Goal: Task Accomplishment & Management: Manage account settings

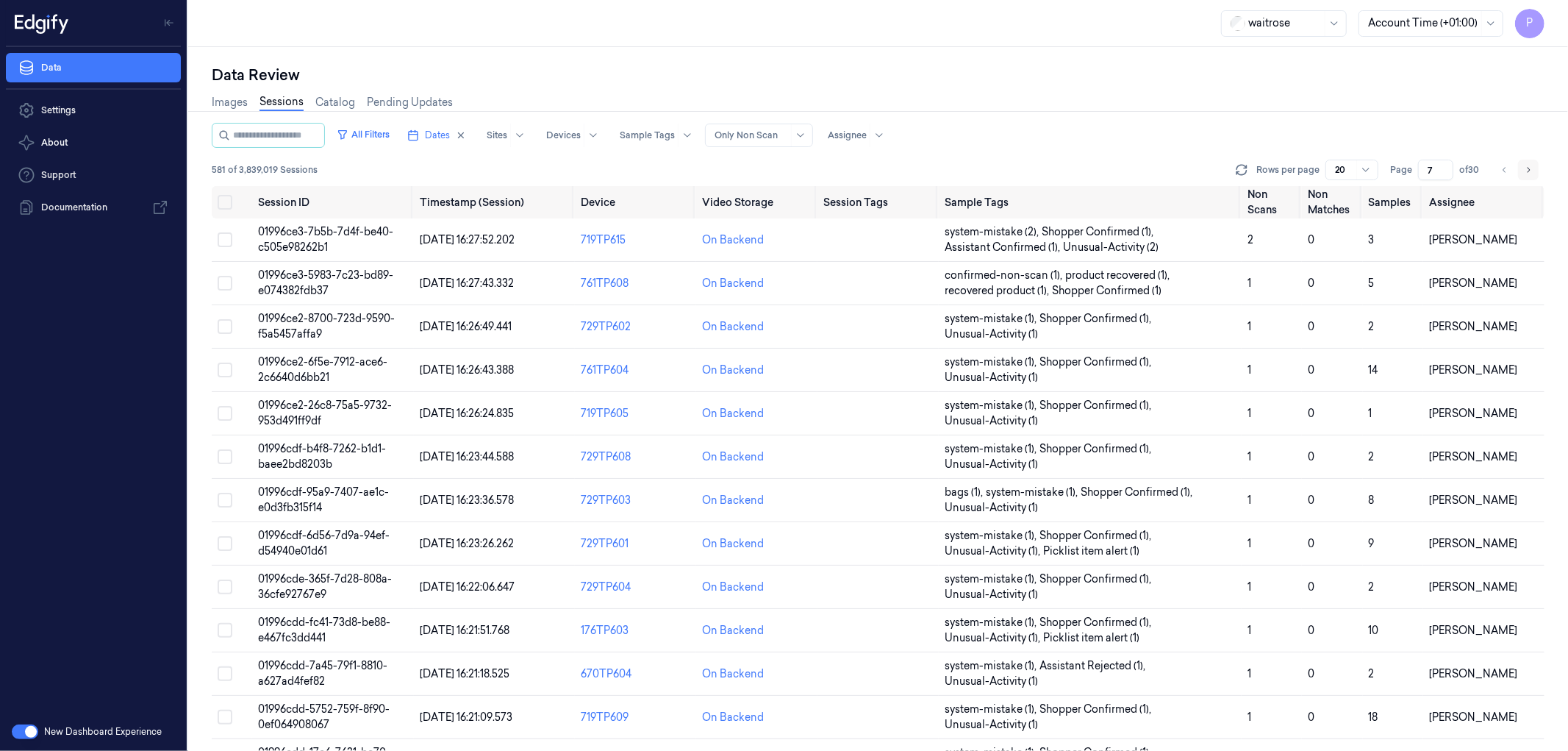
click at [1525, 167] on icon "Go to next page" at bounding box center [1528, 170] width 9 height 12
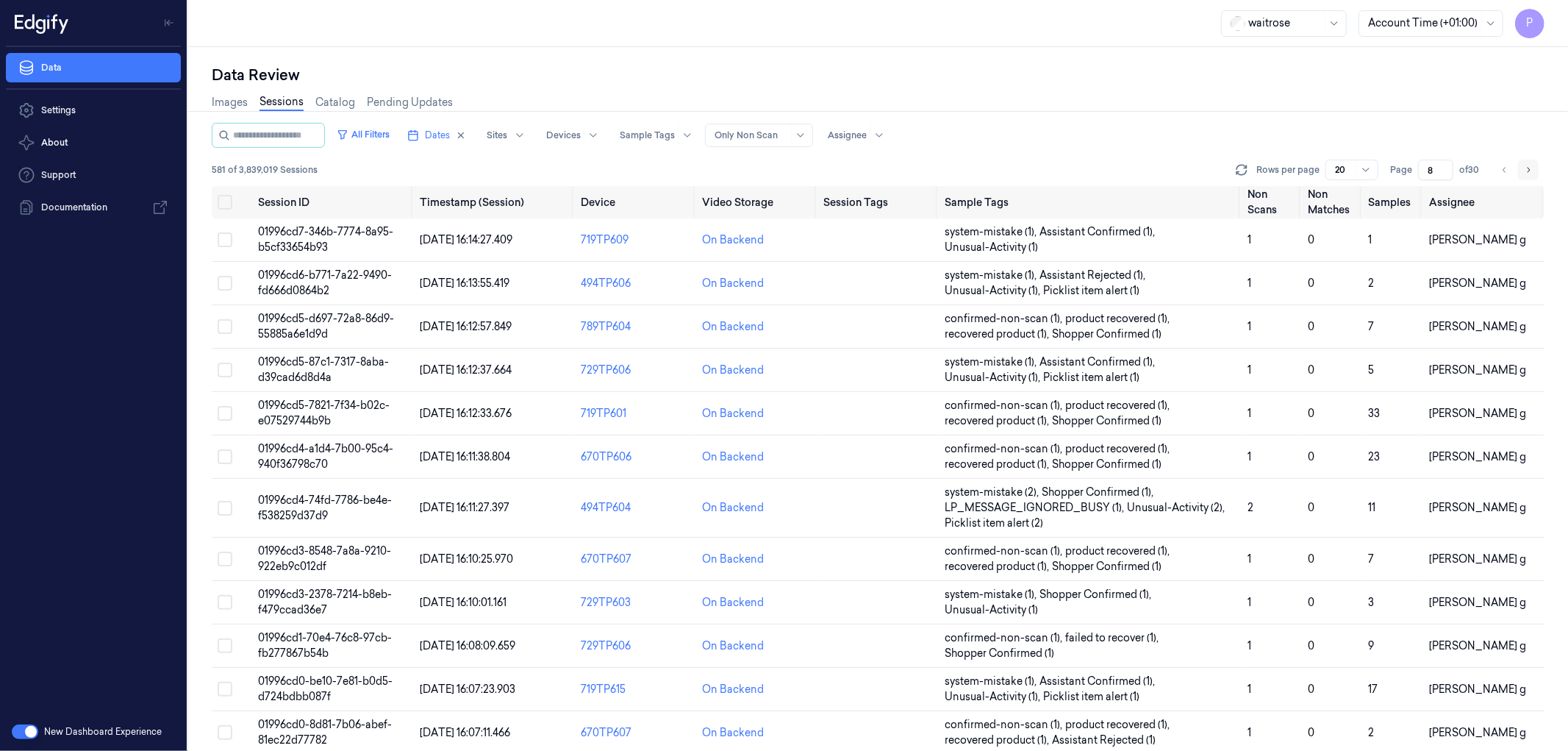
click at [1525, 167] on icon "Go to next page" at bounding box center [1528, 170] width 9 height 12
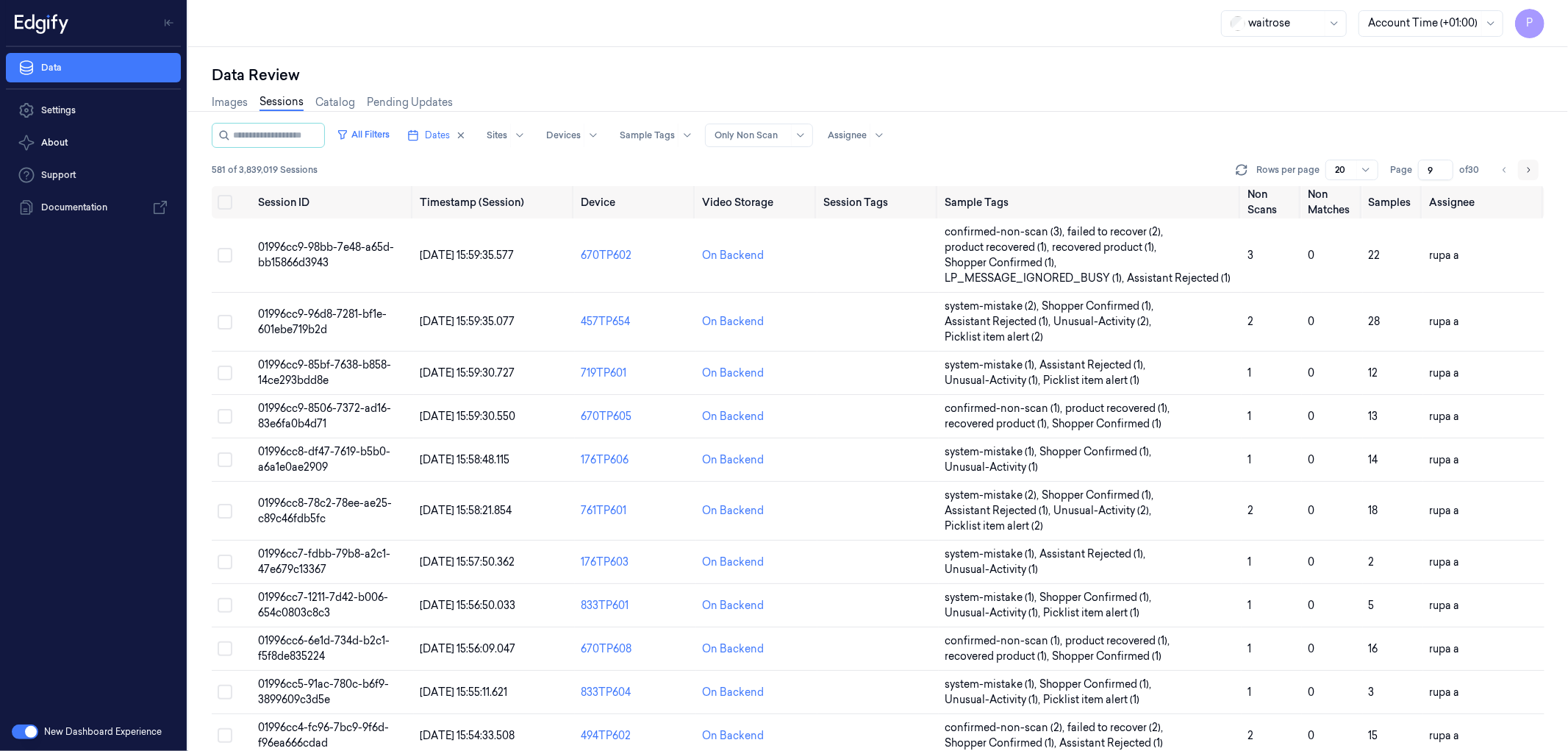
click at [1525, 167] on icon "Go to next page" at bounding box center [1528, 170] width 9 height 12
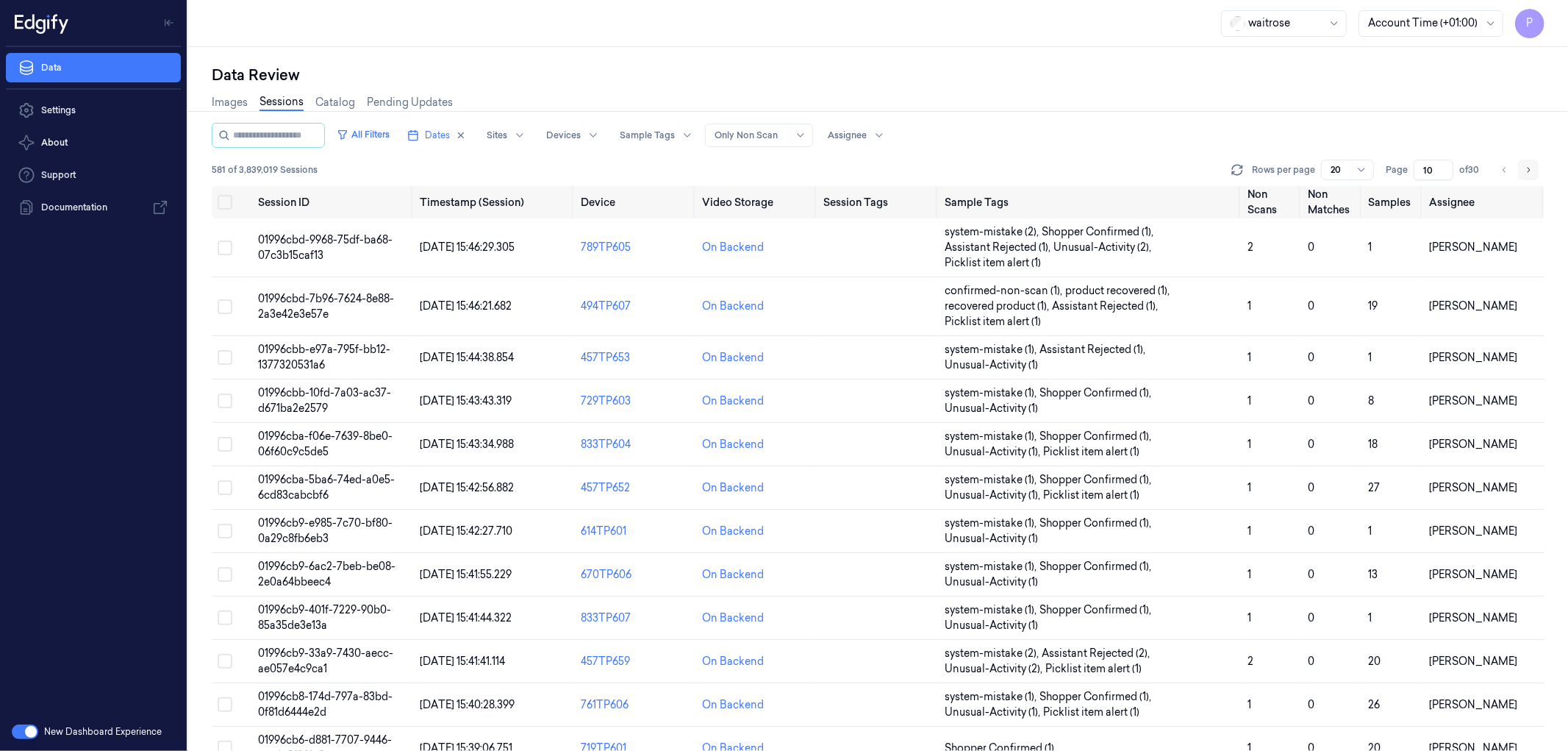
click at [1525, 167] on icon "Go to next page" at bounding box center [1528, 170] width 9 height 12
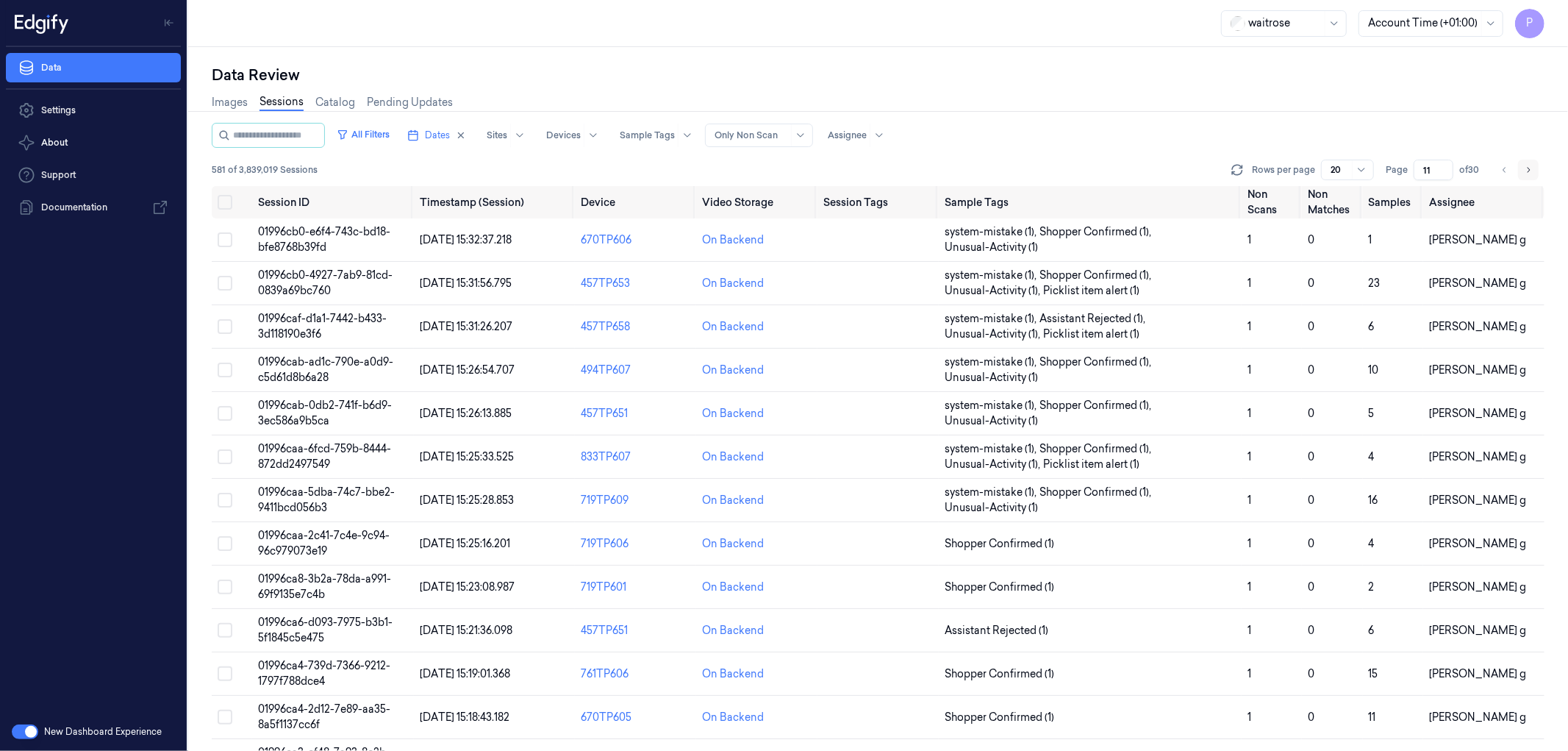
click at [1525, 167] on icon "Go to next page" at bounding box center [1528, 170] width 9 height 12
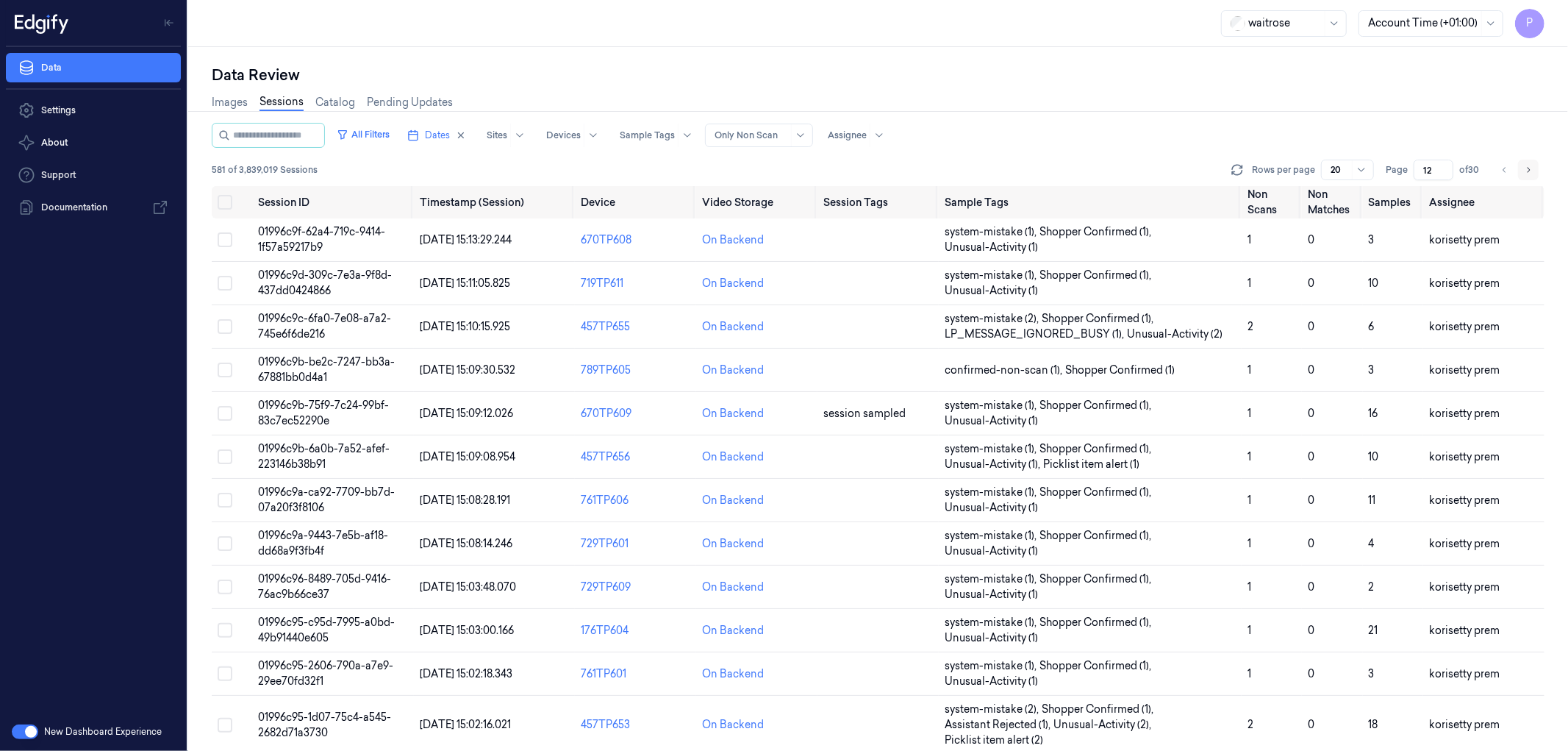
click at [1525, 167] on icon "Go to next page" at bounding box center [1528, 170] width 9 height 12
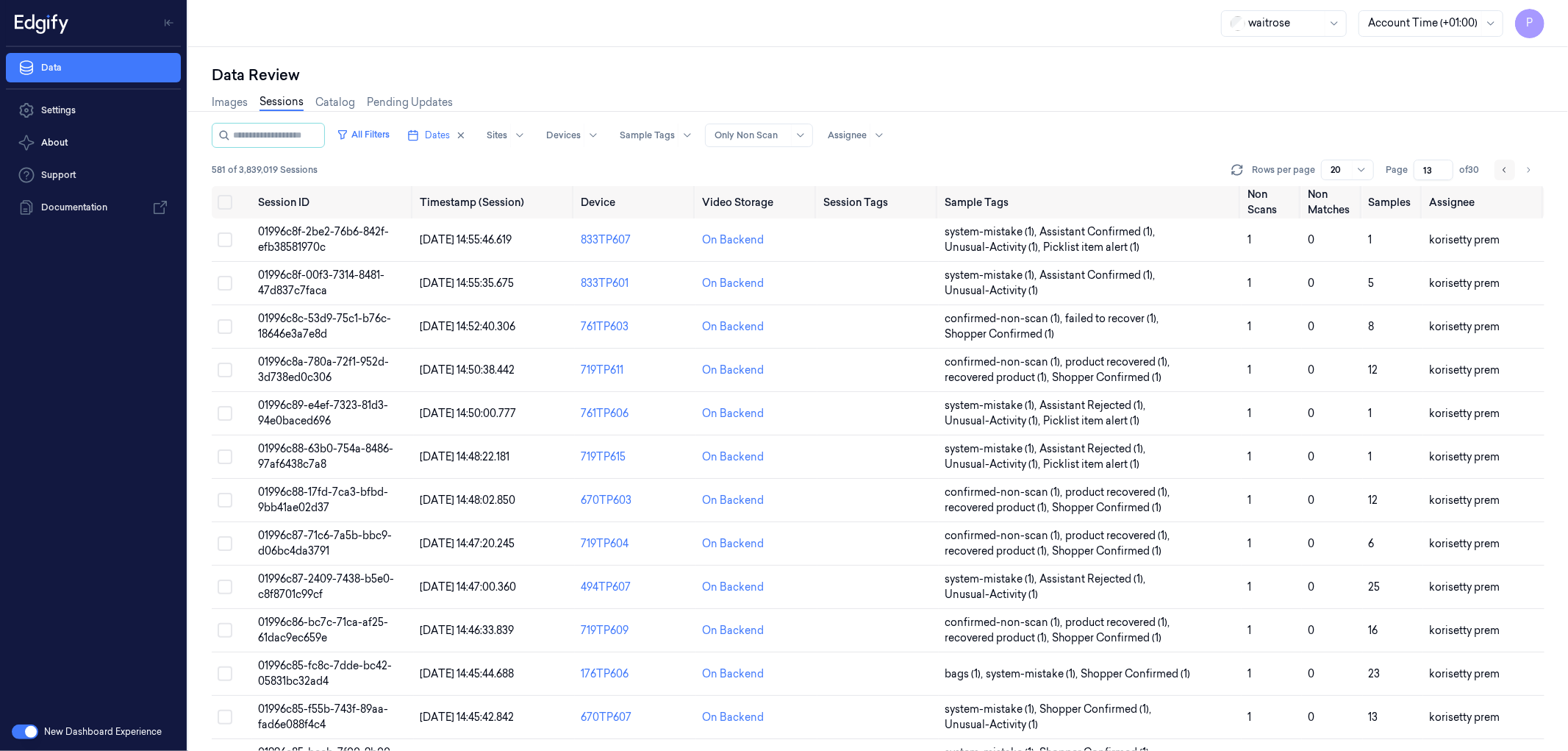
click at [1508, 173] on icon "Go to previous page" at bounding box center [1505, 170] width 9 height 12
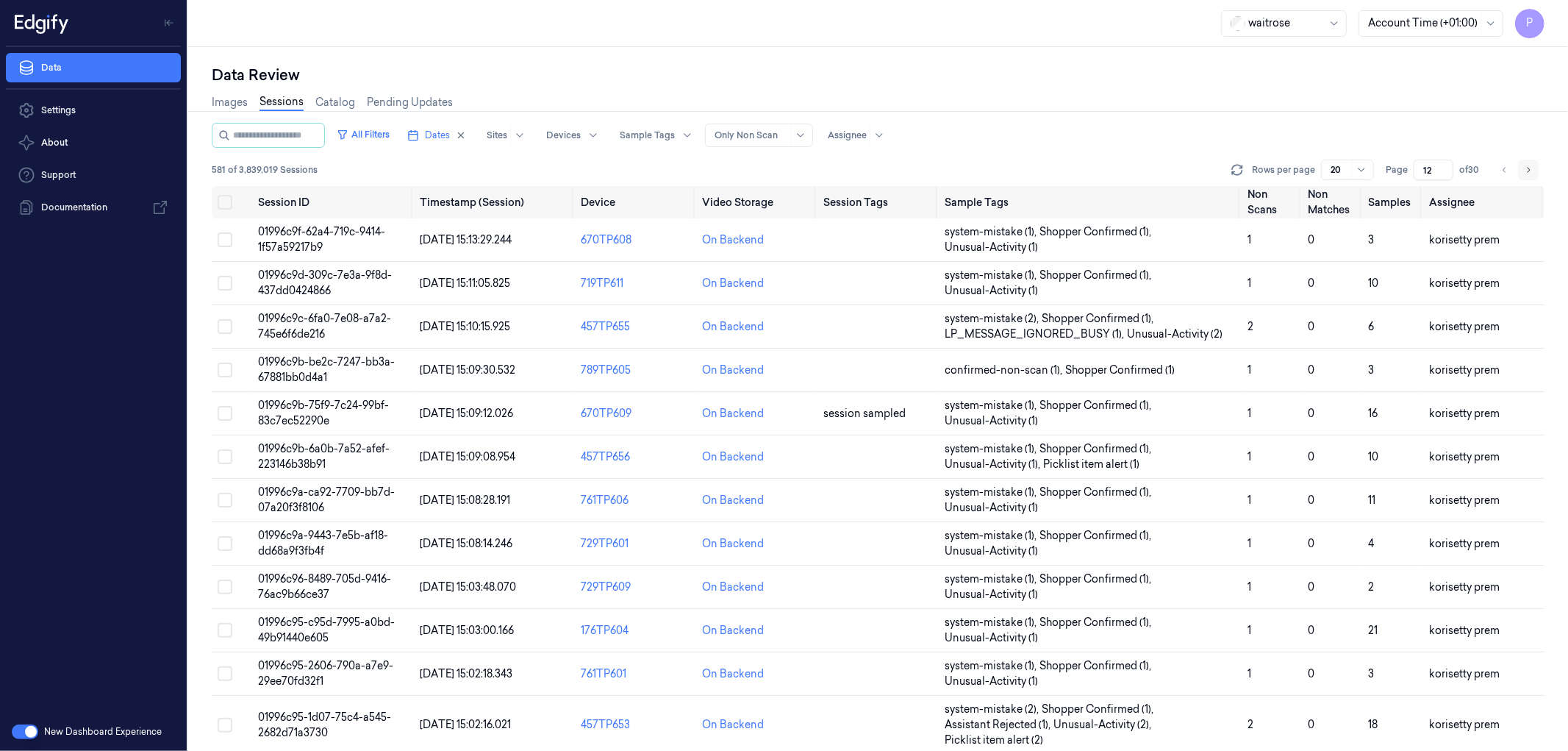
click at [1526, 172] on icon "Go to next page" at bounding box center [1528, 170] width 9 height 12
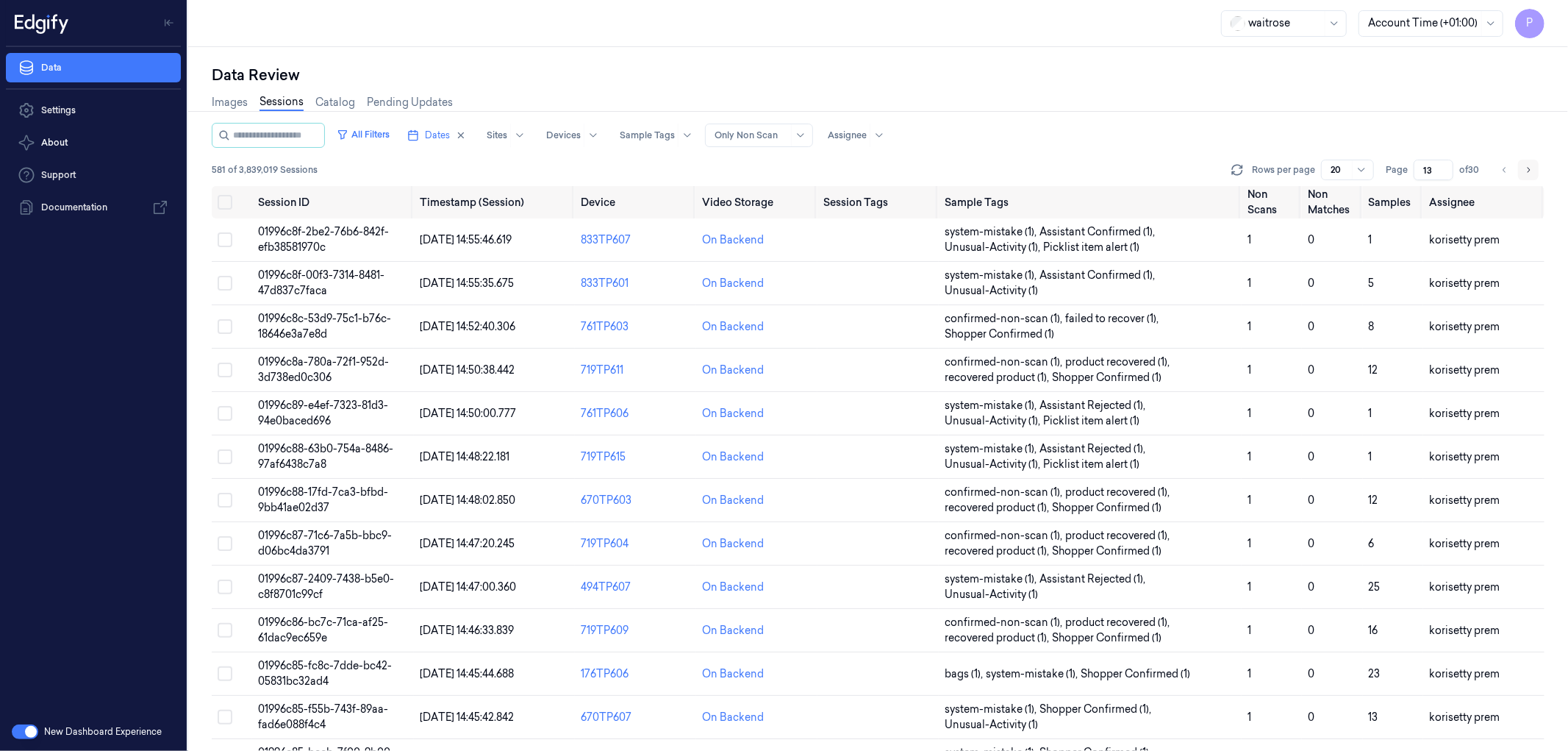
click at [1532, 170] on icon "Go to next page" at bounding box center [1528, 170] width 9 height 12
type input "14"
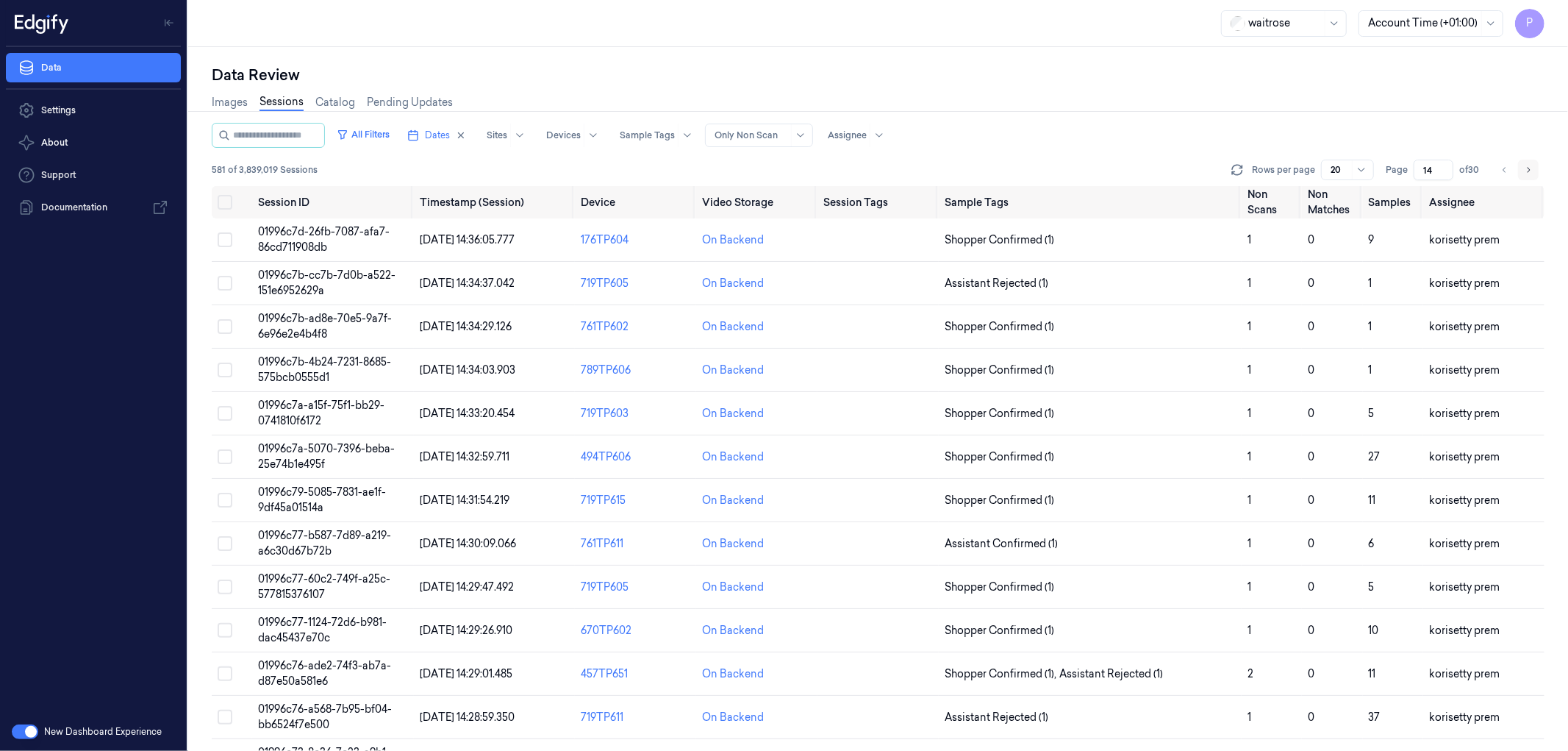
click at [1524, 164] on icon "Go to next page" at bounding box center [1528, 170] width 9 height 12
type input "15"
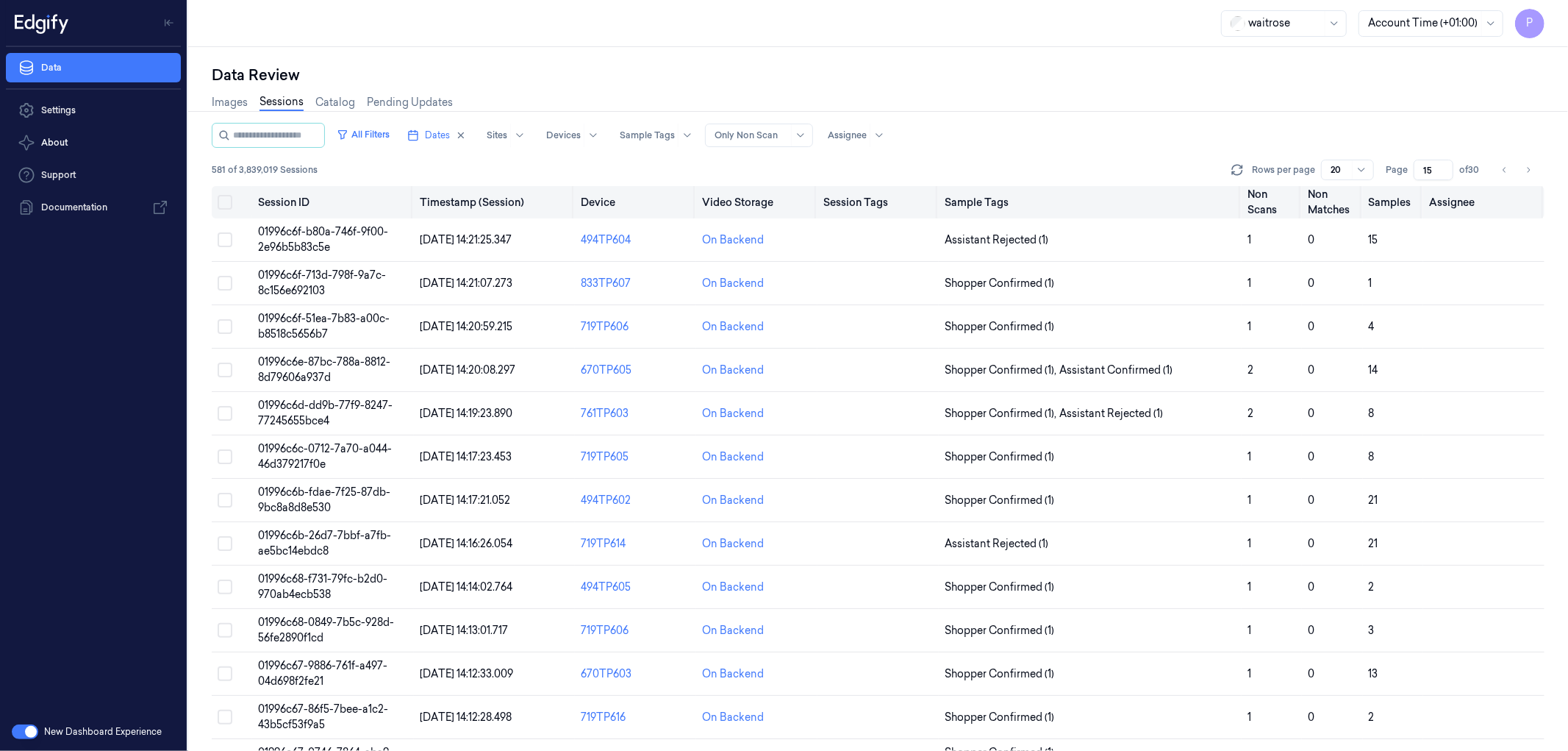
click at [212, 202] on th at bounding box center [232, 202] width 41 height 32
click at [224, 201] on button "Select all" at bounding box center [225, 202] width 14 height 14
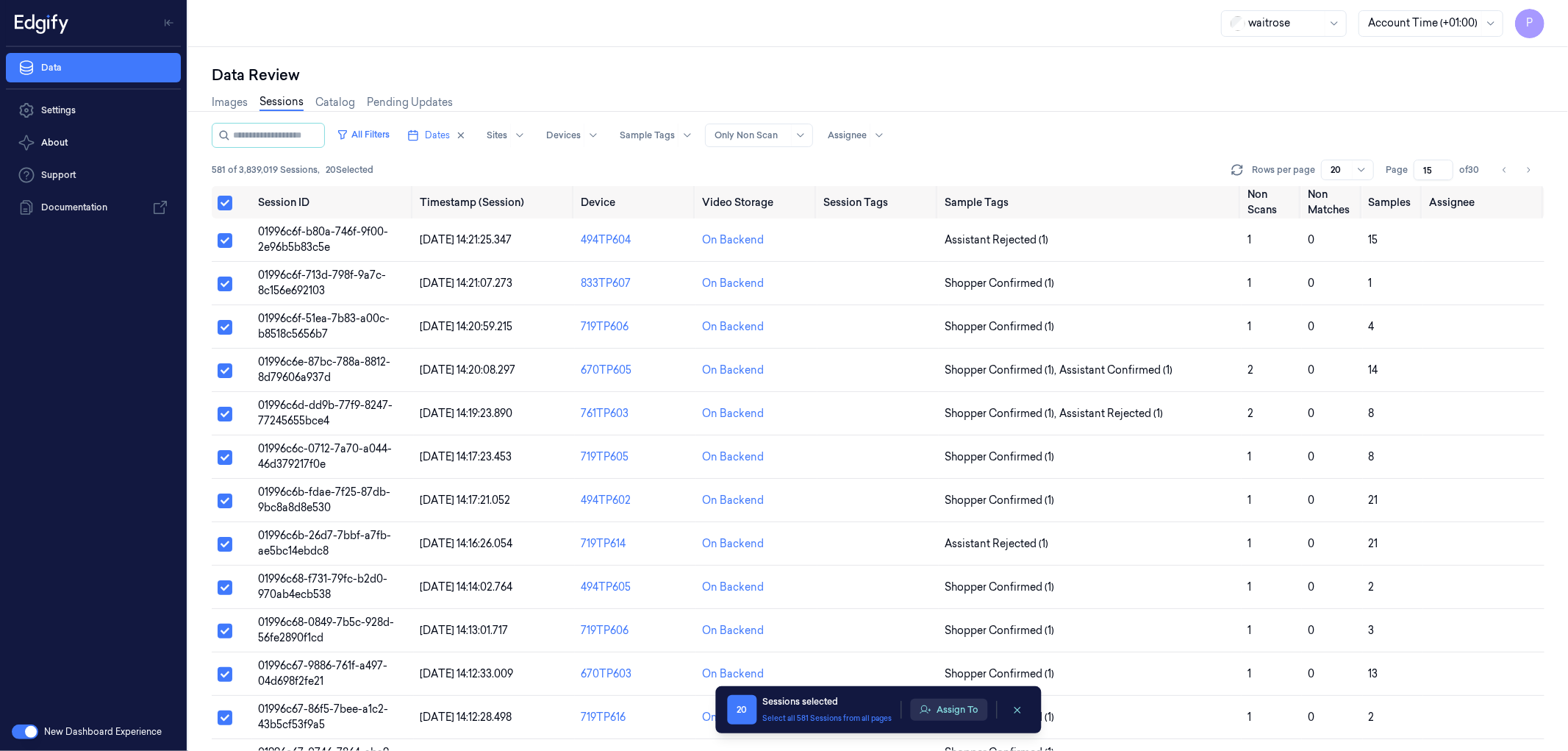
click at [943, 711] on button "Assign To" at bounding box center [949, 709] width 78 height 22
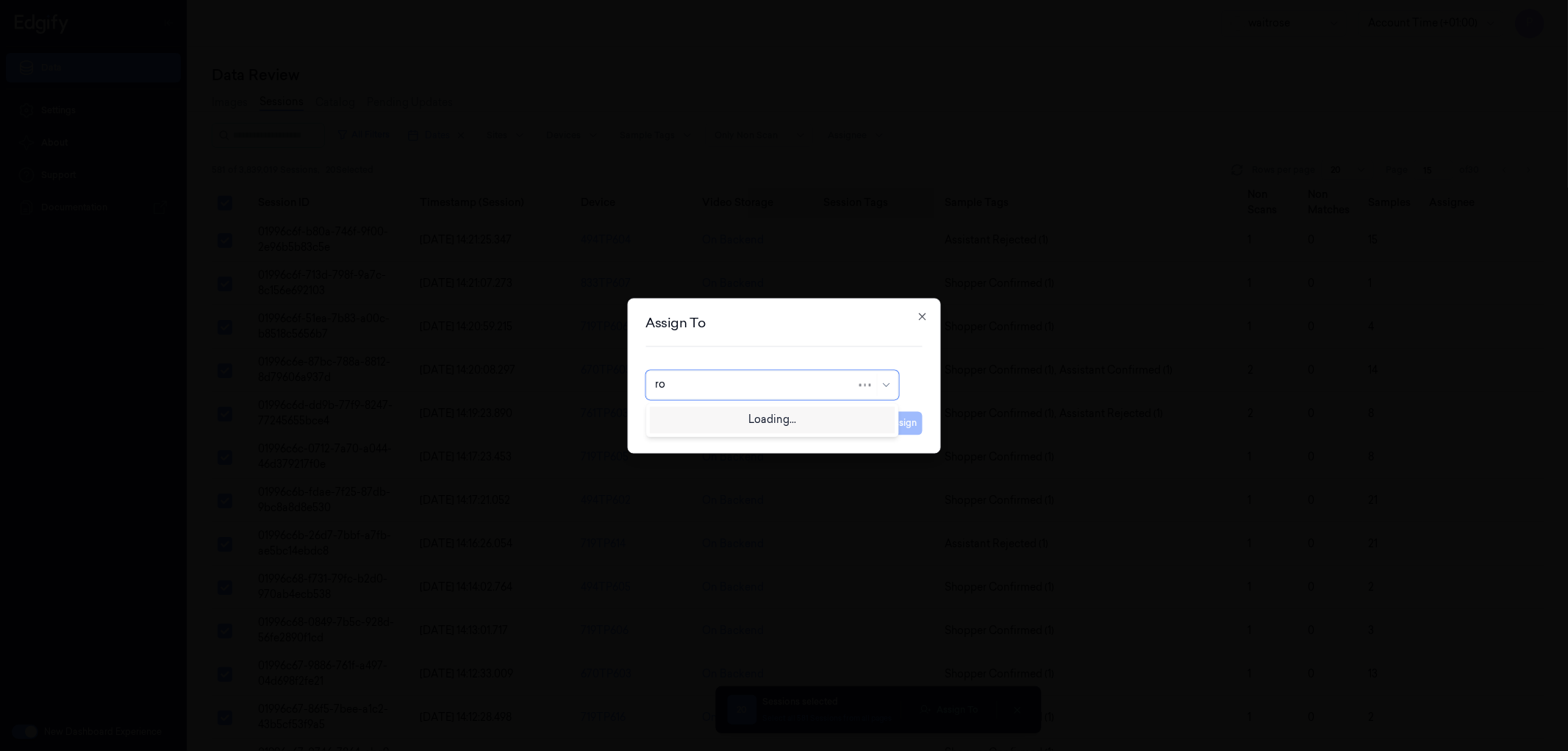
type input "roh"
click at [744, 420] on div "[PERSON_NAME]" at bounding box center [772, 417] width 234 height 15
click at [902, 421] on button "Assign" at bounding box center [902, 422] width 41 height 23
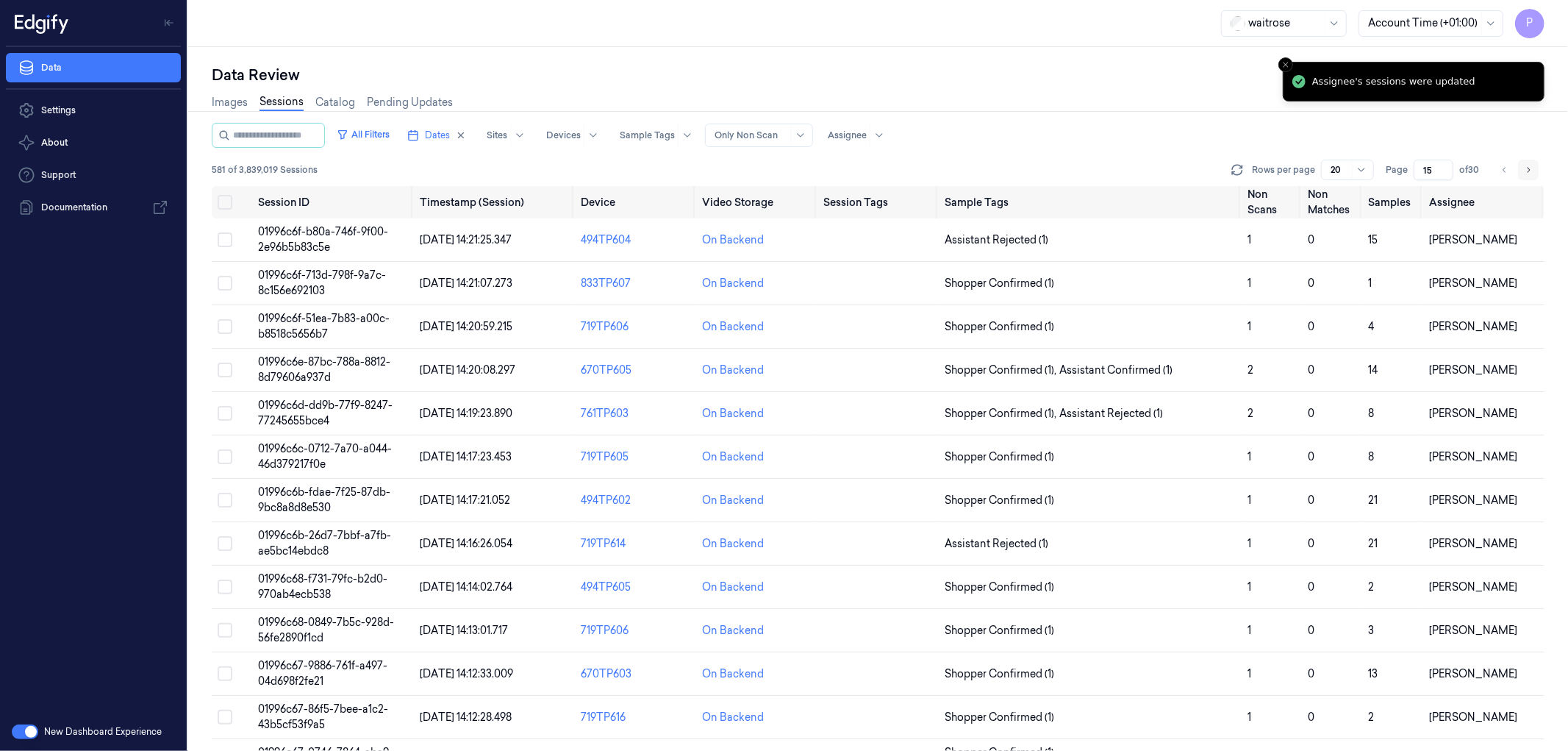
click at [1527, 170] on icon "Go to next page" at bounding box center [1528, 170] width 9 height 12
type input "16"
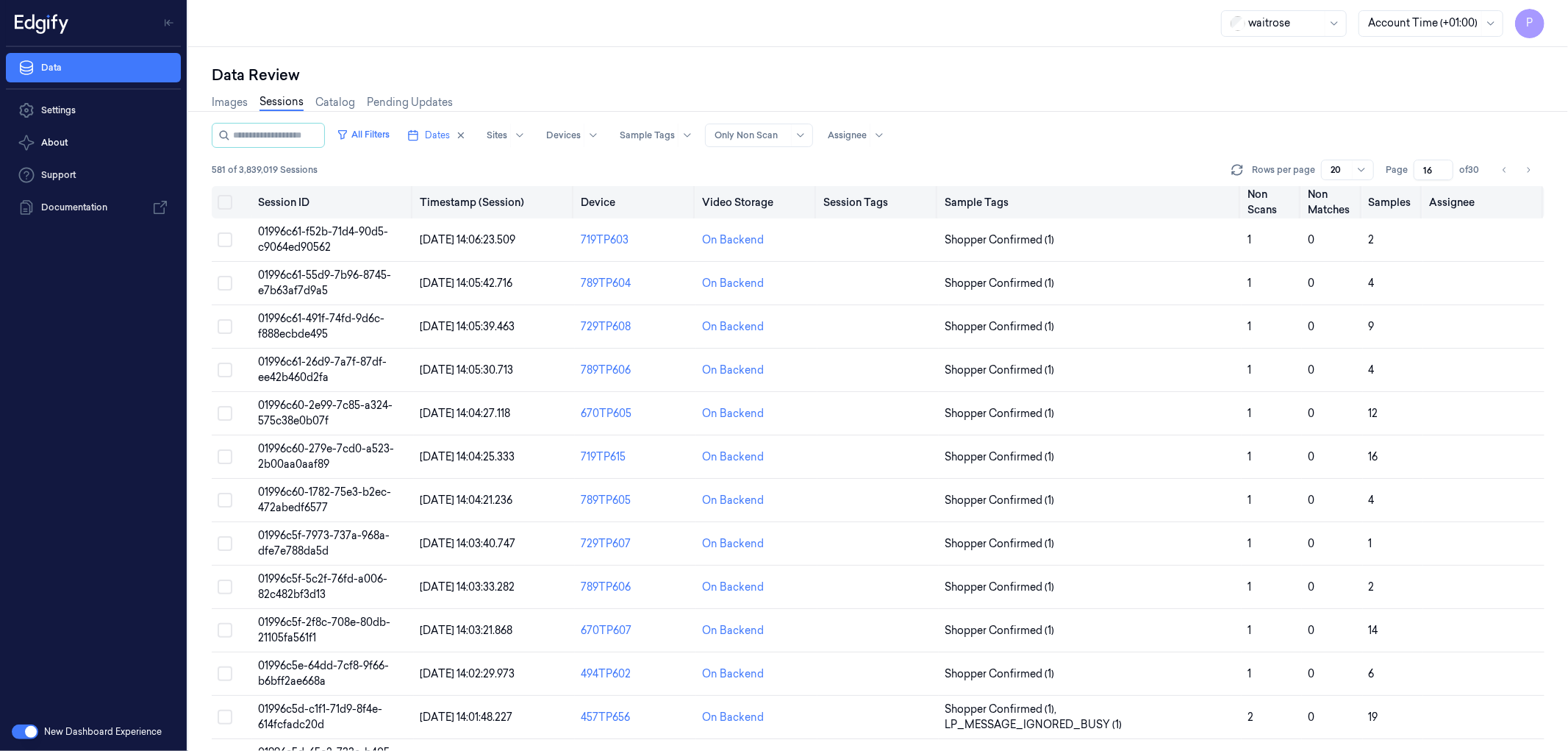
click at [224, 202] on button "Select all" at bounding box center [225, 202] width 14 height 14
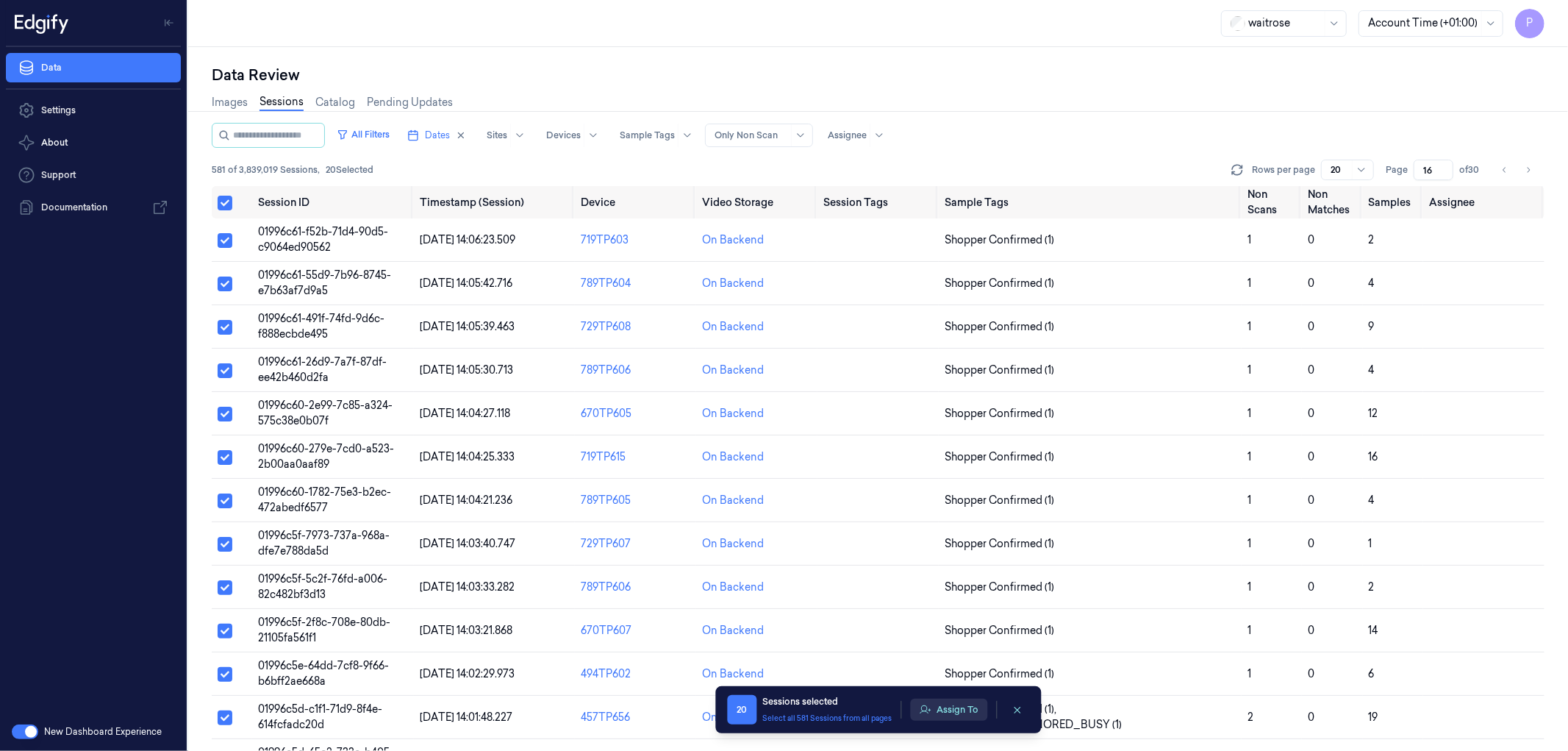
click at [951, 715] on button "Assign To" at bounding box center [949, 709] width 78 height 22
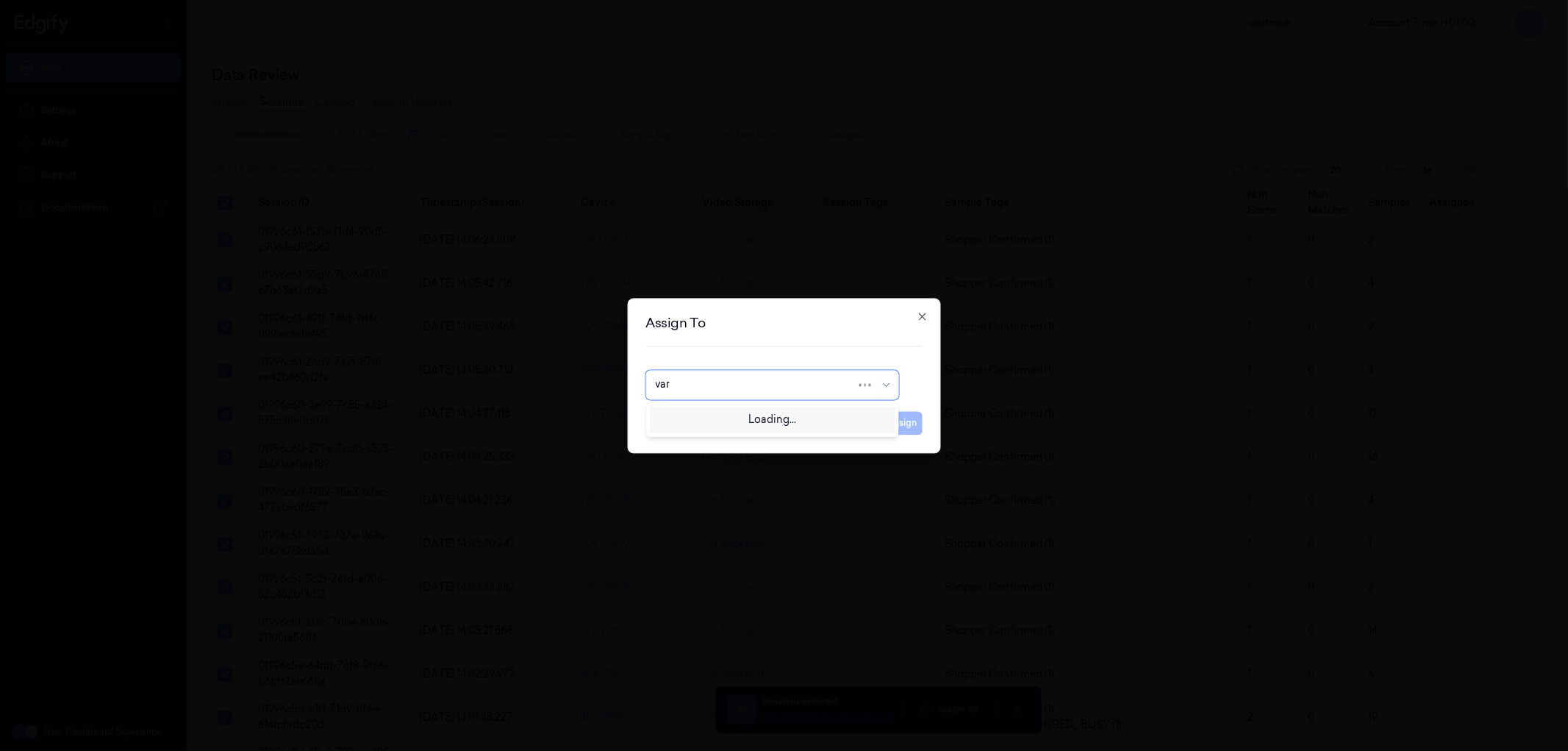
type input "vars"
click at [741, 412] on div "[PERSON_NAME]" at bounding box center [772, 417] width 234 height 15
click at [902, 421] on button "Assign" at bounding box center [902, 422] width 41 height 23
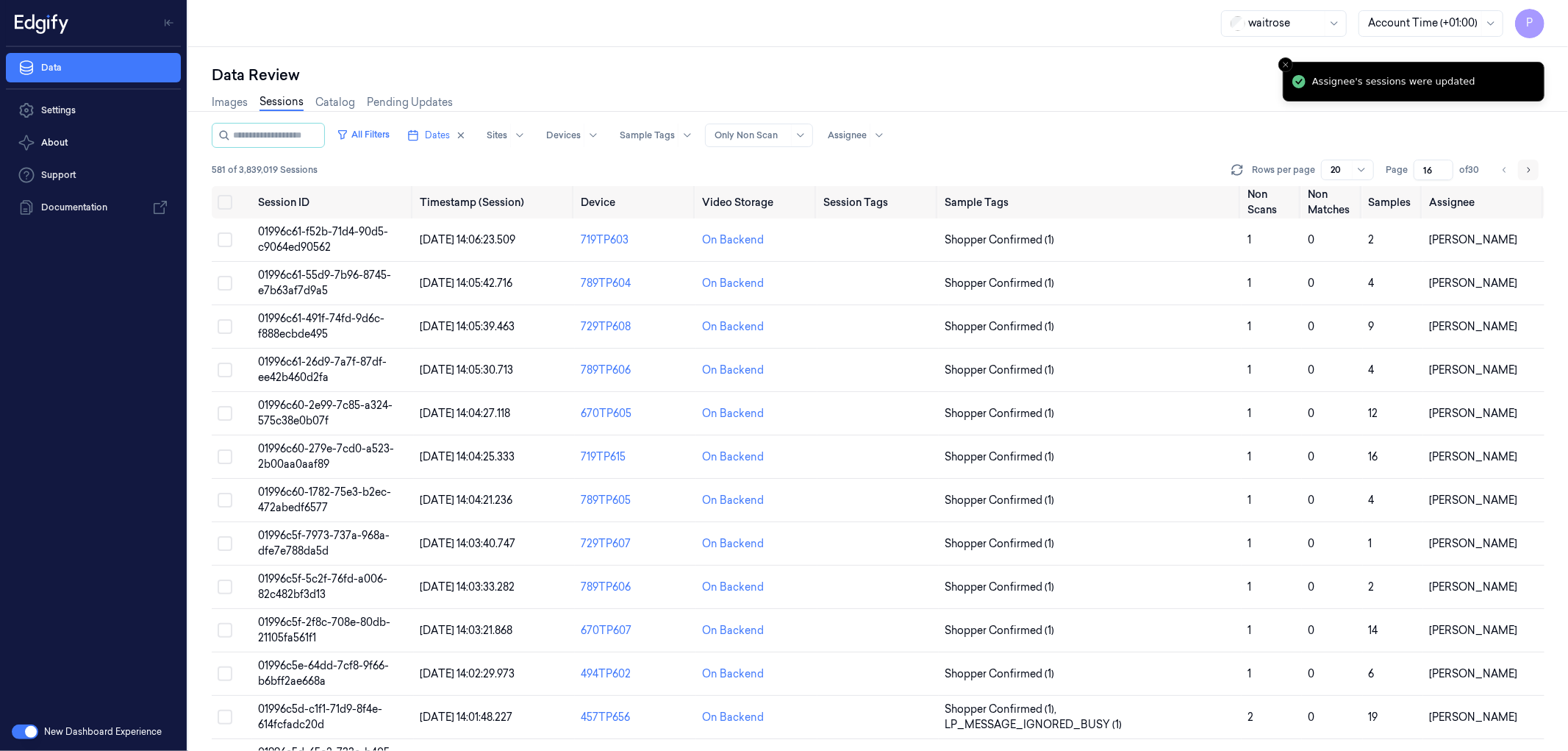
click at [1524, 168] on icon "Go to next page" at bounding box center [1528, 170] width 9 height 12
type input "17"
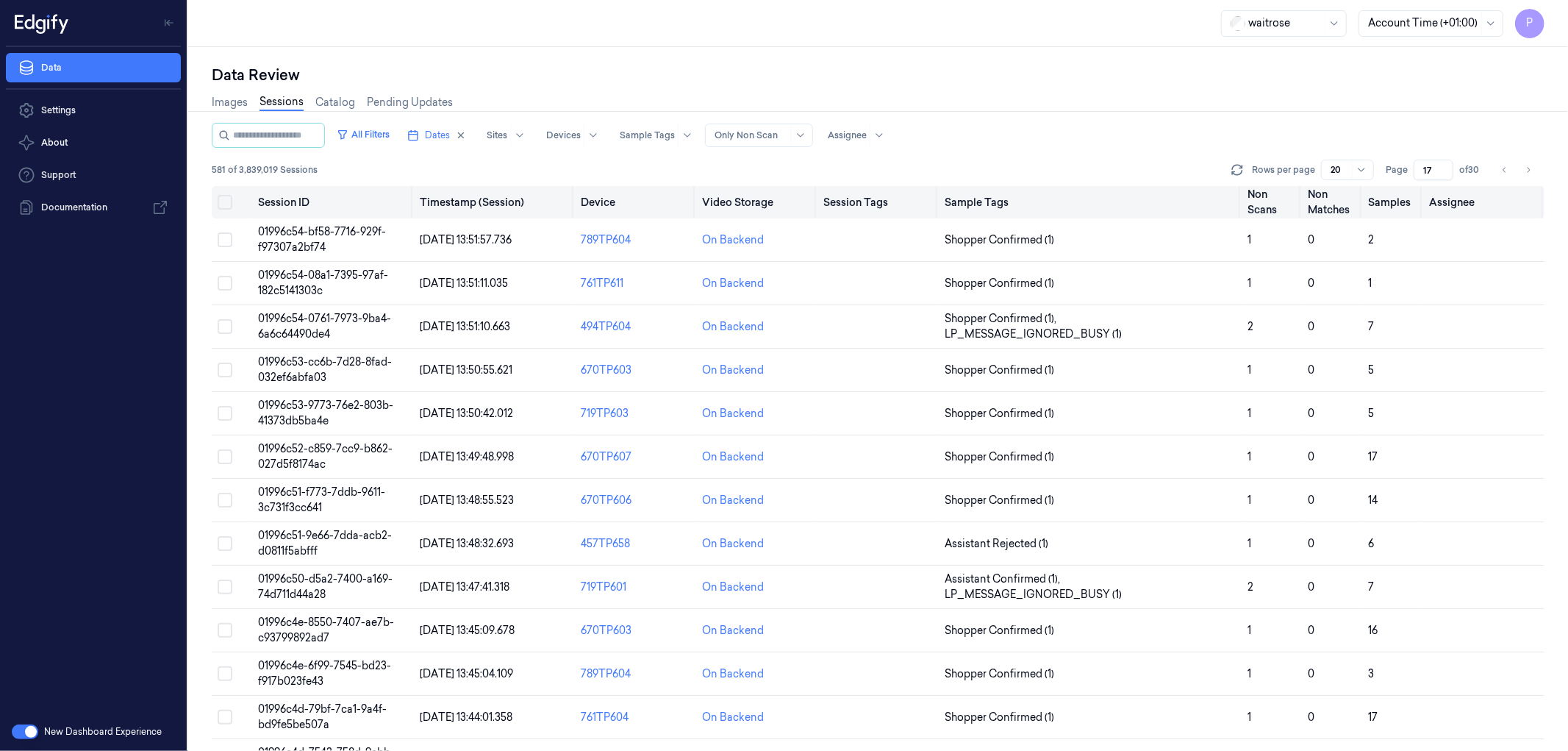
click at [227, 199] on button "Select all" at bounding box center [225, 202] width 14 height 14
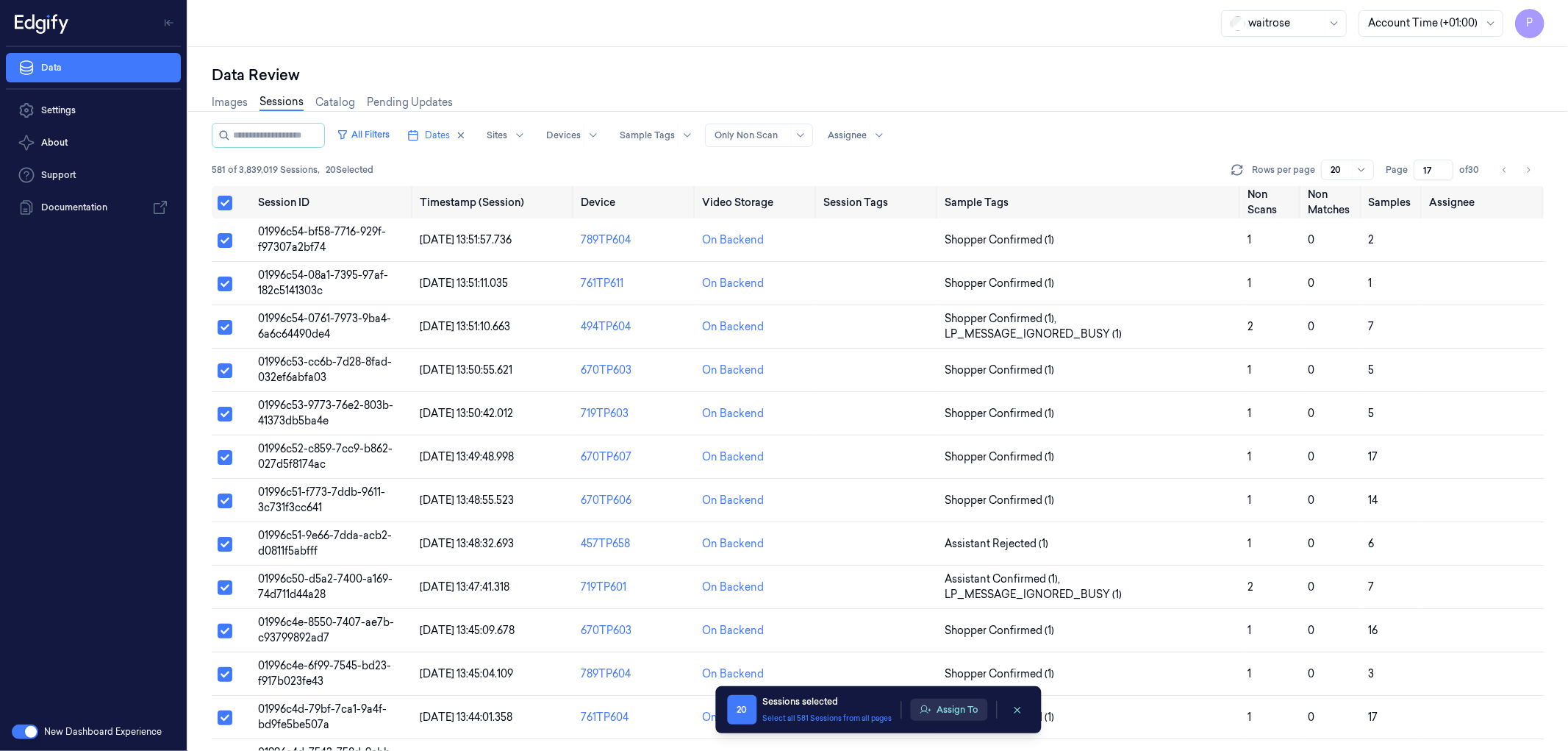
click at [954, 718] on button "Assign To" at bounding box center [949, 709] width 78 height 22
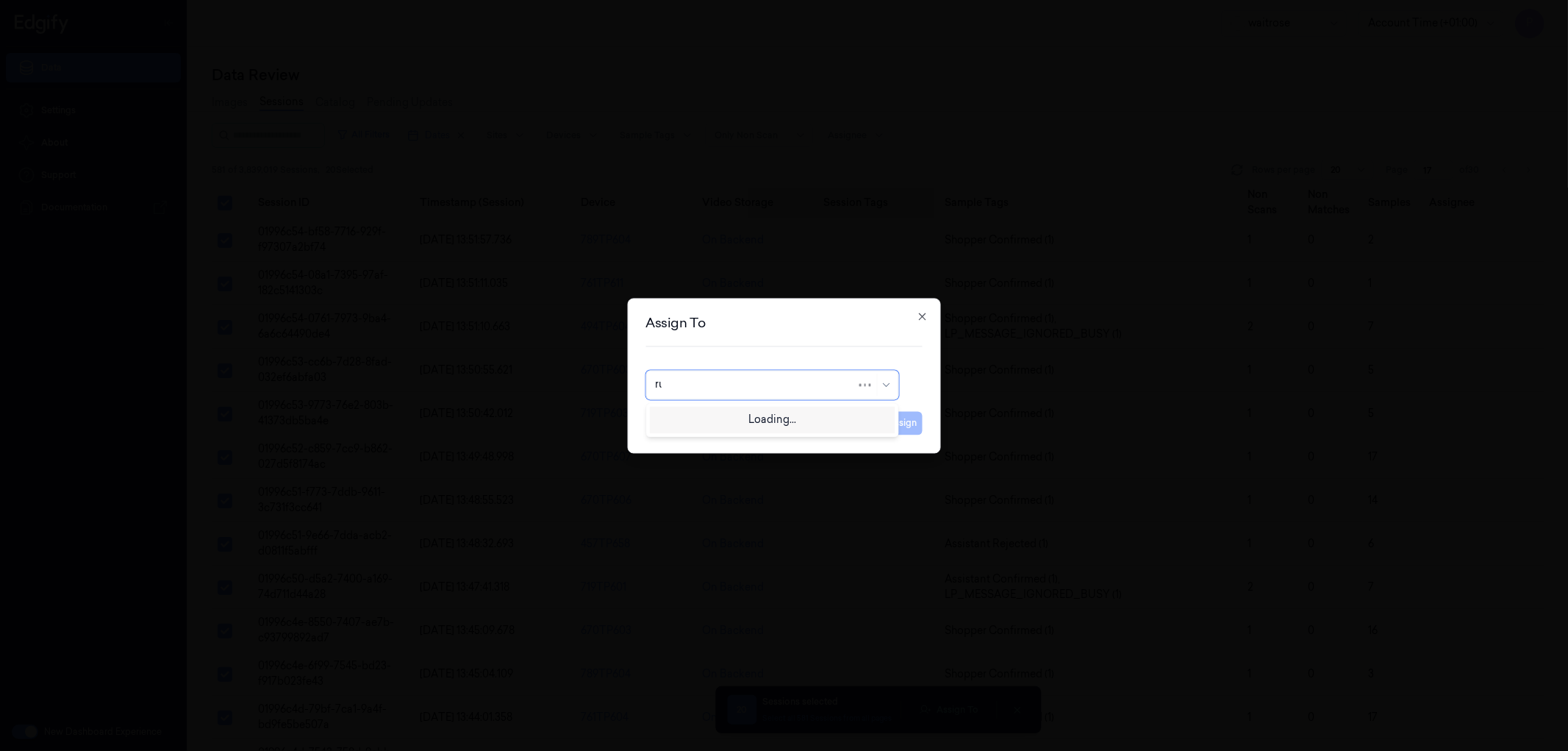
type input "rup"
click at [785, 421] on div "rupa a" at bounding box center [772, 417] width 234 height 15
click at [894, 427] on button "Assign" at bounding box center [902, 422] width 41 height 23
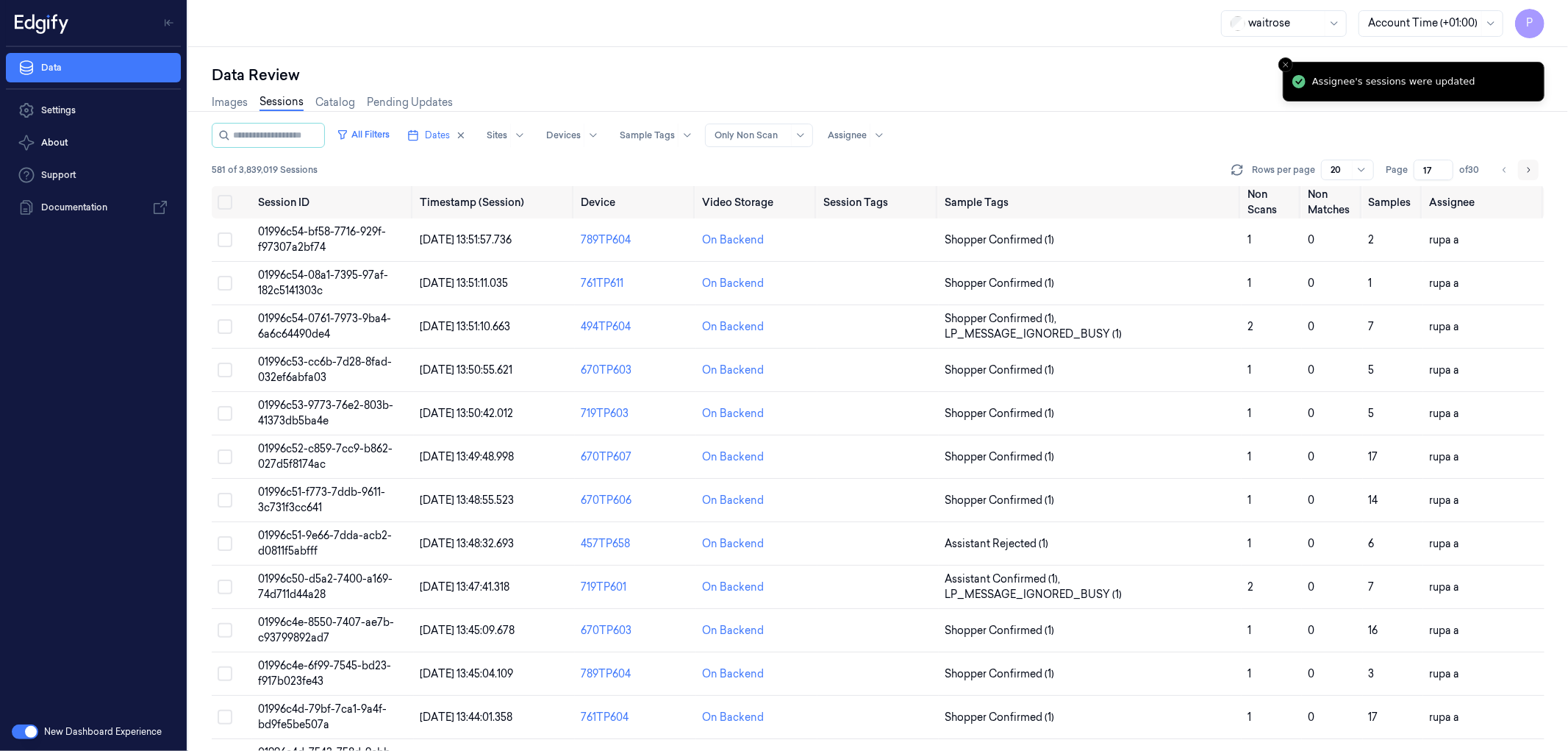
click at [1535, 165] on button "Go to next page" at bounding box center [1528, 170] width 21 height 21
type input "18"
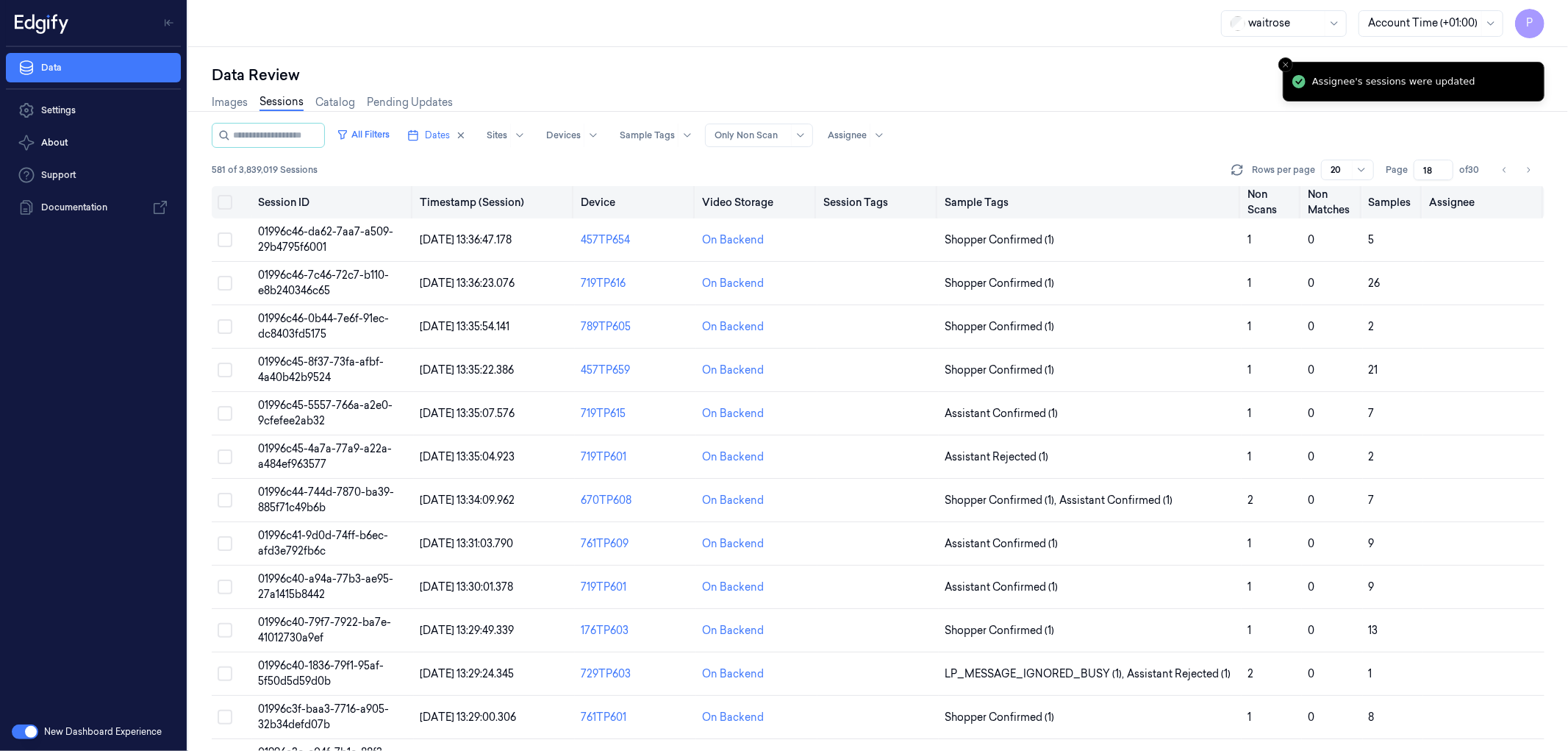
click at [220, 204] on button "Select all" at bounding box center [225, 202] width 14 height 14
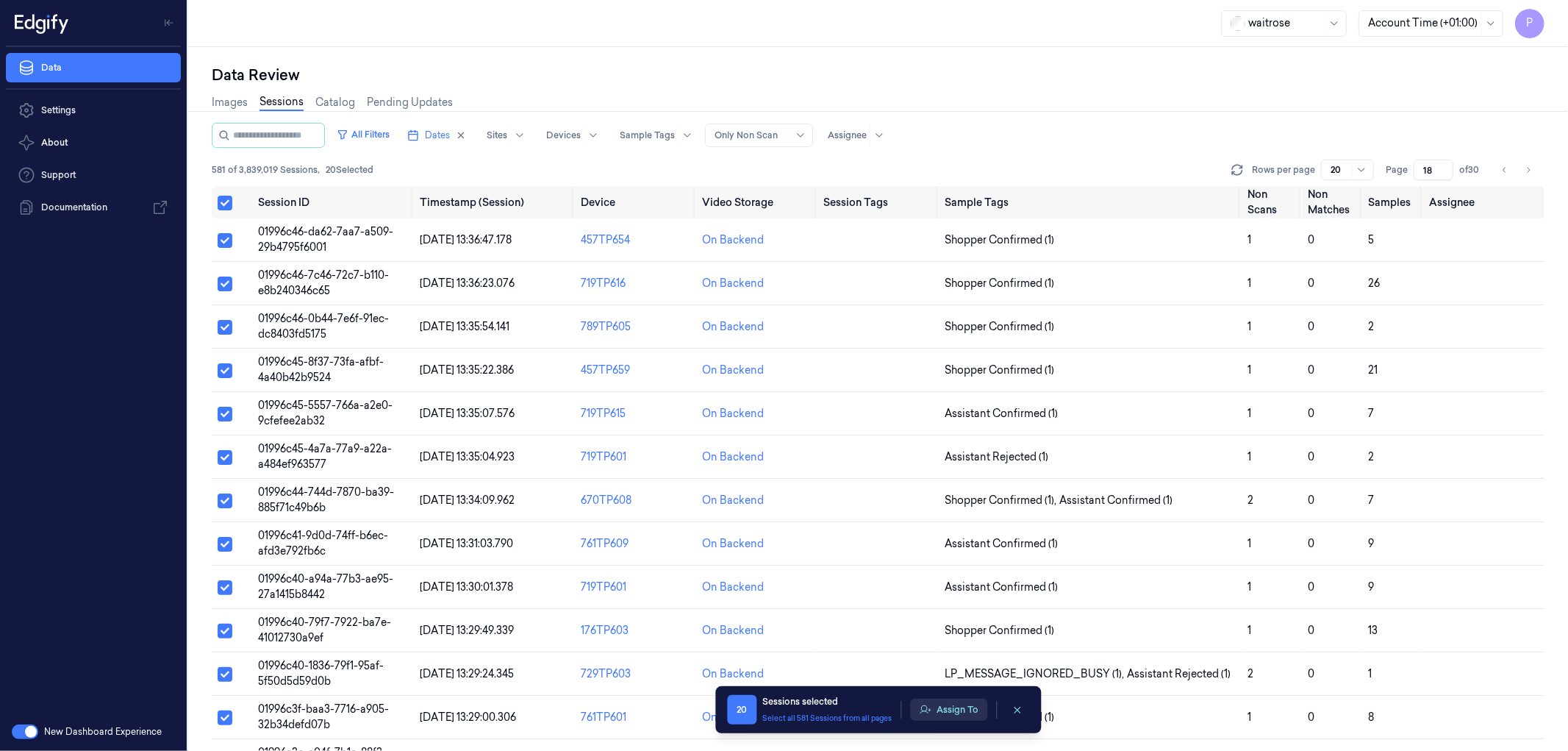
click at [952, 714] on button "Assign To" at bounding box center [949, 709] width 78 height 22
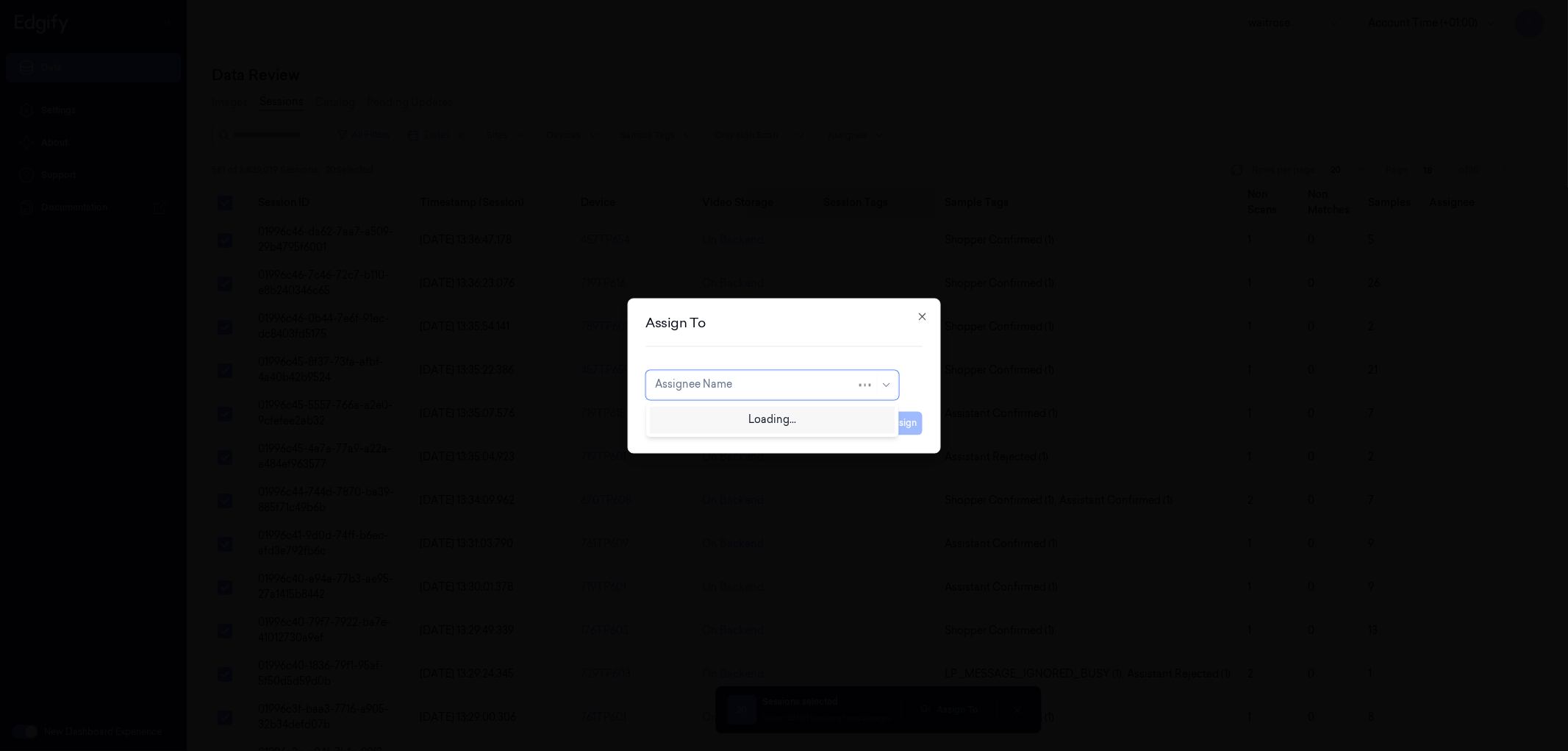
click at [751, 387] on div at bounding box center [756, 385] width 201 height 15
type input "mohan"
click at [738, 410] on div "[PERSON_NAME]" at bounding box center [772, 417] width 234 height 15
click at [909, 422] on button "Assign" at bounding box center [902, 422] width 41 height 23
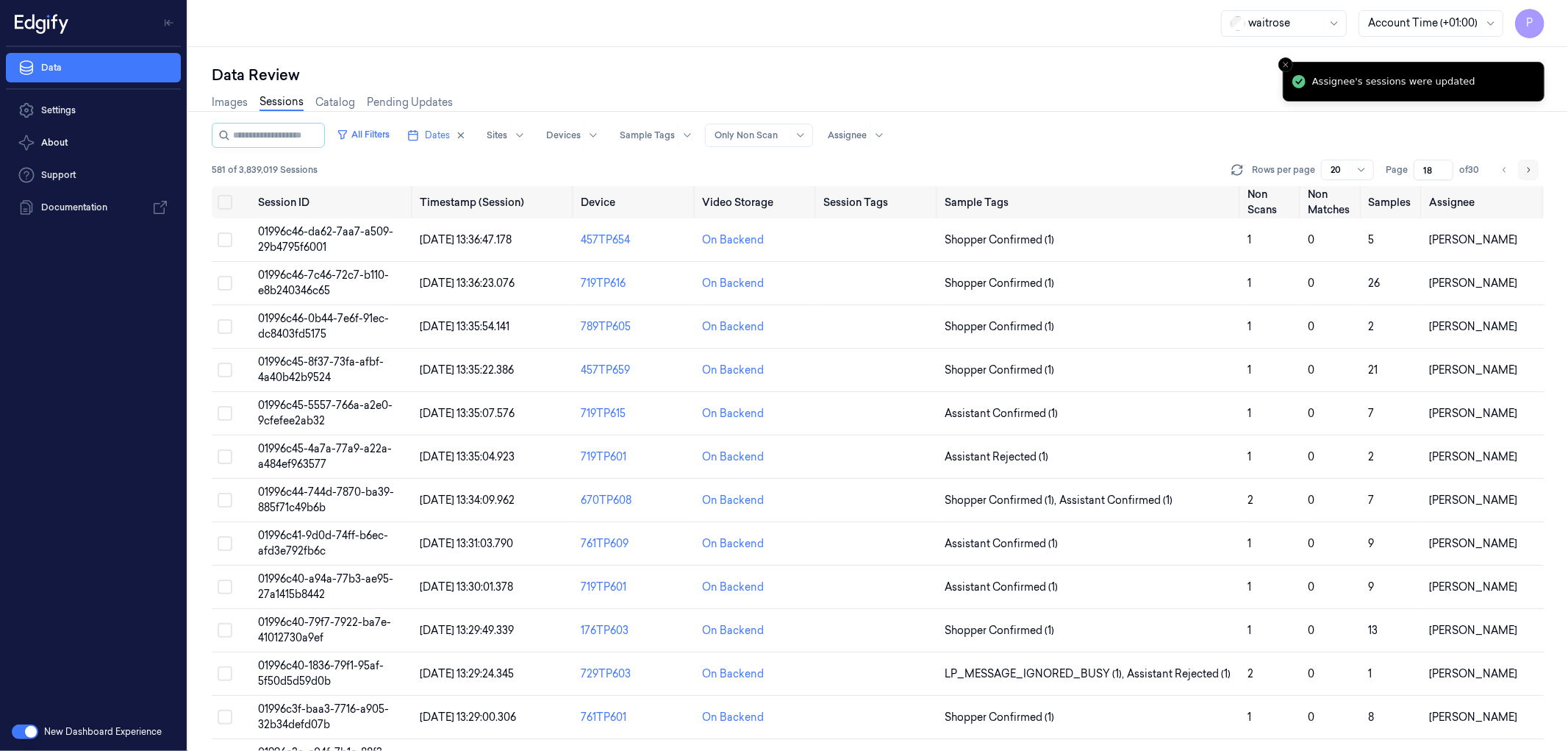
click at [1527, 170] on icon "Go to next page" at bounding box center [1528, 170] width 9 height 12
type input "19"
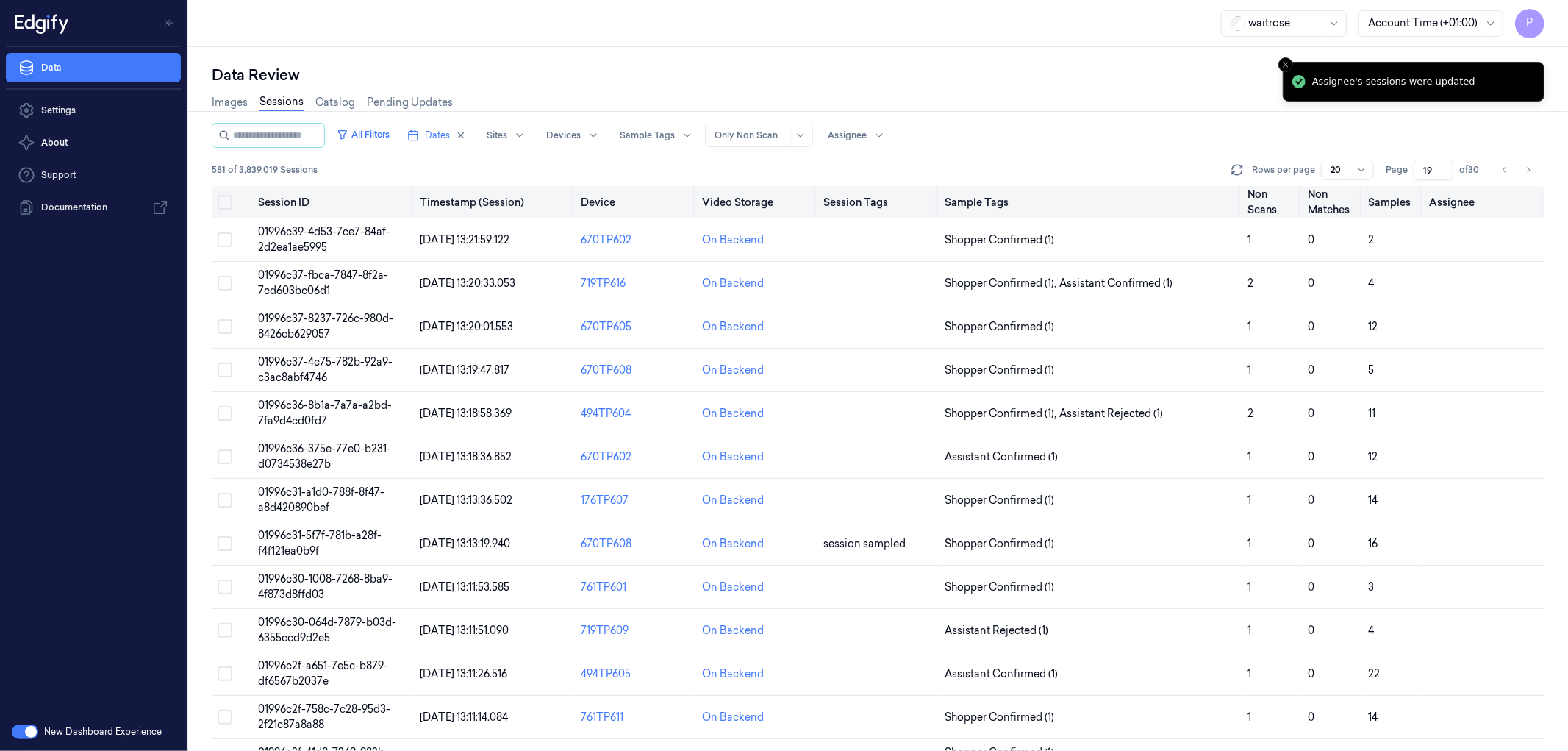
click at [226, 202] on button "Select all" at bounding box center [225, 202] width 14 height 14
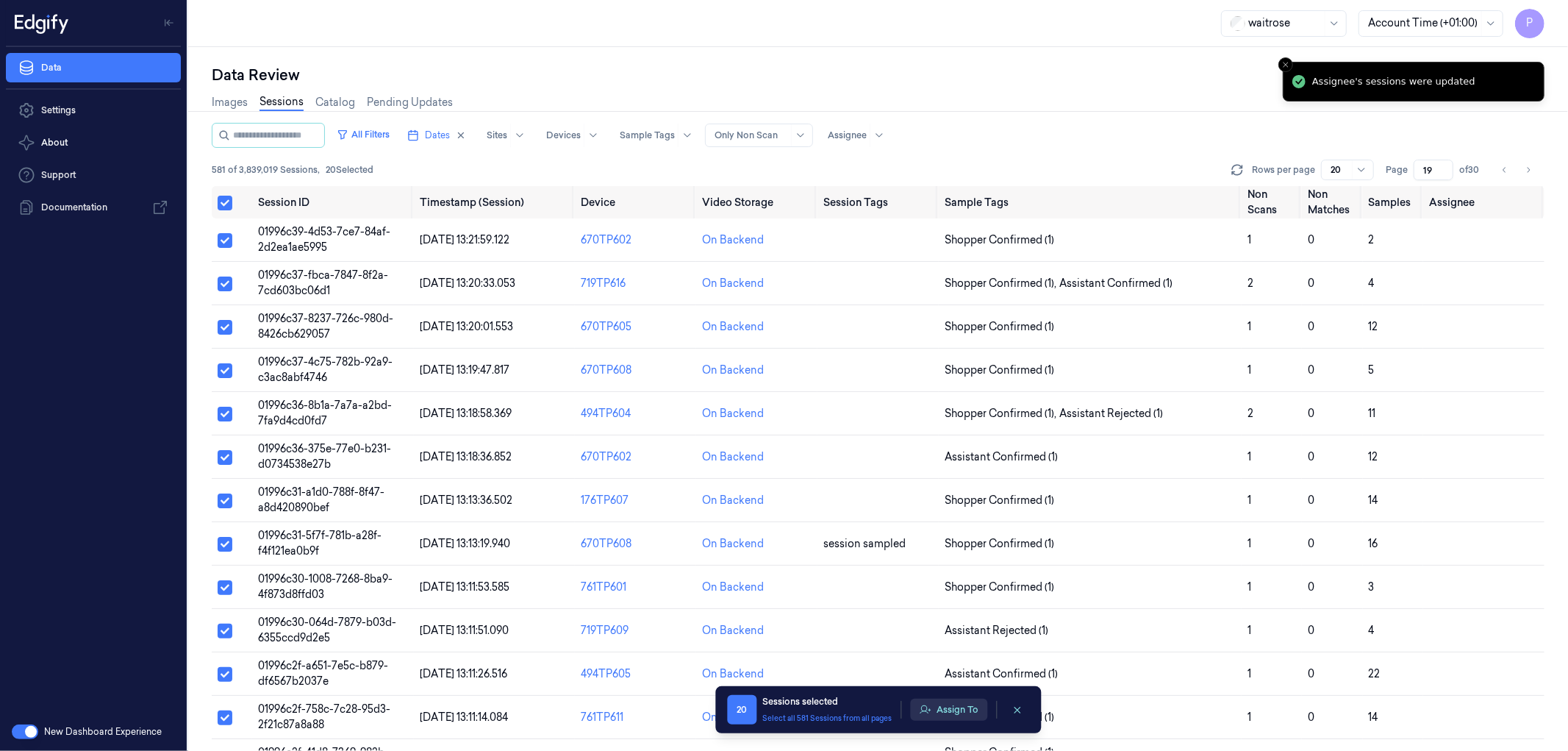
click at [965, 715] on button "Assign To" at bounding box center [949, 709] width 78 height 22
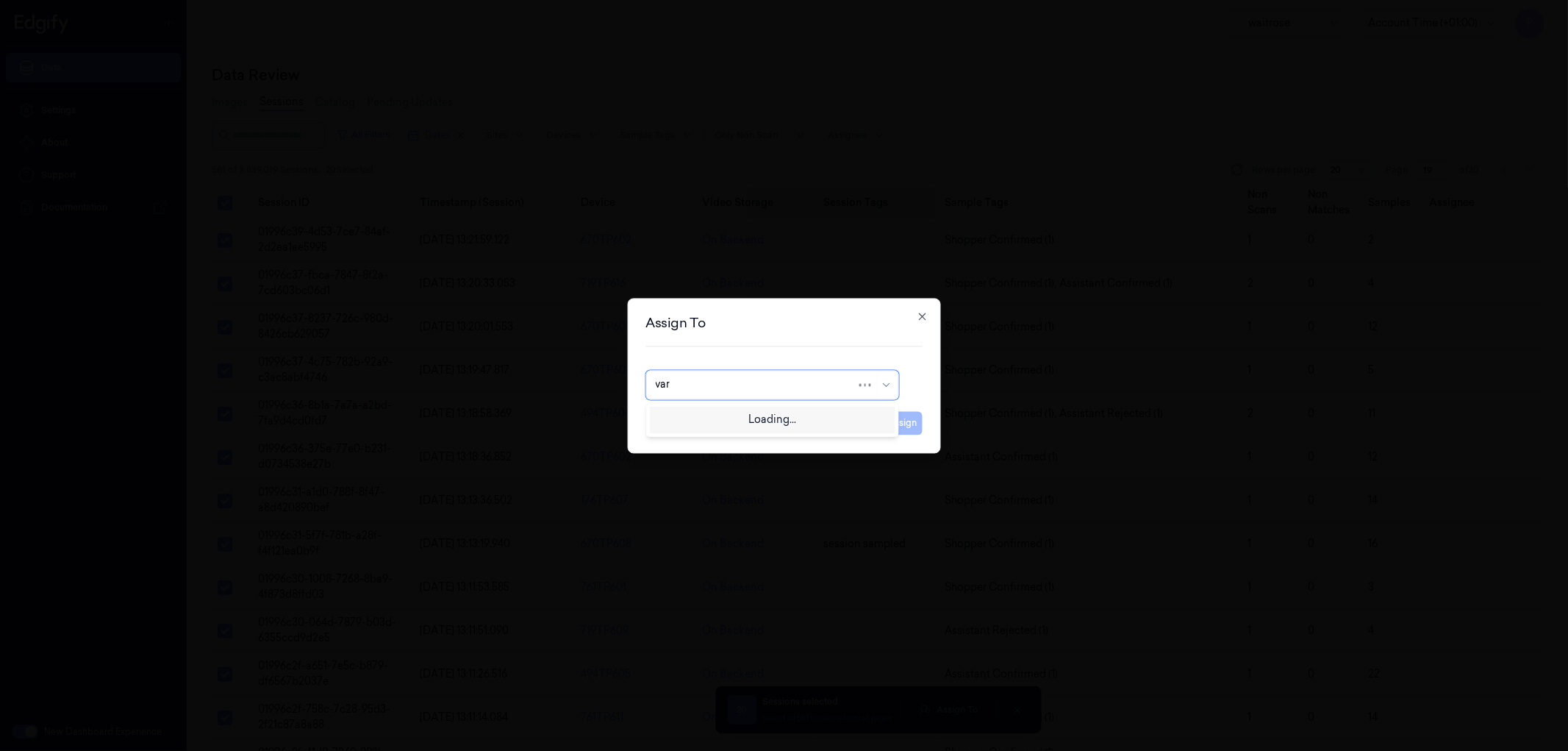
type input "vars"
click at [715, 445] on div "[PERSON_NAME] g" at bounding box center [772, 441] width 234 height 15
click at [913, 426] on button "Assign" at bounding box center [902, 422] width 41 height 23
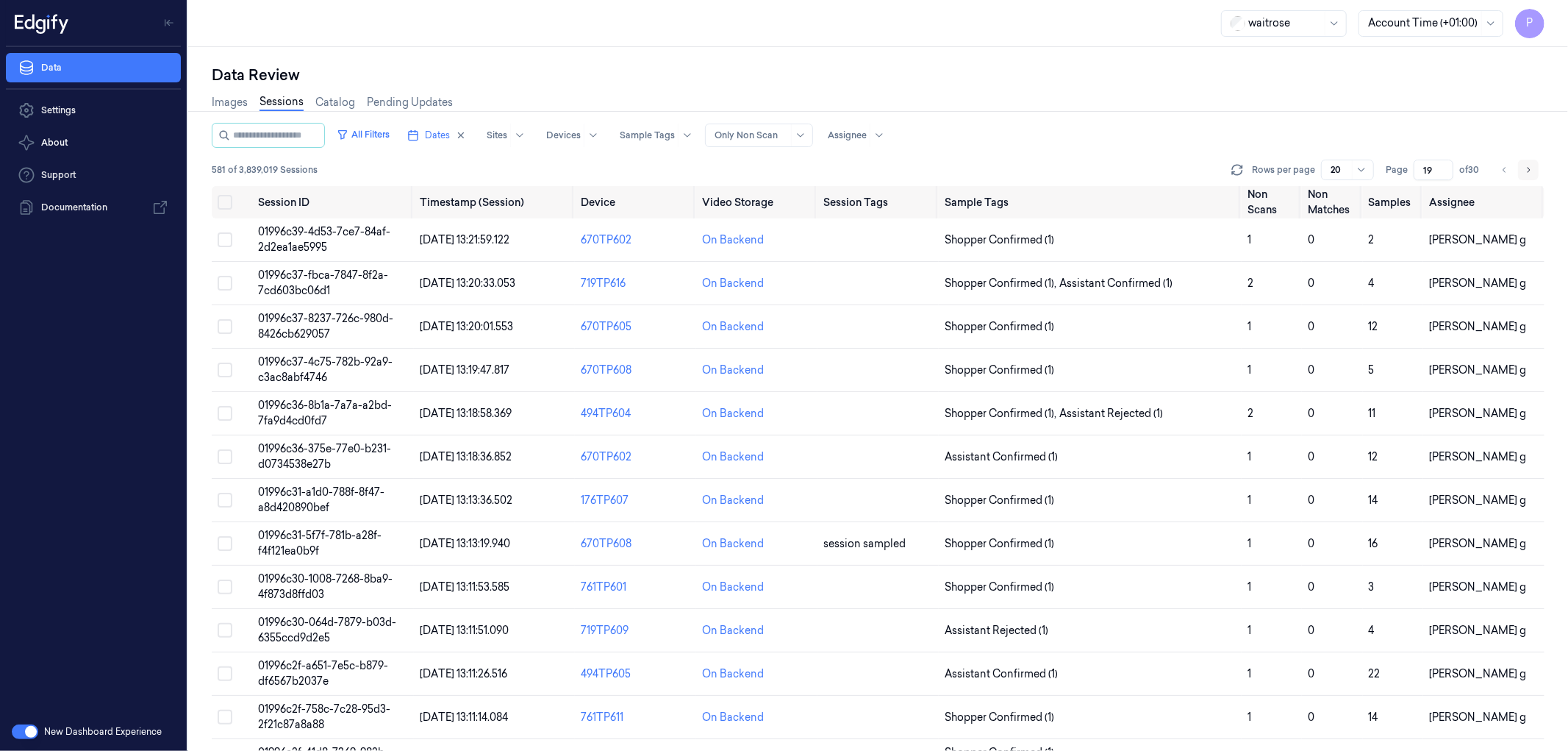
click at [1526, 167] on icon "Go to next page" at bounding box center [1528, 170] width 9 height 12
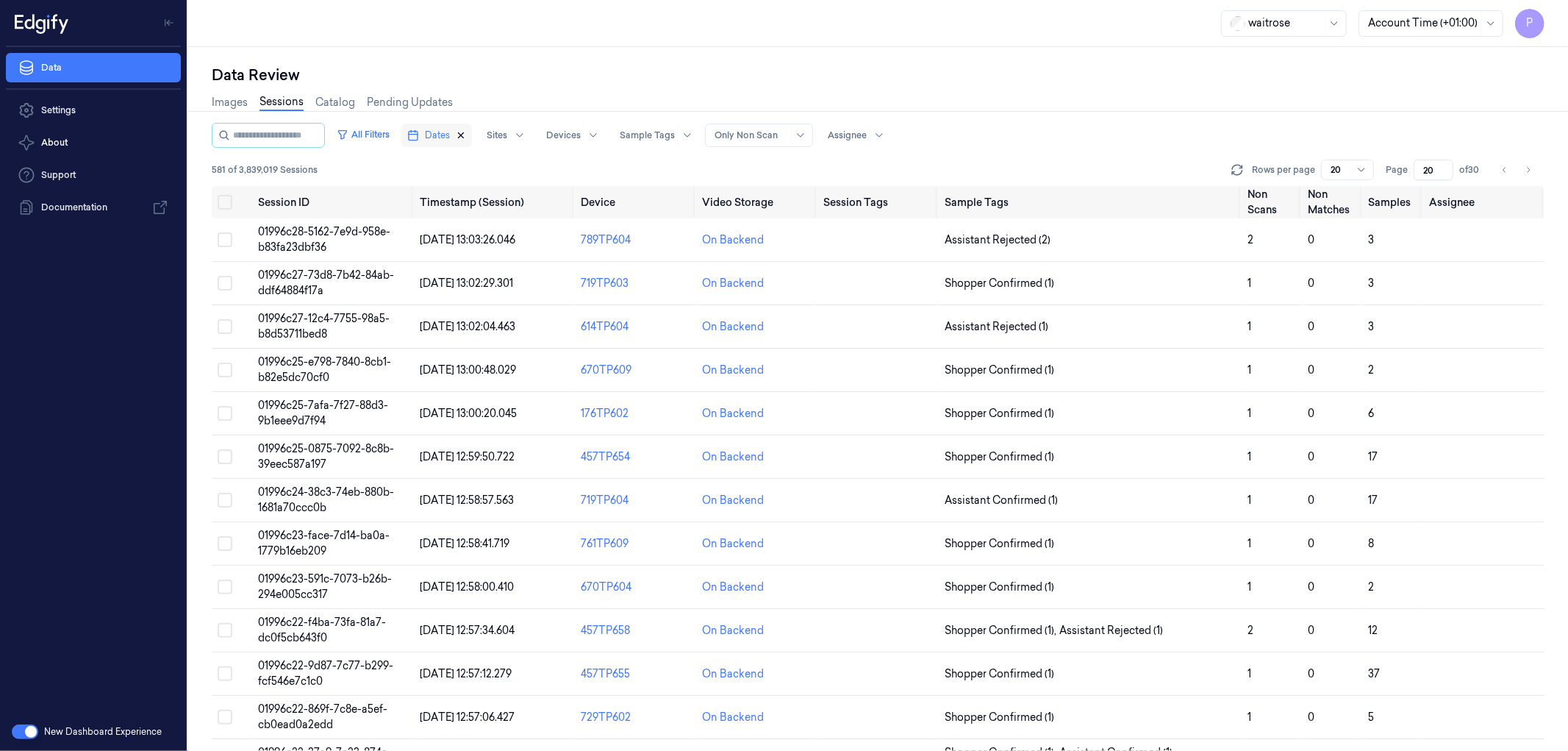
click at [466, 134] on icon "button" at bounding box center [460, 134] width 10 height 10
type input "1"
click at [456, 134] on button "Dates" at bounding box center [429, 135] width 54 height 23
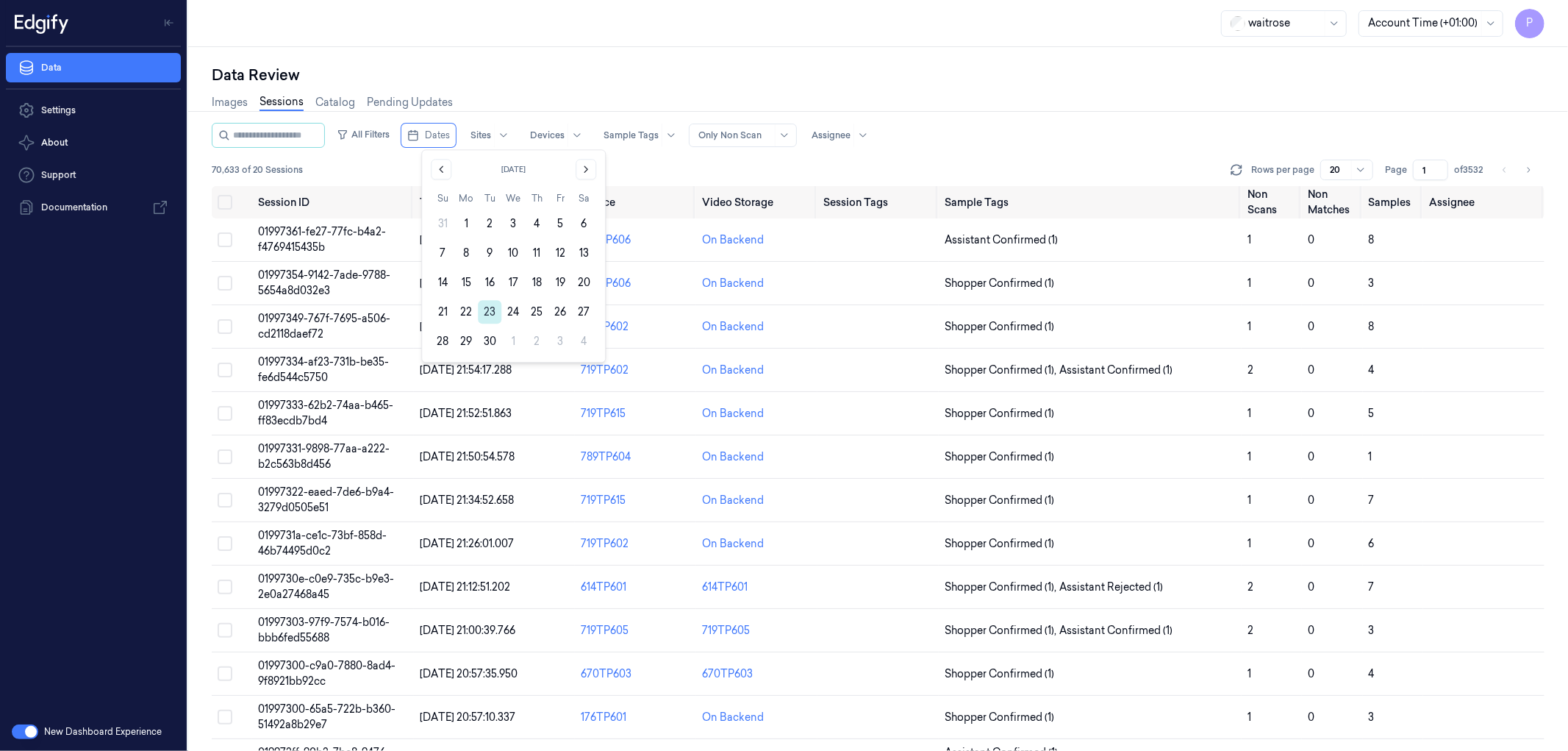
click at [483, 312] on button "23" at bounding box center [489, 311] width 23 height 23
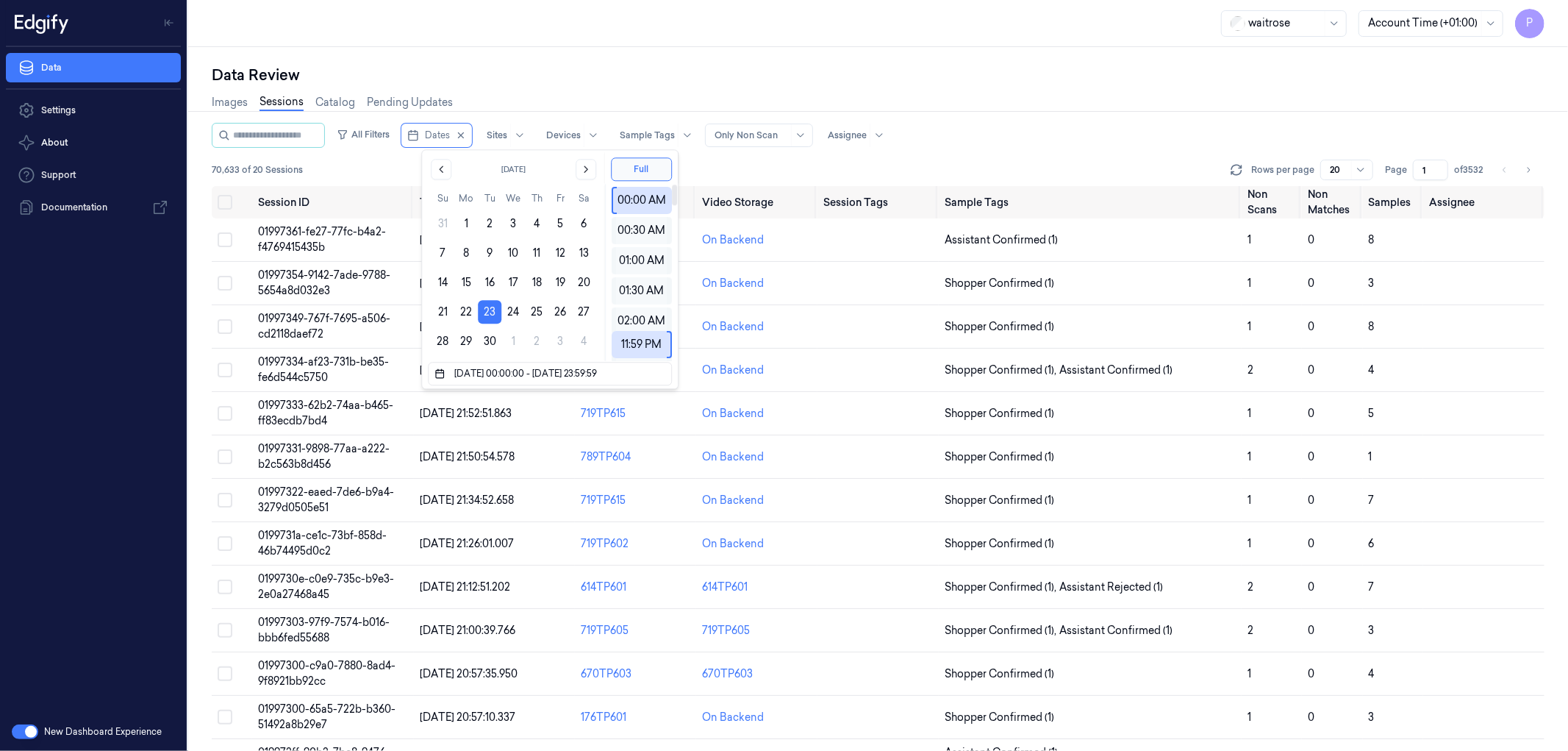
click at [763, 71] on div "Data Review" at bounding box center [878, 75] width 1333 height 21
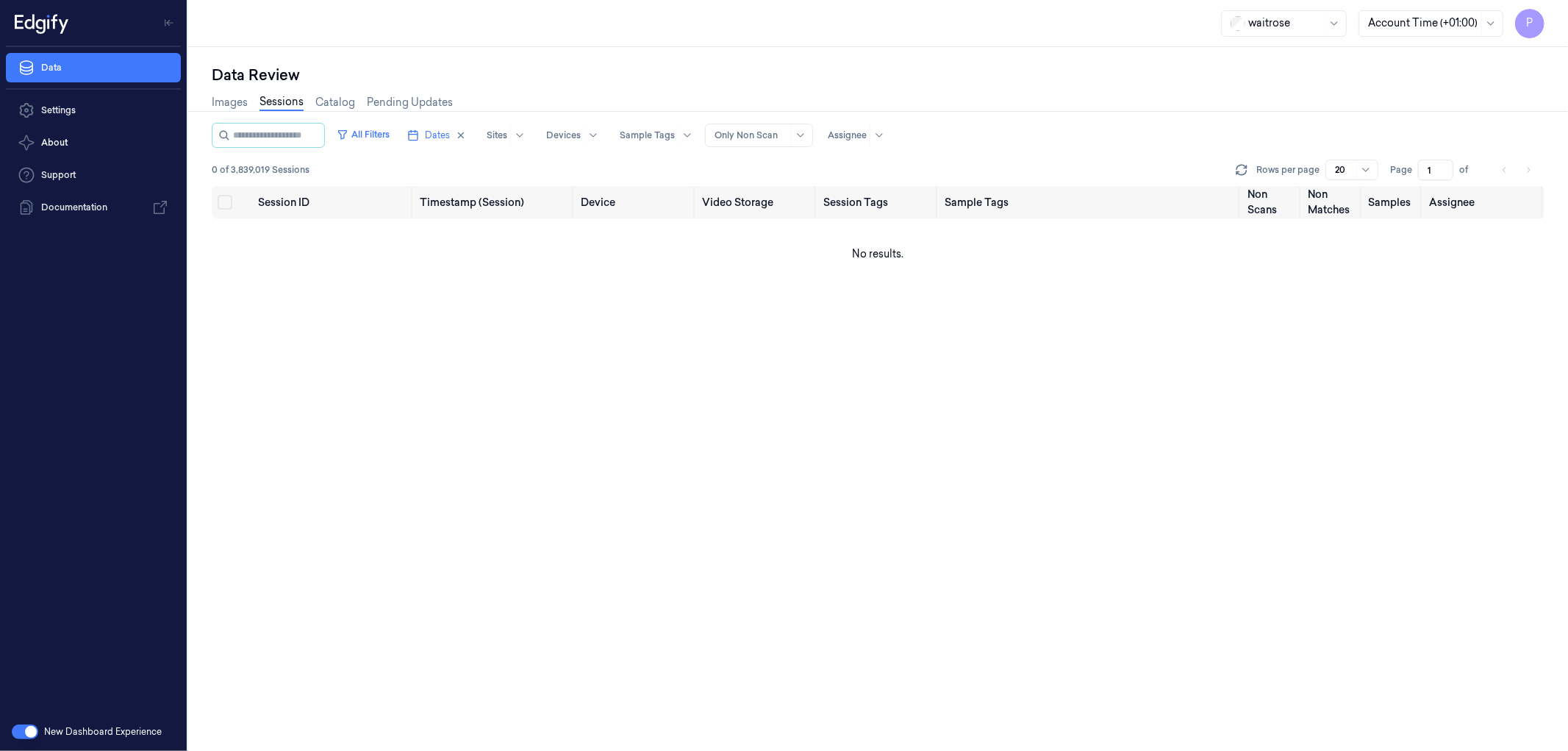
click at [1534, 167] on li "pagination" at bounding box center [1528, 170] width 21 height 21
click at [1503, 170] on li "pagination" at bounding box center [1505, 170] width 21 height 21
click at [1033, 125] on div "All Filters Dates Sites Devices Sample Tags Alert Type Only Non Scan Assignee" at bounding box center [878, 135] width 1333 height 25
click at [464, 136] on icon "button" at bounding box center [461, 135] width 5 height 5
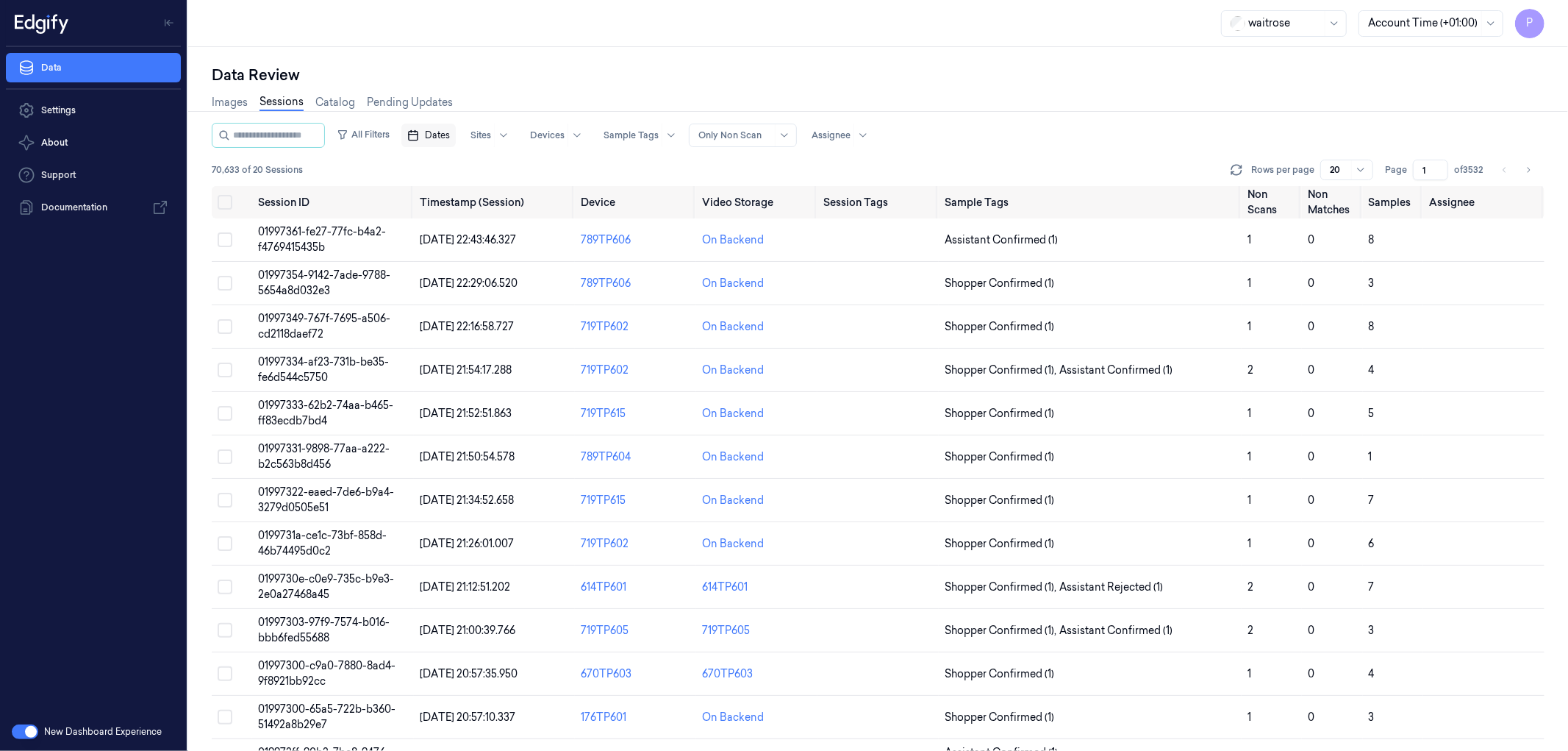
click at [450, 133] on span "Dates" at bounding box center [438, 135] width 25 height 14
click at [488, 310] on button "23" at bounding box center [489, 311] width 23 height 23
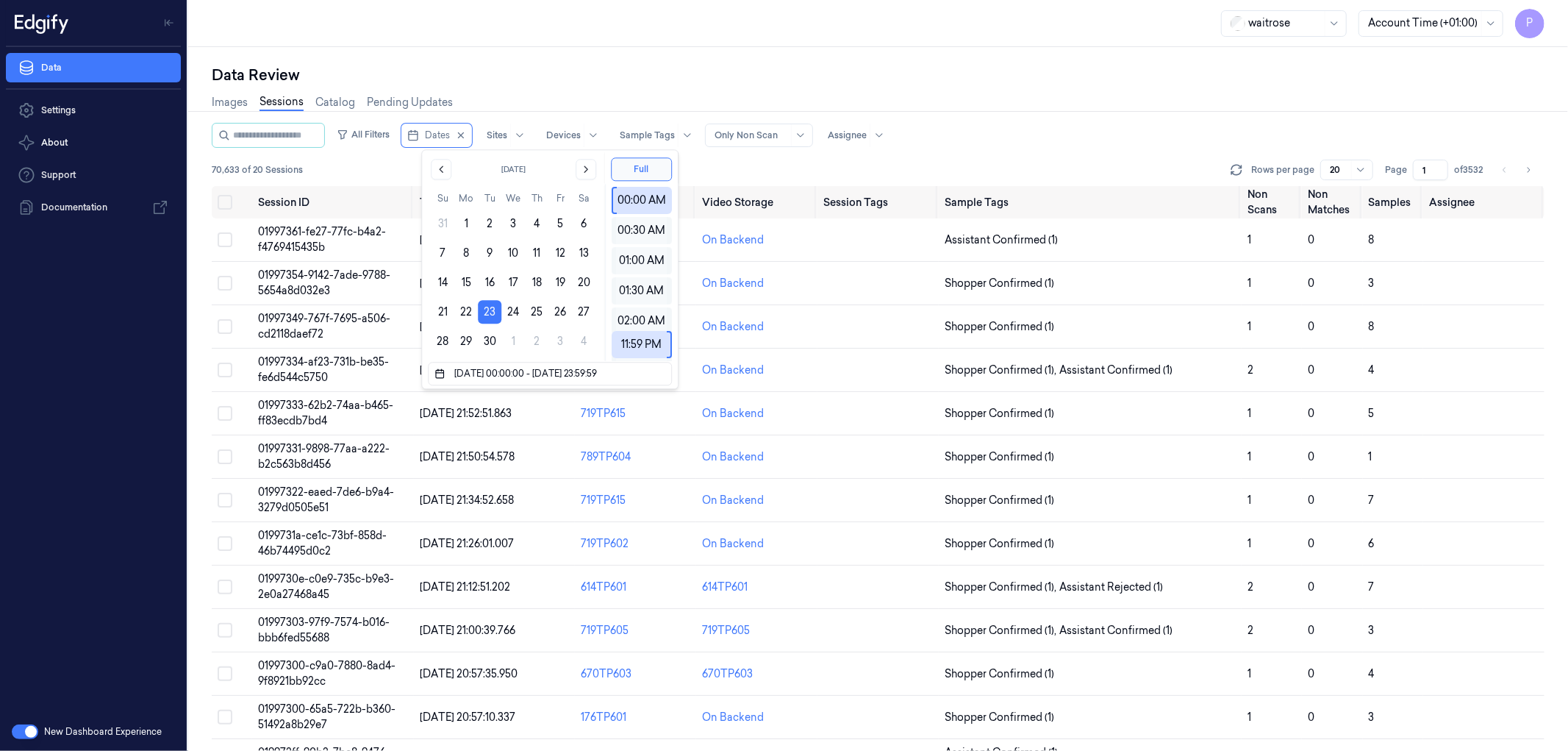
click at [754, 72] on div "Data Review" at bounding box center [878, 75] width 1333 height 21
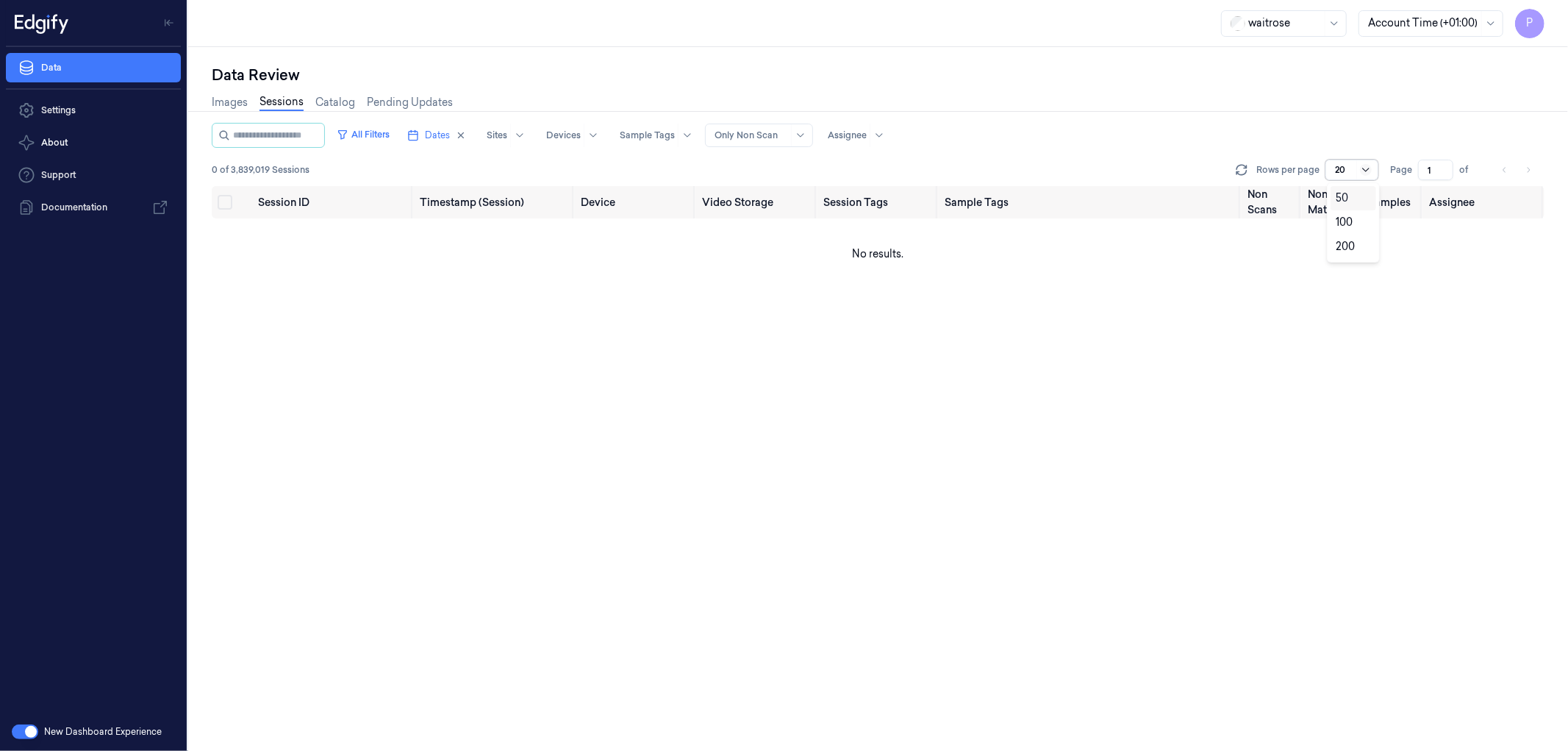
click at [1360, 170] on icon at bounding box center [1366, 170] width 12 height 12
click at [1299, 131] on div "All Filters Dates Sites Devices Sample Tags Alert Type Only Non Scan Assignee" at bounding box center [878, 135] width 1333 height 25
click at [466, 134] on icon "button" at bounding box center [460, 134] width 10 height 10
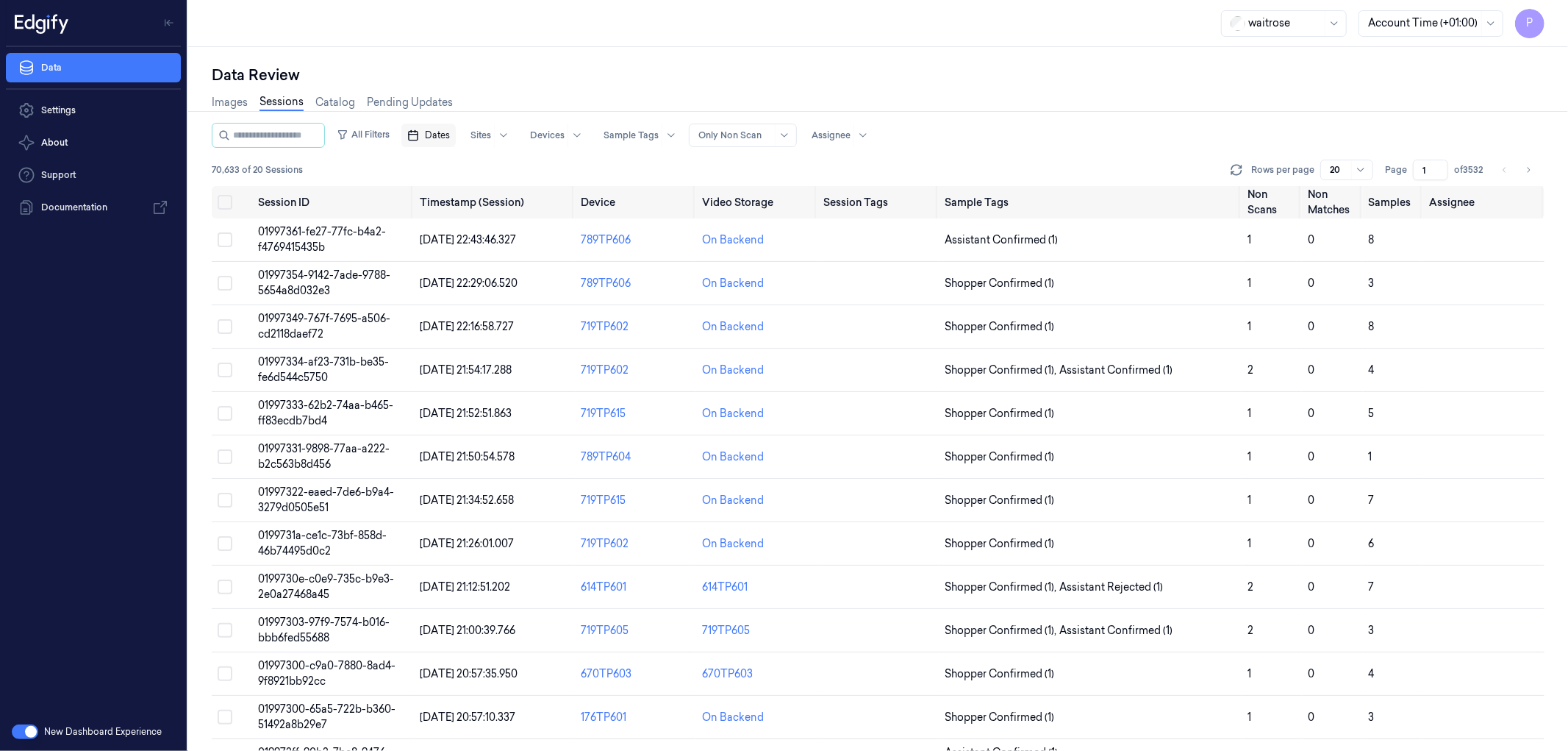
click at [450, 134] on span "Dates" at bounding box center [438, 135] width 25 height 14
click at [494, 313] on button "23" at bounding box center [489, 311] width 23 height 23
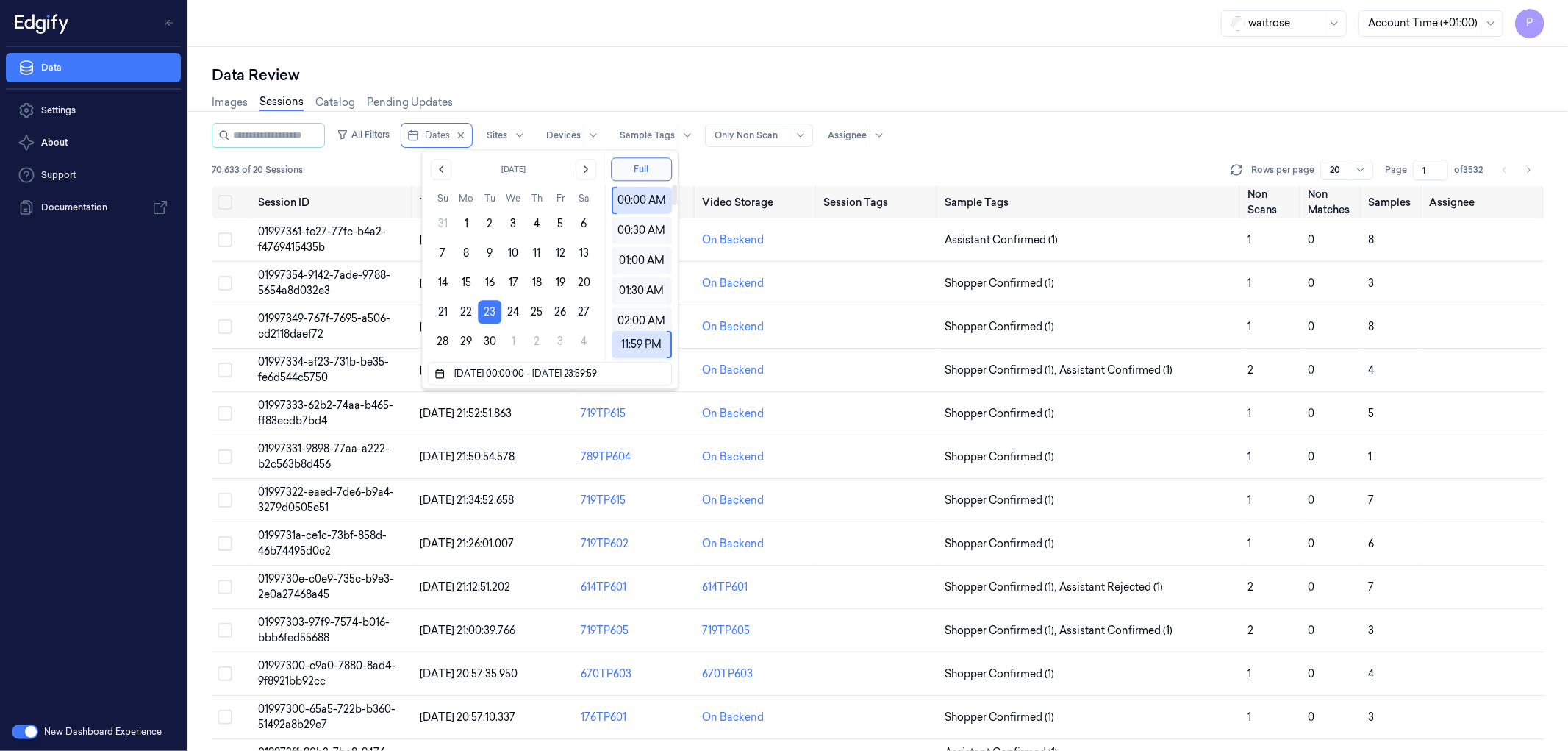
click at [922, 79] on div "Data Review" at bounding box center [878, 75] width 1333 height 21
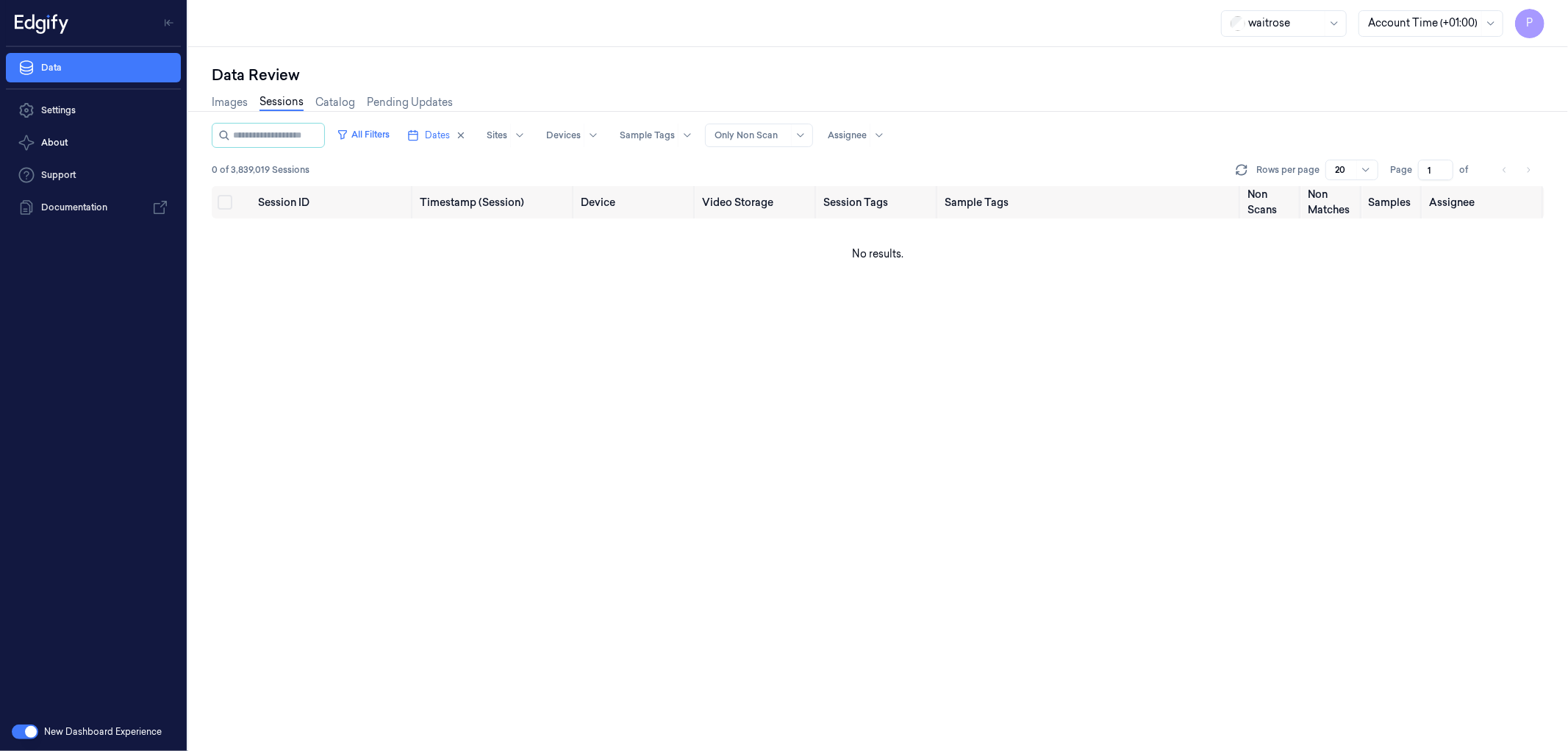
click at [1460, 27] on div at bounding box center [1424, 23] width 110 height 15
click at [1428, 78] on div "Local (+5.5:30)" at bounding box center [1403, 79] width 70 height 15
click at [1447, 32] on div "Local (+5.5:30)" at bounding box center [1424, 23] width 110 height 25
click at [1412, 105] on div "UTC (+00:00)" at bounding box center [1401, 103] width 66 height 15
click at [1468, 30] on div at bounding box center [1424, 23] width 110 height 15
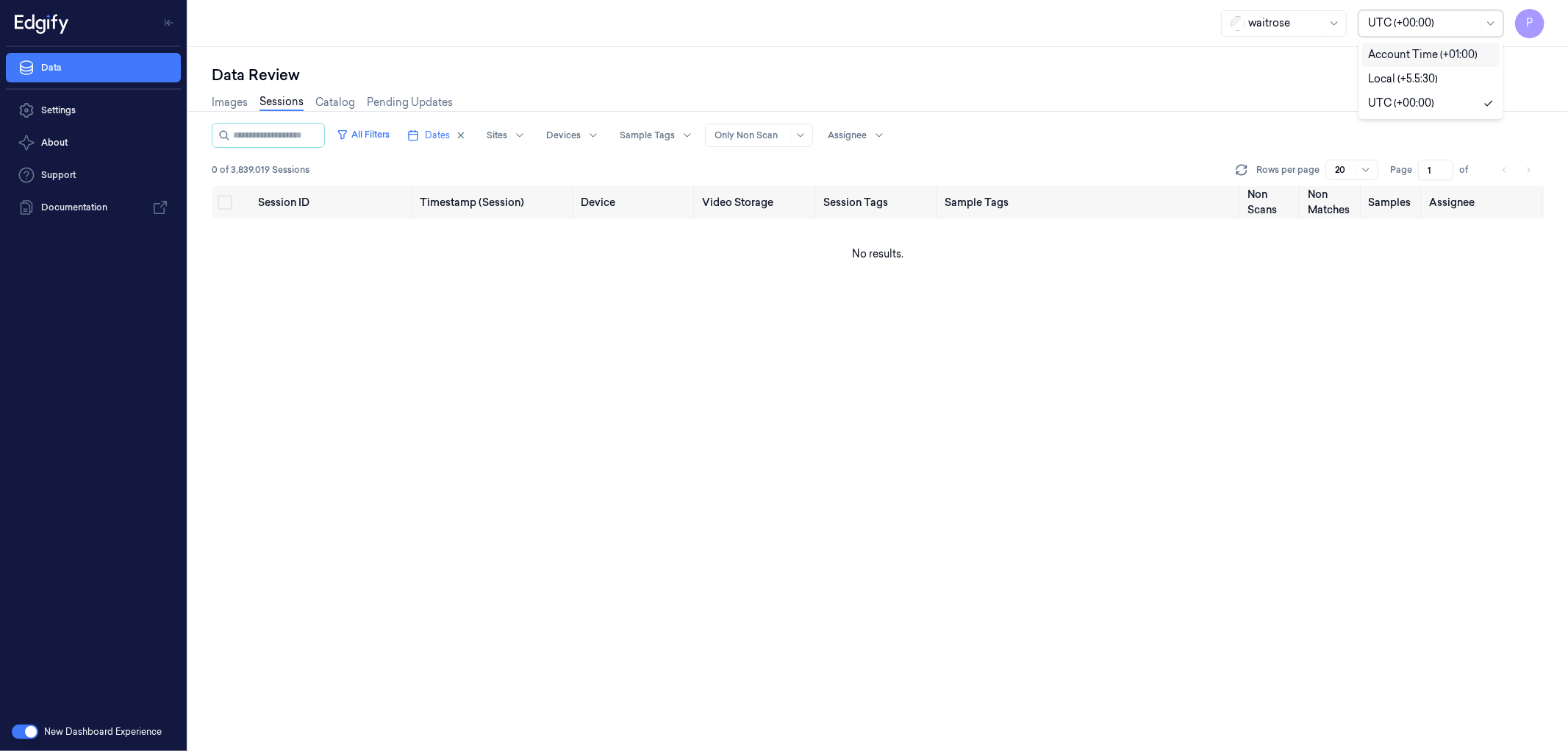
click at [1424, 49] on div "Account Time (+01:00)" at bounding box center [1423, 54] width 109 height 15
click at [1128, 99] on div "Images Sessions Catalog Pending Updates" at bounding box center [878, 104] width 1333 height 38
click at [466, 135] on icon "button" at bounding box center [460, 134] width 10 height 10
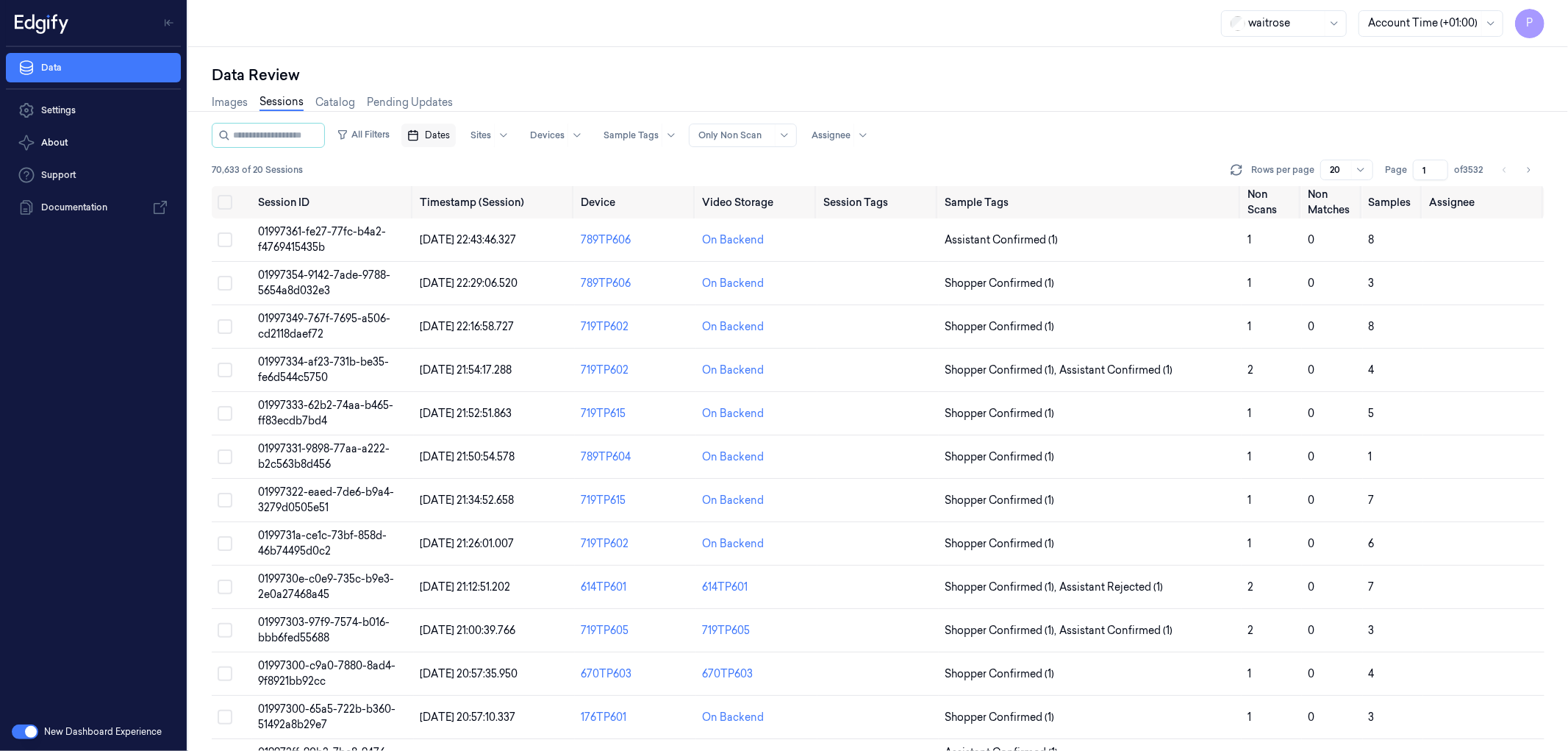
click at [450, 134] on span "Dates" at bounding box center [438, 135] width 25 height 14
click at [471, 312] on button "22" at bounding box center [466, 311] width 23 height 23
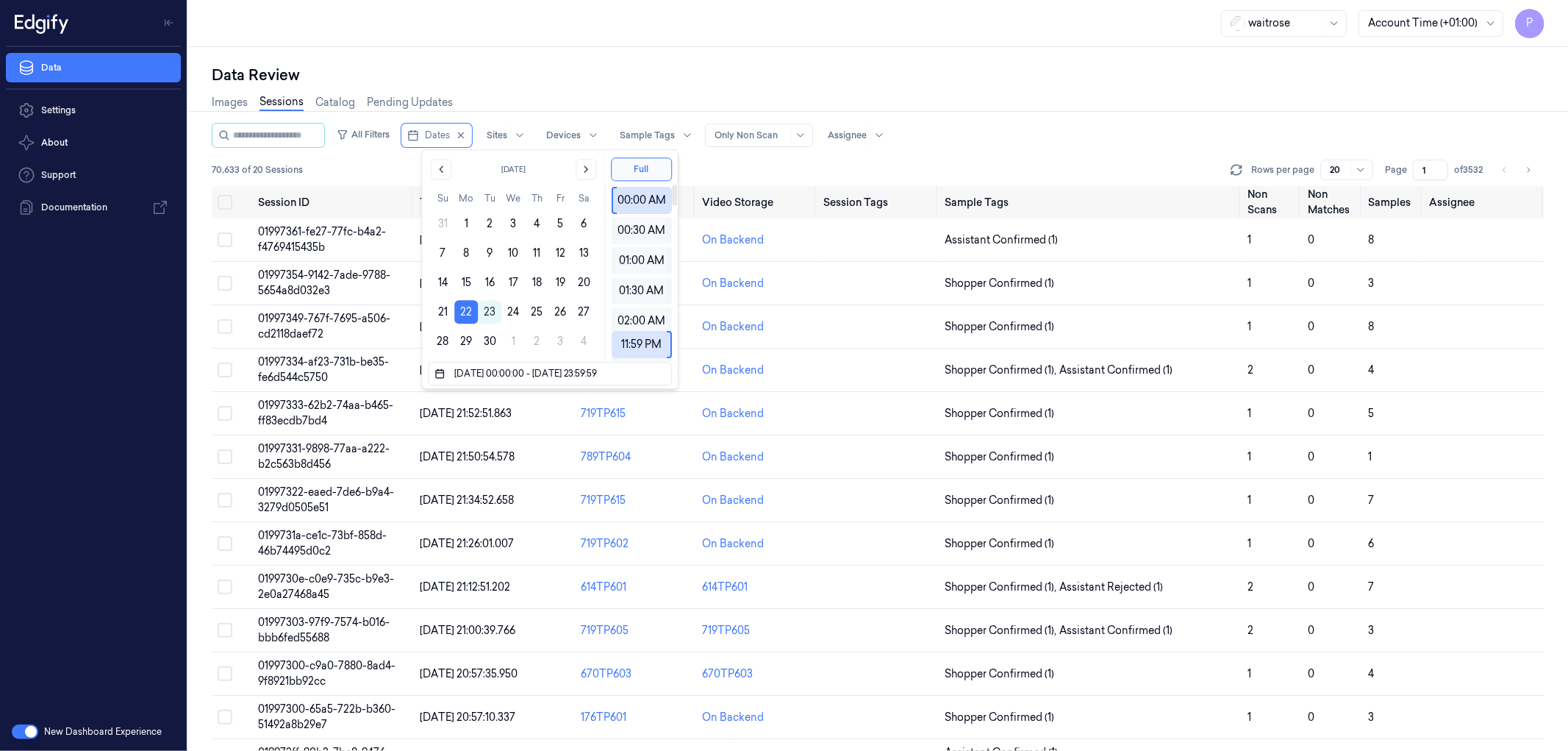
click at [965, 42] on div "waitrose Account Time (+01:00) P" at bounding box center [877, 23] width 1380 height 47
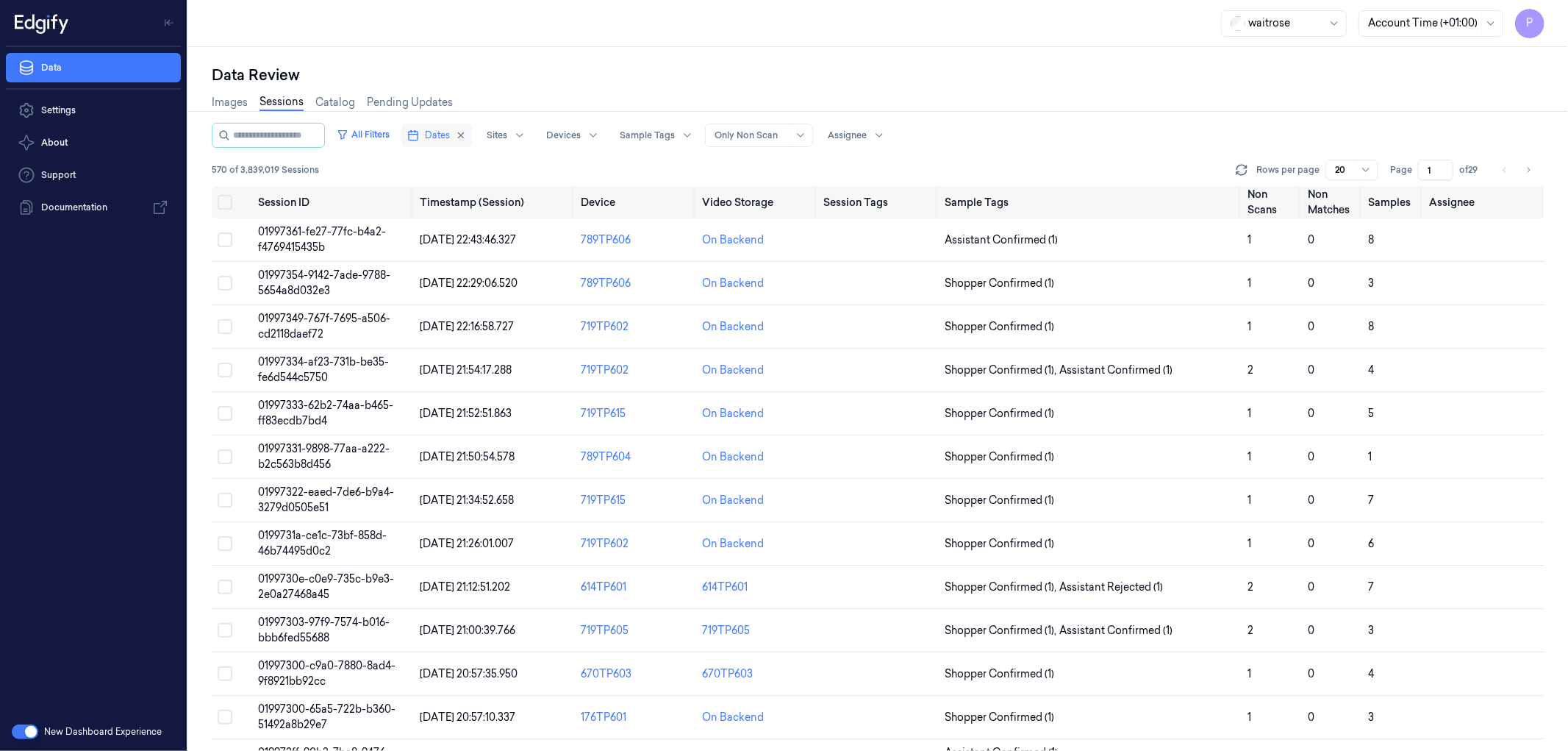
click at [472, 133] on button "Dates" at bounding box center [437, 135] width 70 height 23
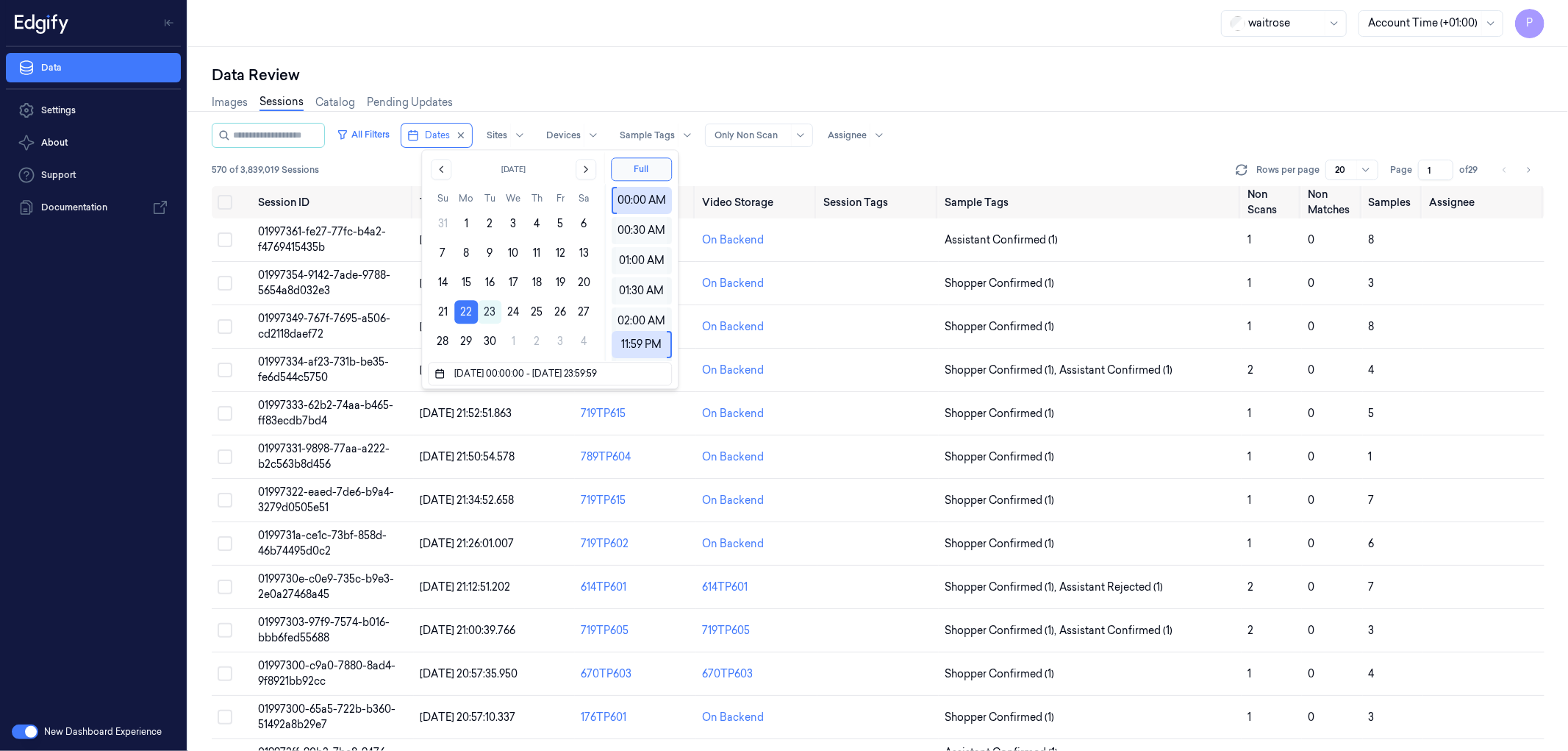
click at [687, 82] on div "Data Review" at bounding box center [878, 75] width 1333 height 21
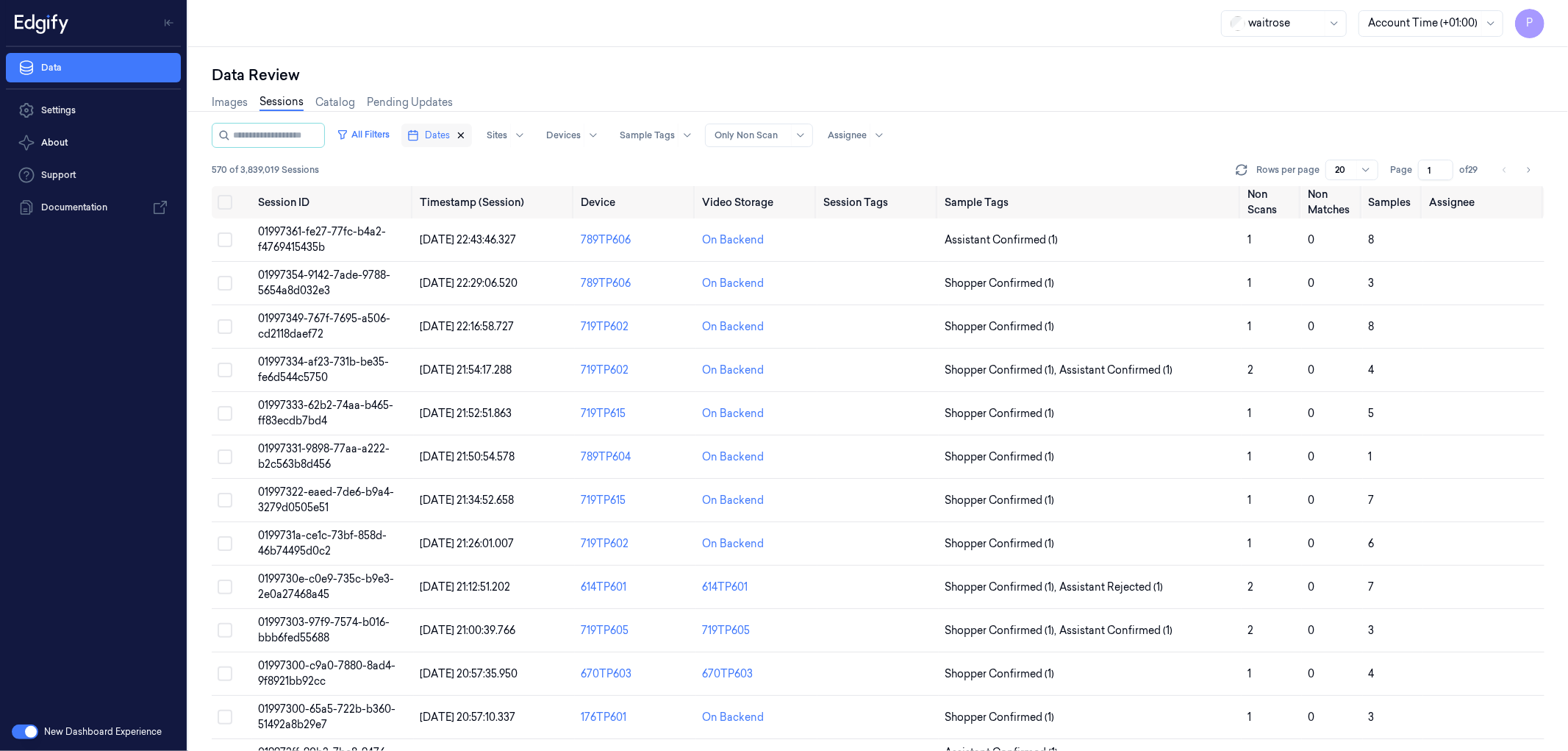
click at [466, 133] on icon "button" at bounding box center [460, 134] width 10 height 10
click at [456, 141] on button "Dates" at bounding box center [429, 135] width 54 height 23
click at [441, 307] on button "21" at bounding box center [442, 311] width 23 height 23
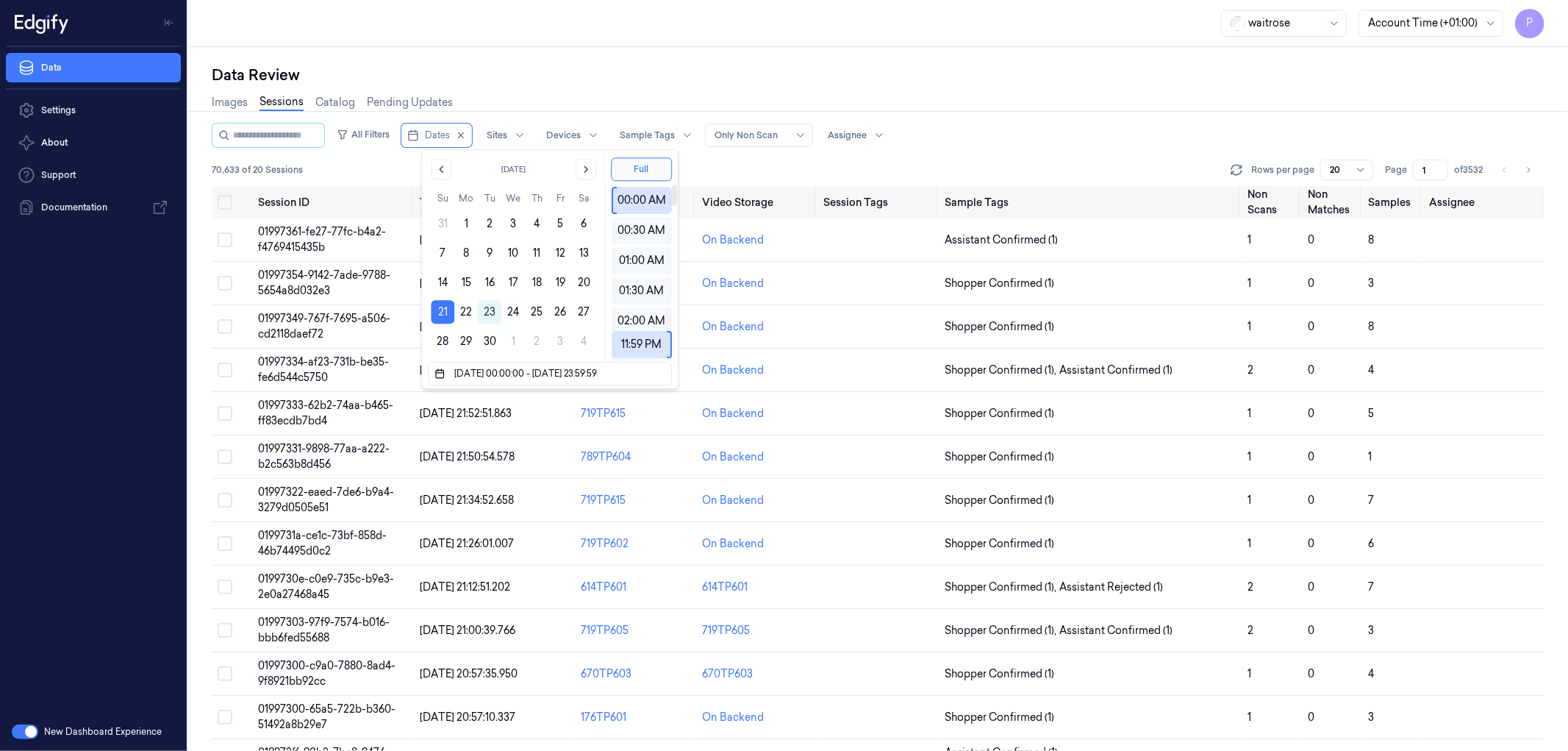
click at [974, 115] on div "Images Sessions Catalog Pending Updates" at bounding box center [878, 104] width 1333 height 38
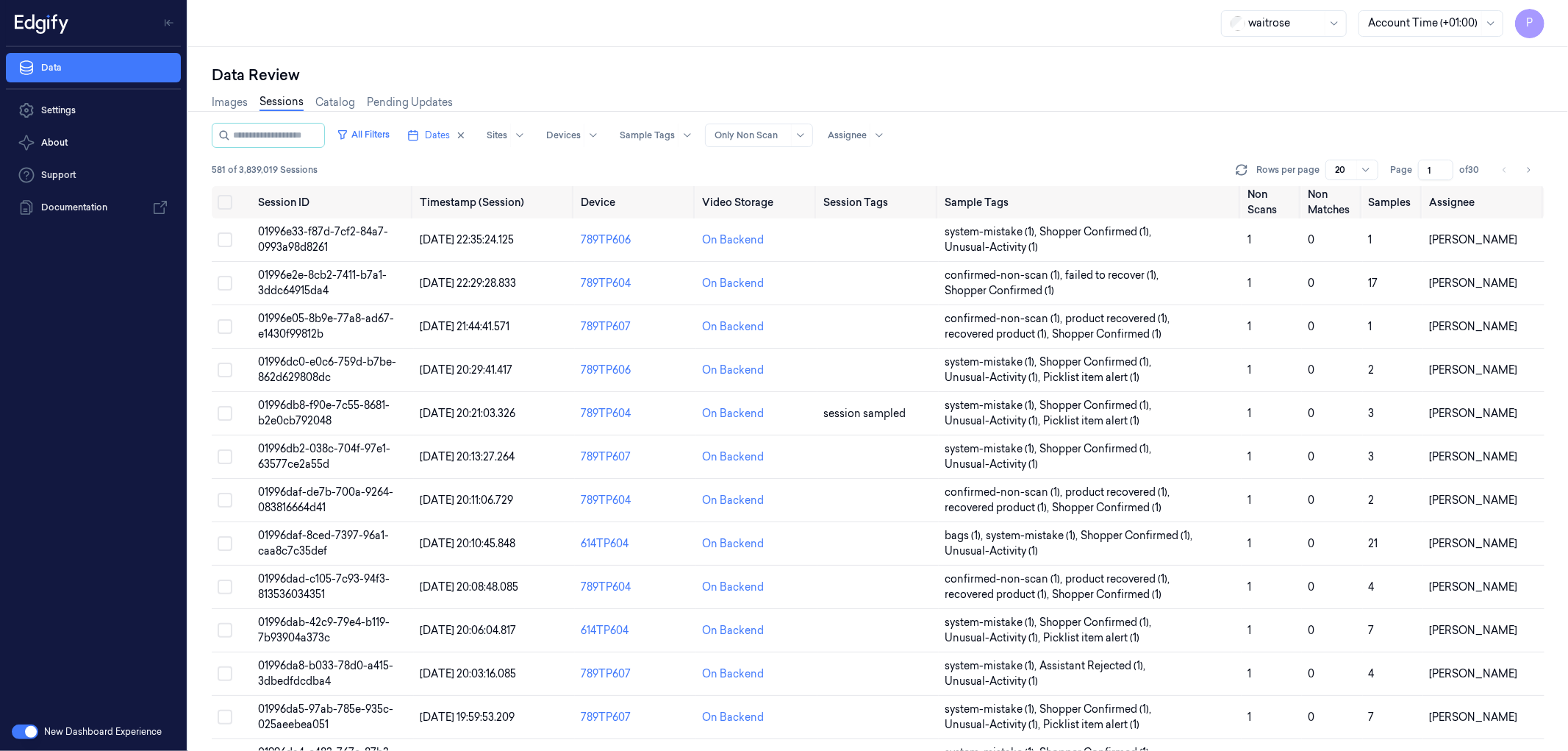
click at [1428, 170] on input "1" at bounding box center [1435, 170] width 35 height 21
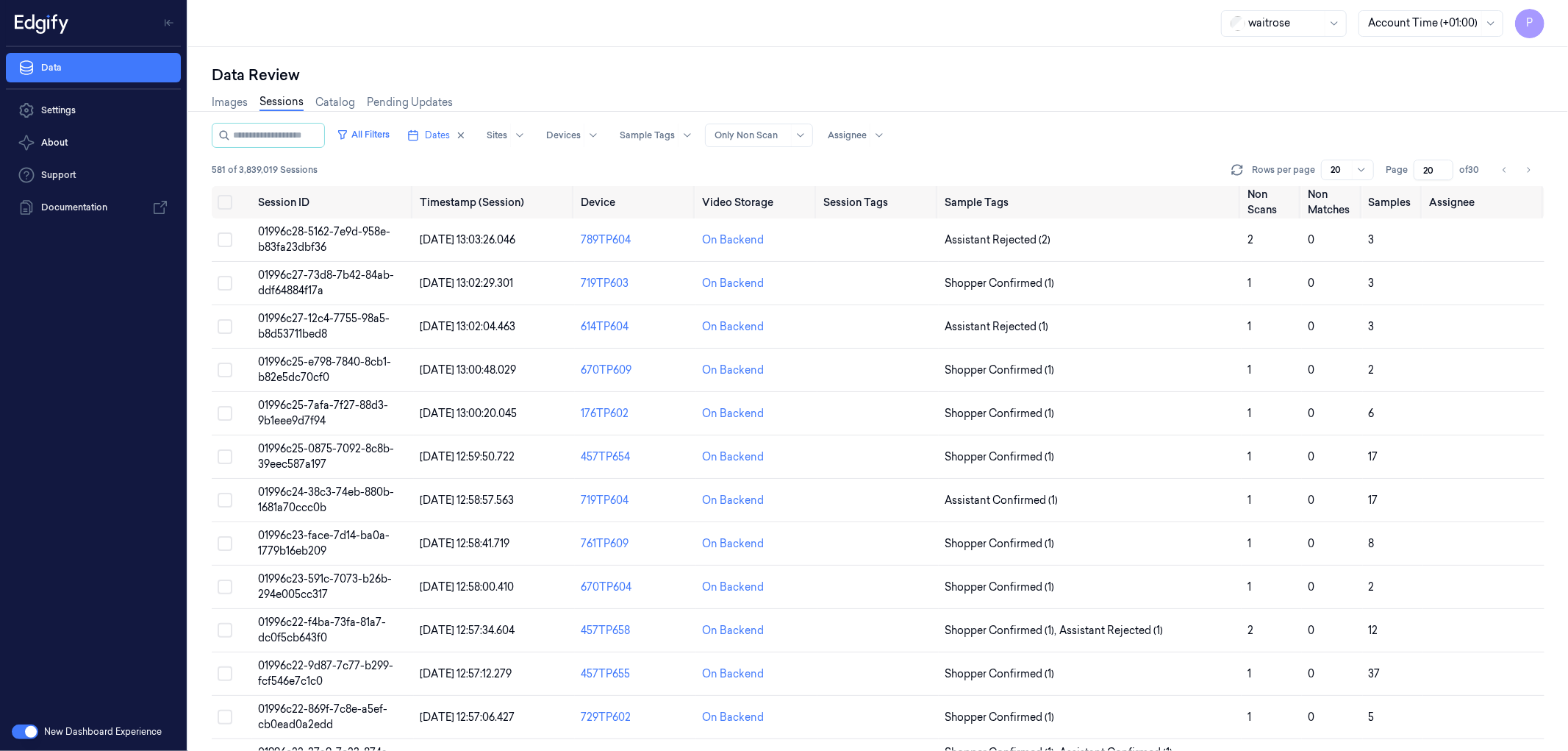
click at [1273, 120] on div "Images Sessions Catalog Pending Updates" at bounding box center [878, 104] width 1333 height 38
click at [1501, 167] on icon "Go to previous page" at bounding box center [1505, 170] width 9 height 12
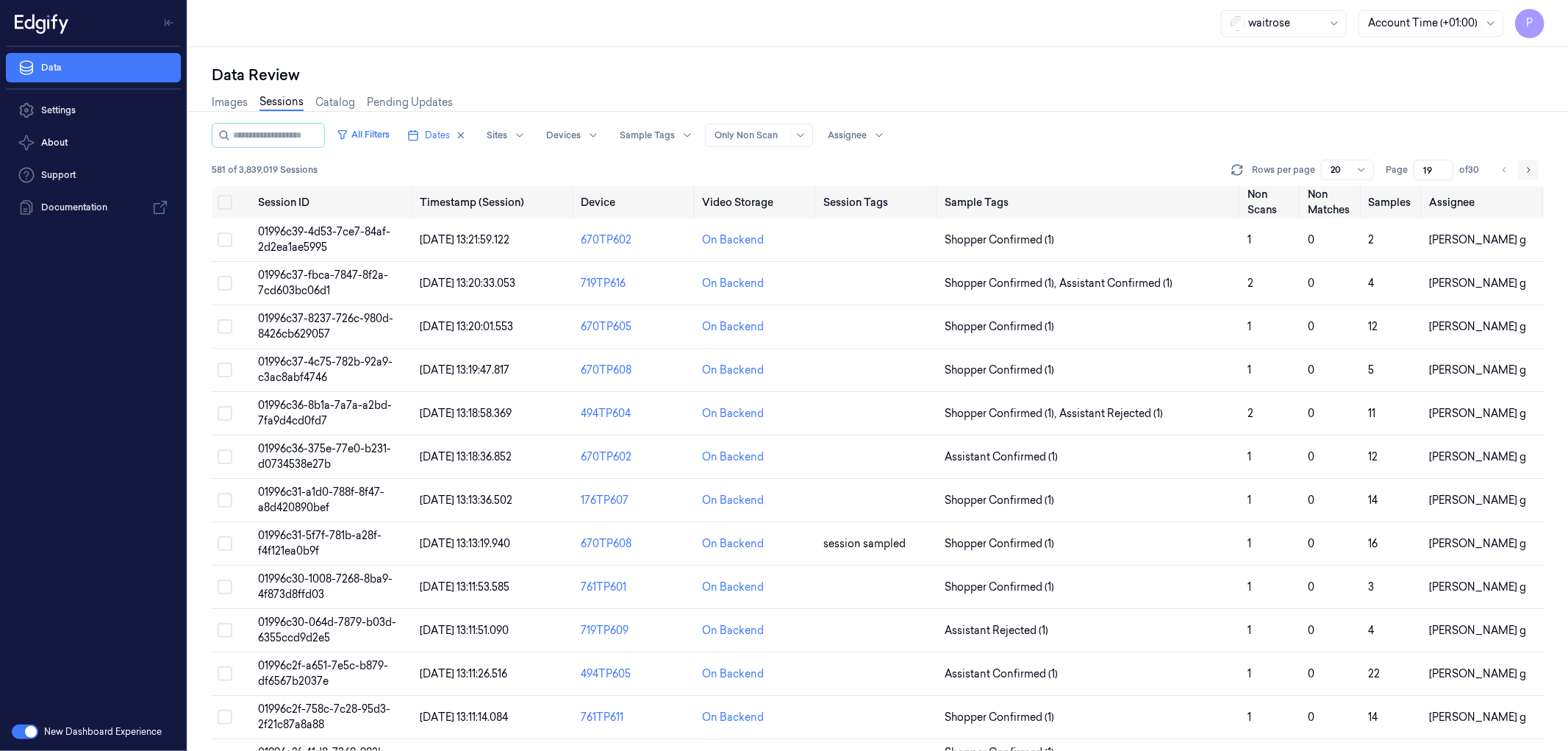
click at [1531, 167] on icon "Go to next page" at bounding box center [1528, 170] width 9 height 12
type input "20"
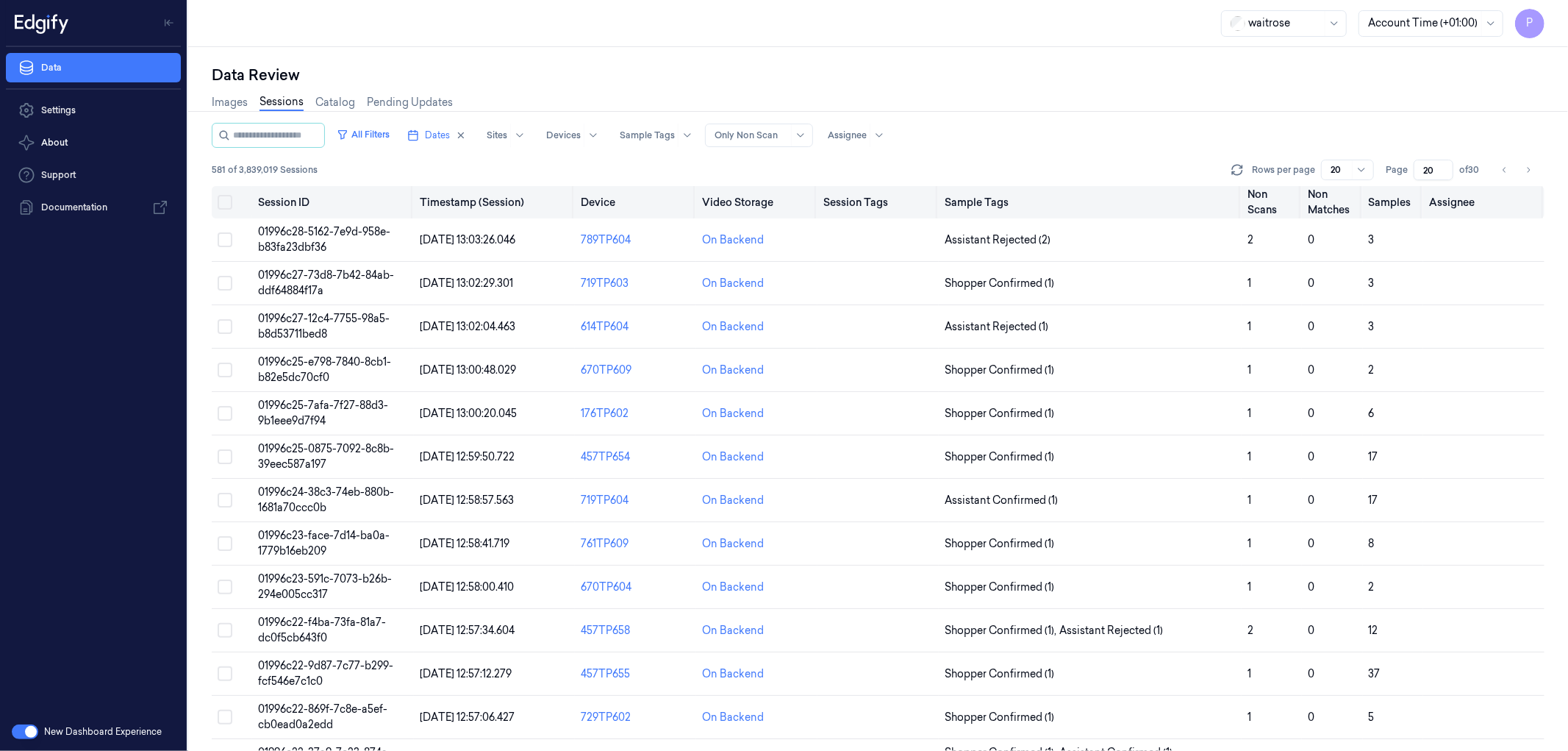
click at [229, 200] on button "Select all" at bounding box center [225, 202] width 14 height 14
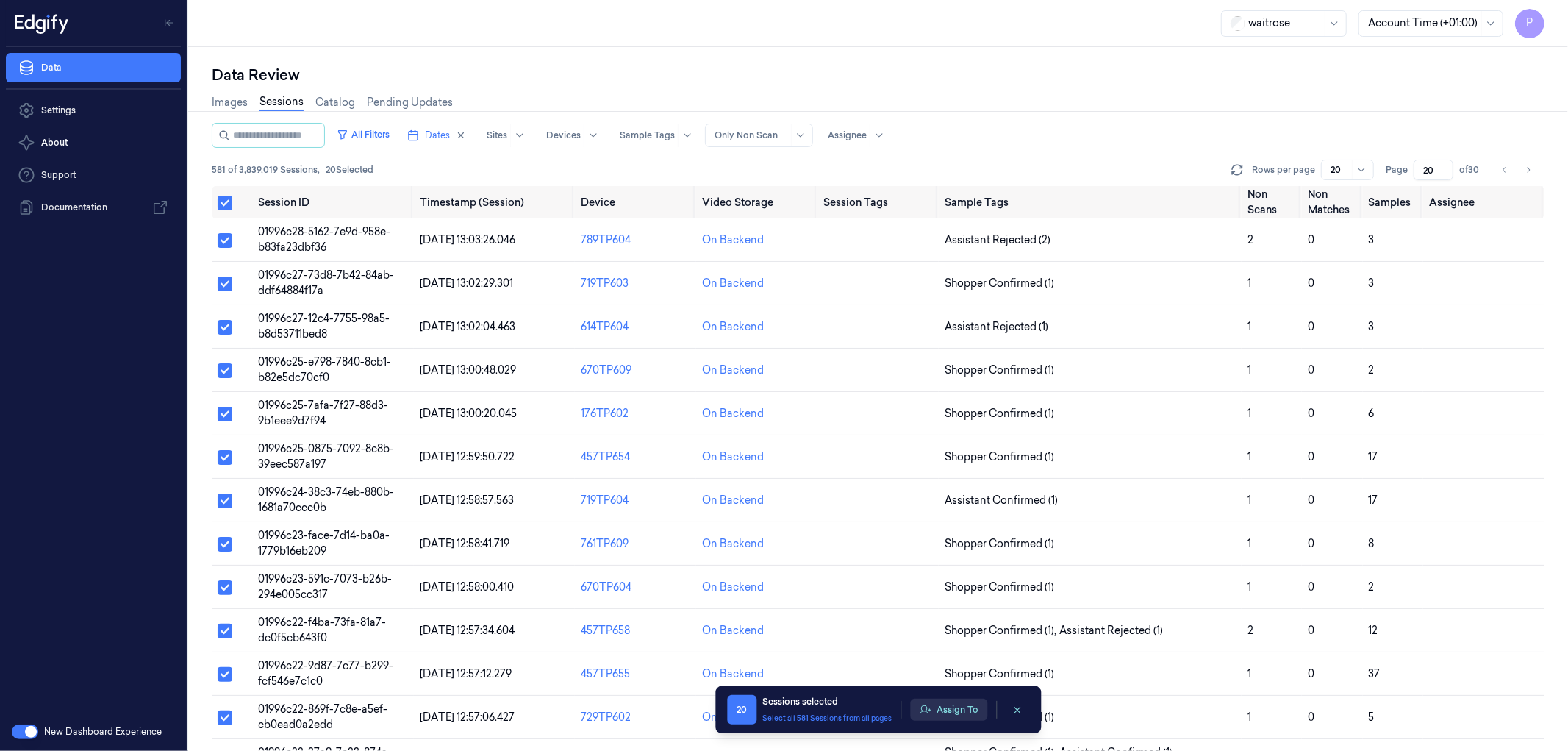
click at [951, 717] on button "Assign To" at bounding box center [949, 709] width 78 height 22
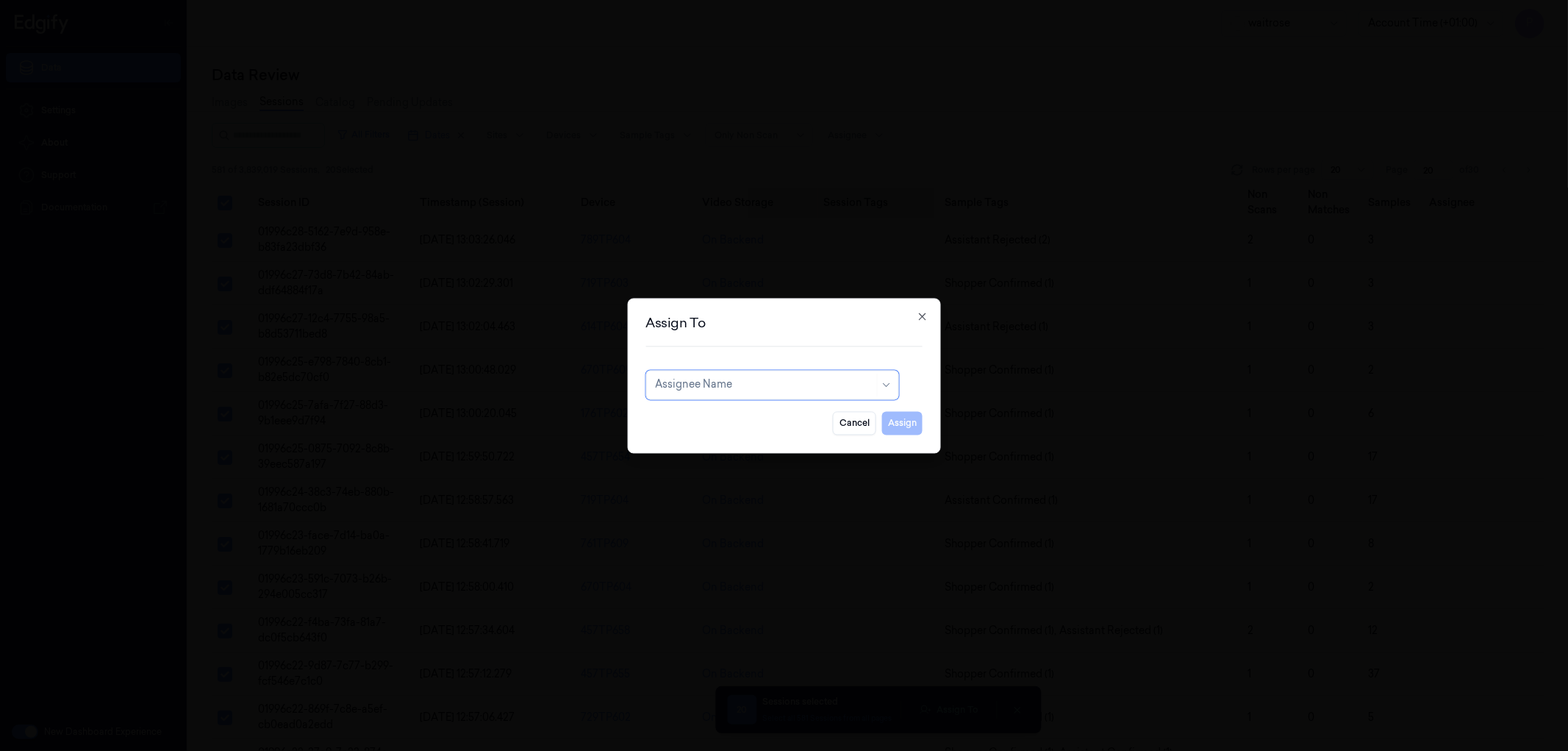
click at [770, 393] on div "Assignee Name" at bounding box center [765, 385] width 219 height 21
type input "k"
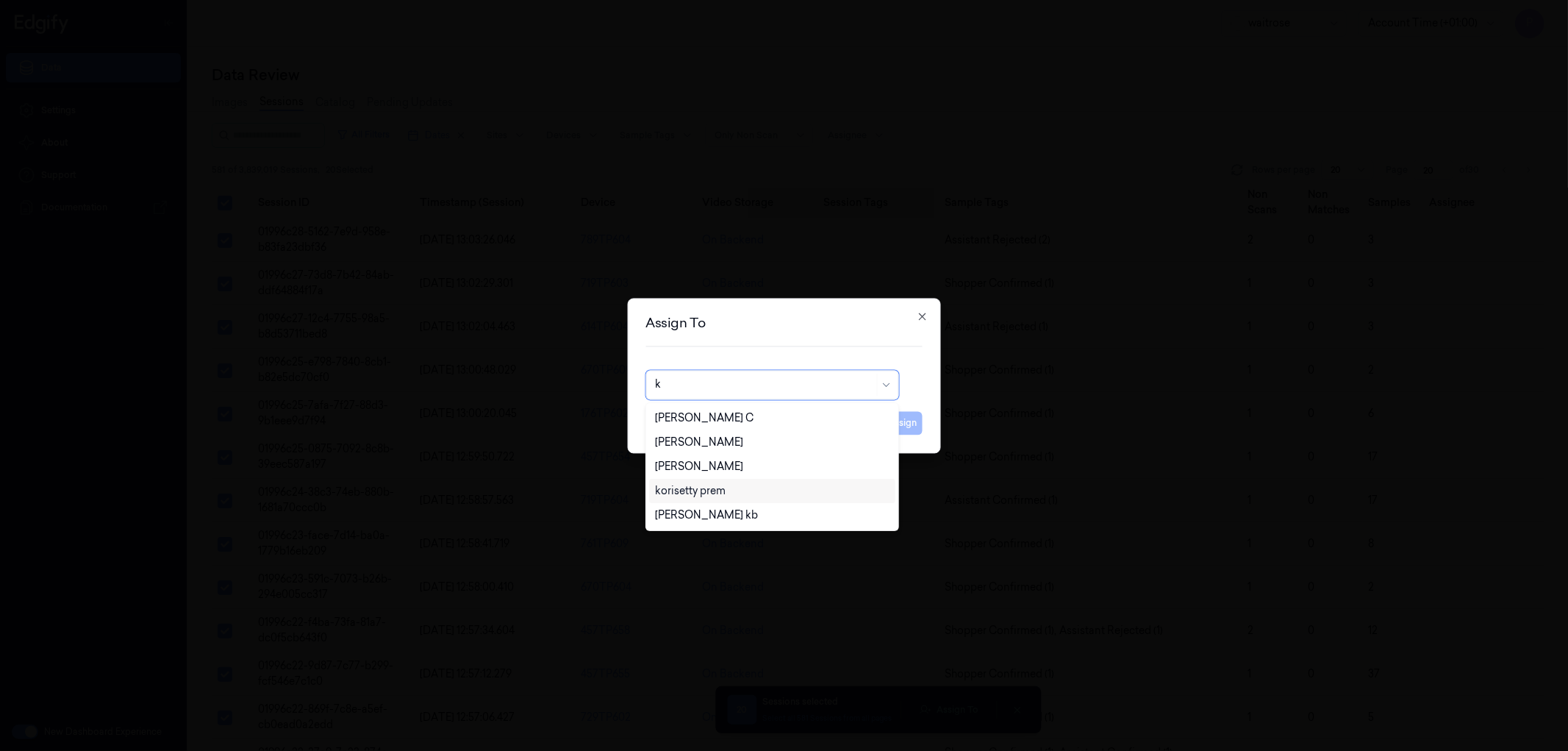
click at [714, 496] on div "korisetty prem" at bounding box center [691, 490] width 70 height 15
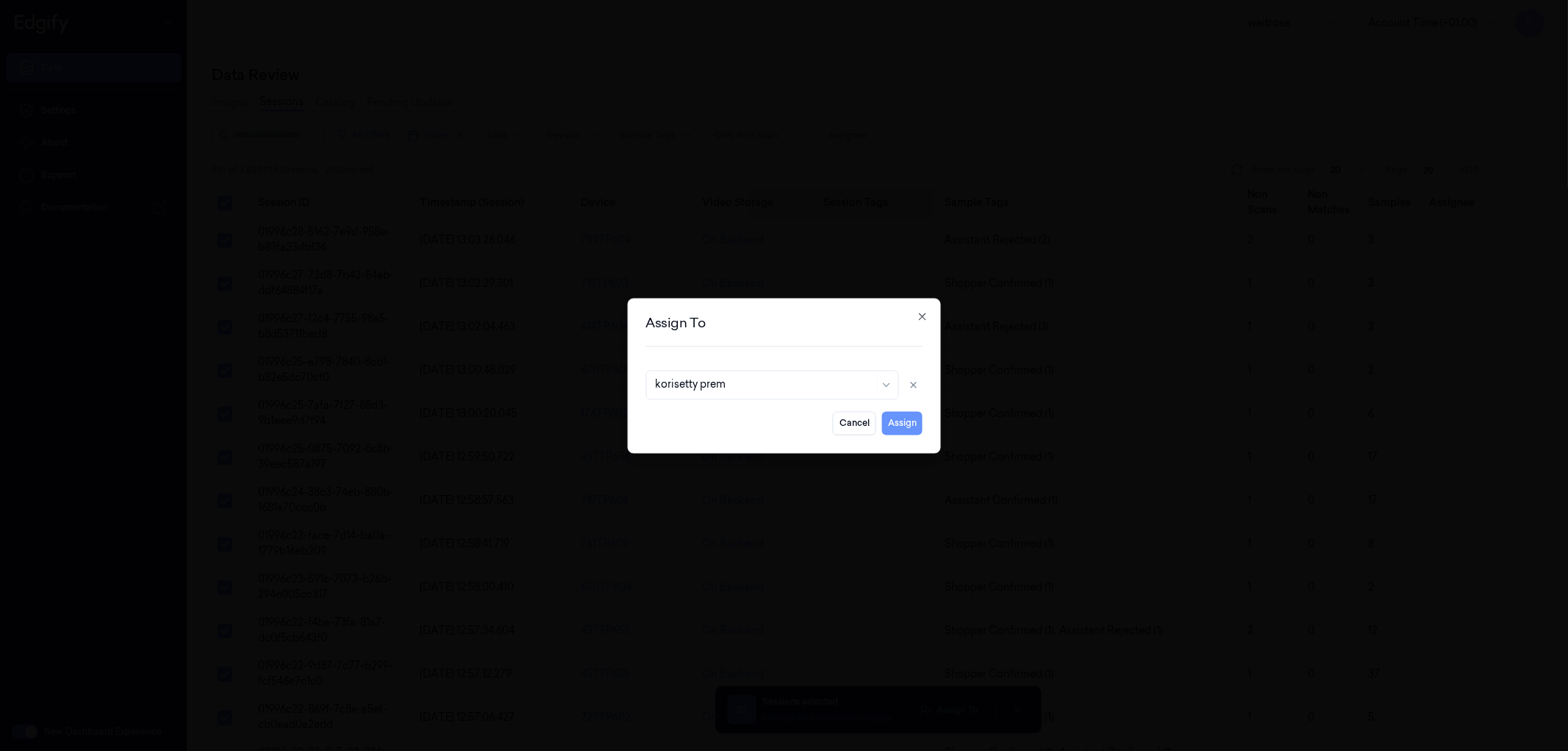
click at [908, 422] on button "Assign" at bounding box center [902, 422] width 41 height 23
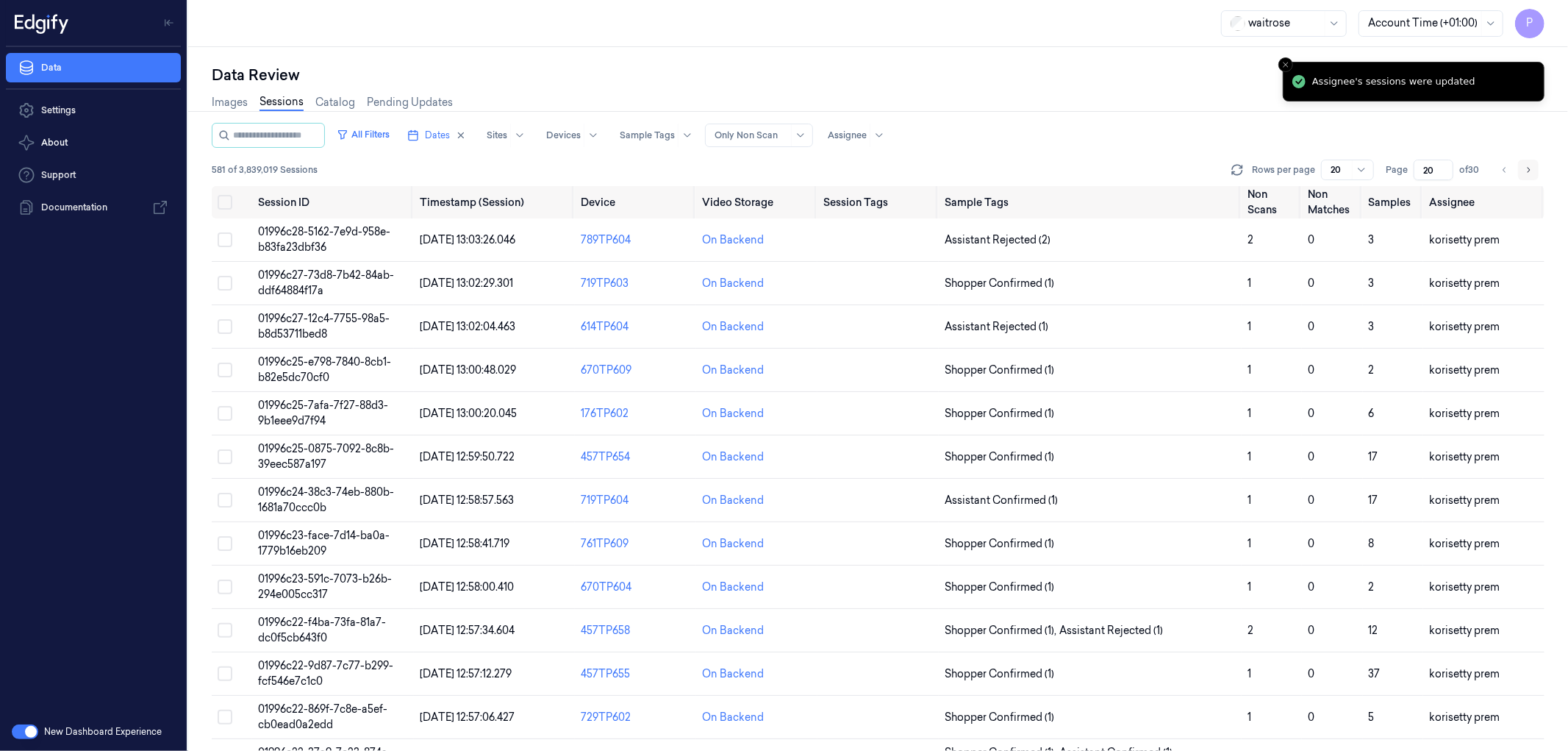
click at [1529, 168] on icon "Go to next page" at bounding box center [1528, 170] width 3 height 5
type input "21"
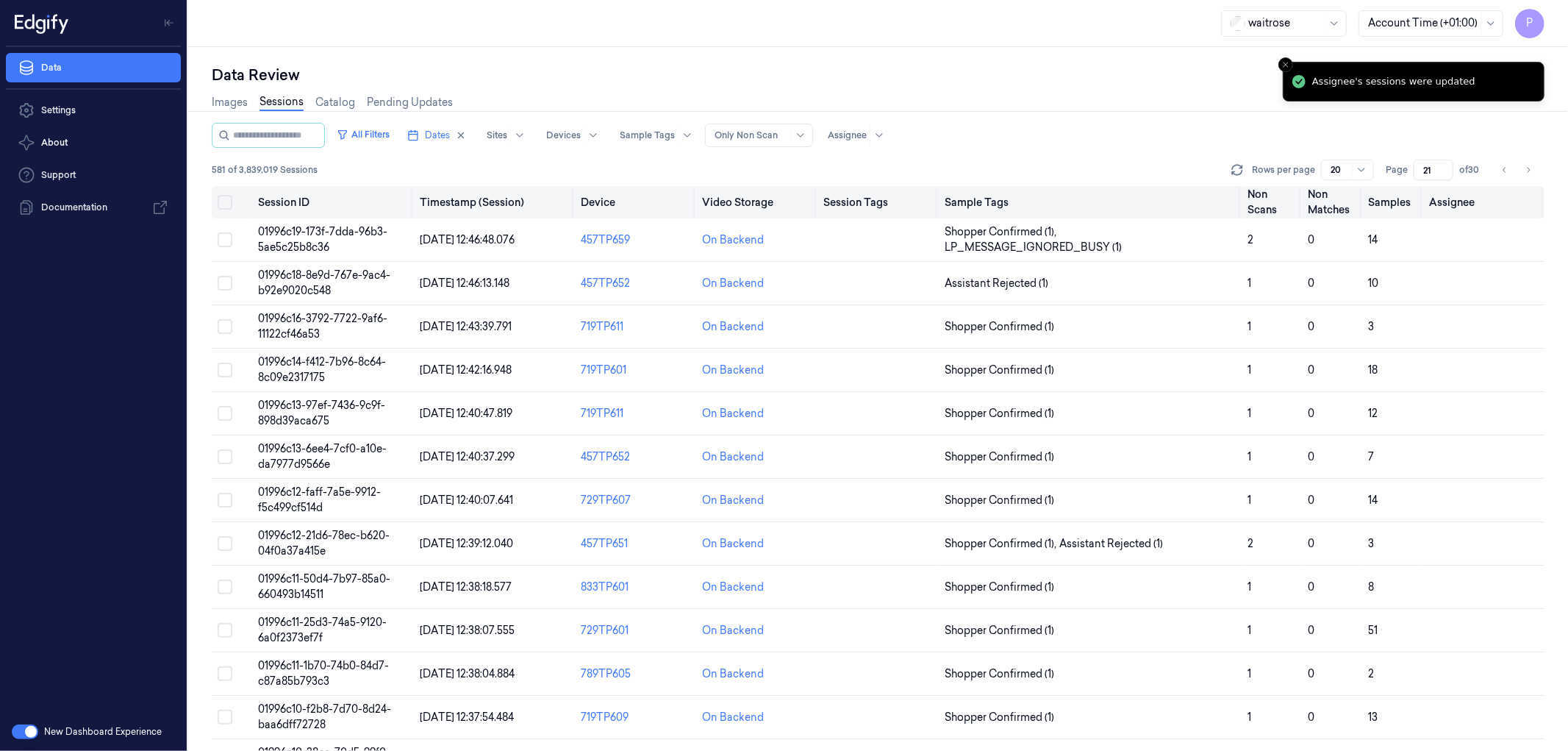
click at [222, 201] on button "Select all" at bounding box center [225, 202] width 14 height 14
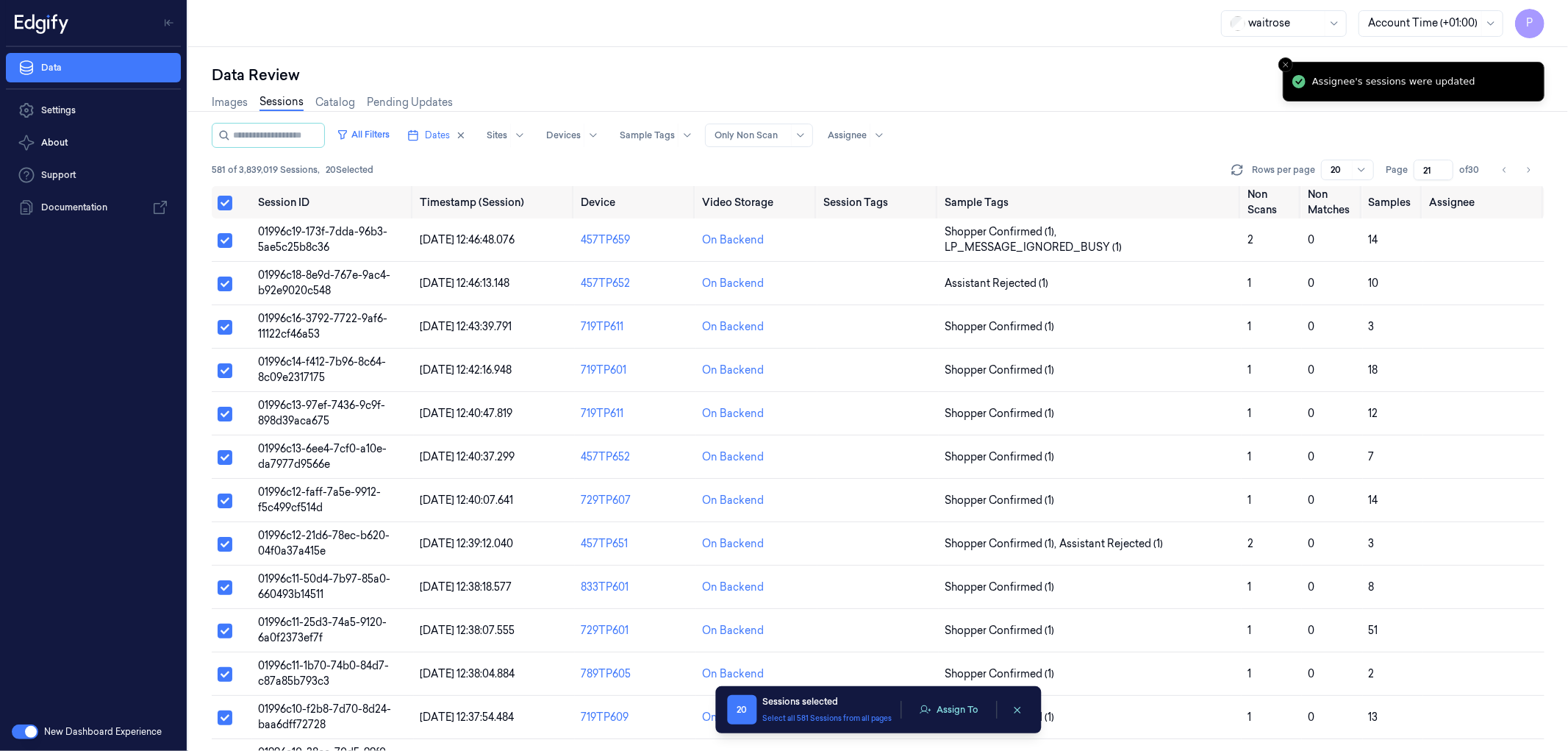
type button "on"
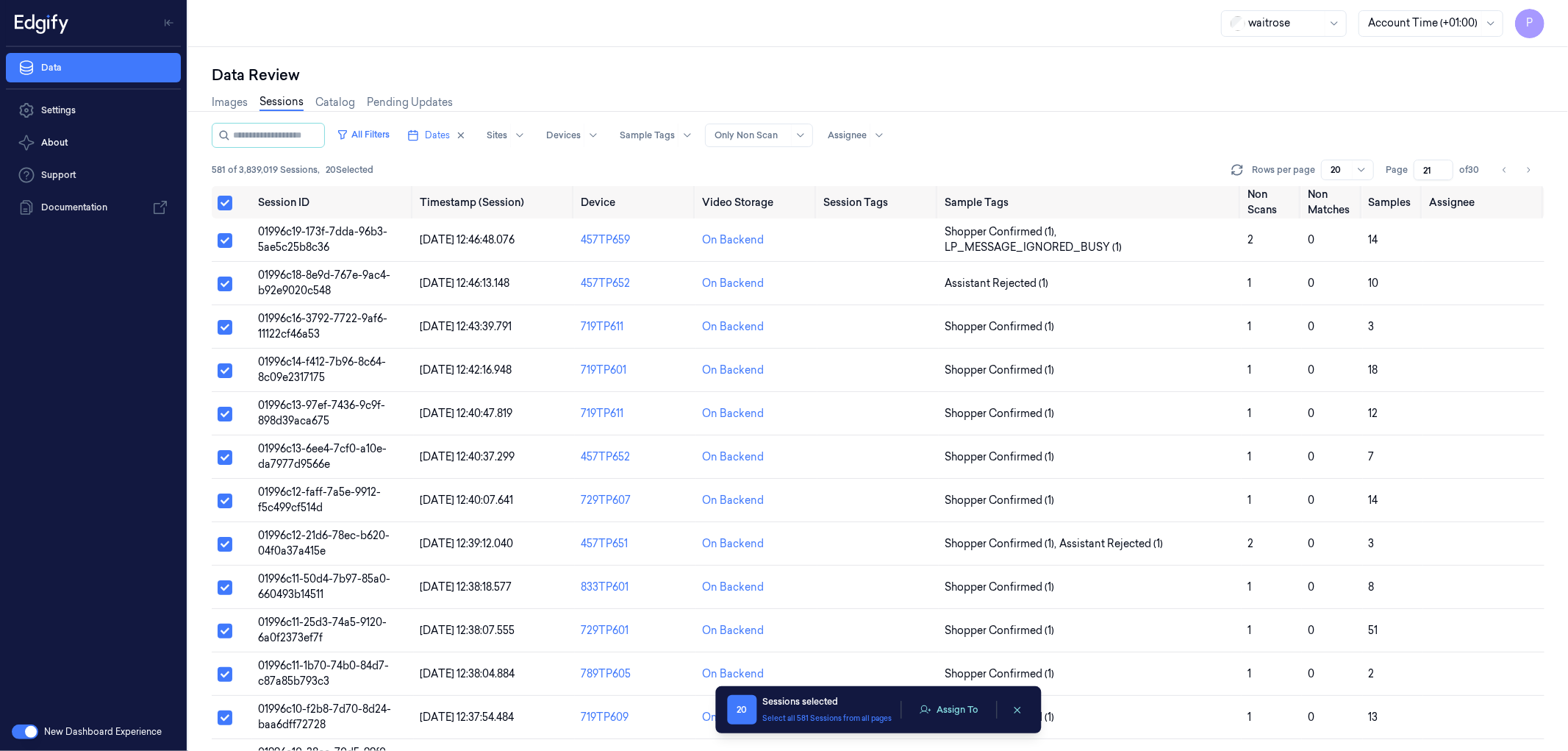
click at [969, 697] on div "20 Sessions selected Select all 581 Sessions from all pages Assign To" at bounding box center [877, 709] width 302 height 30
click at [966, 707] on button "Assign To" at bounding box center [949, 709] width 78 height 22
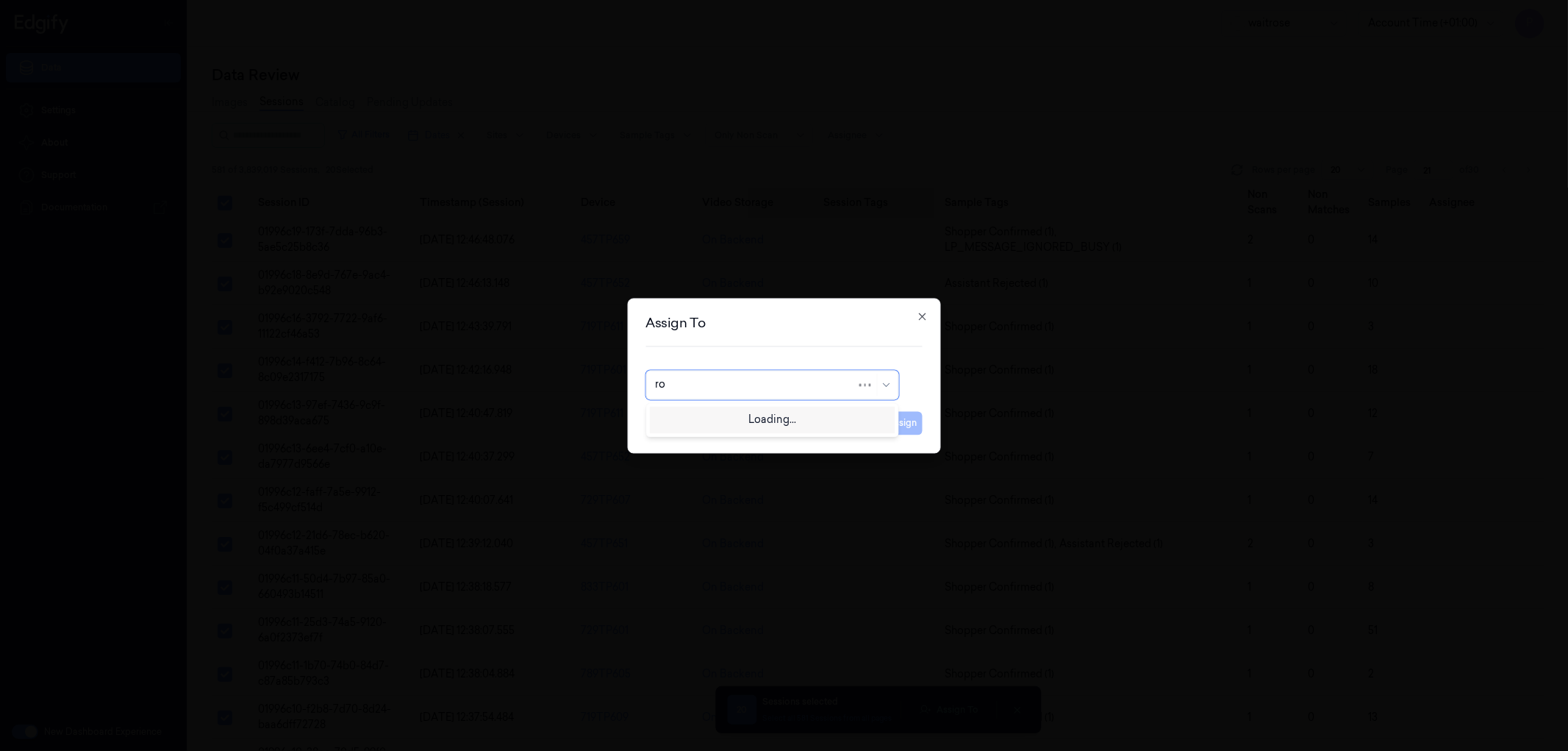
type input "roh"
click at [773, 421] on div "[PERSON_NAME]" at bounding box center [772, 417] width 234 height 15
click at [905, 422] on button "Assign" at bounding box center [902, 422] width 41 height 23
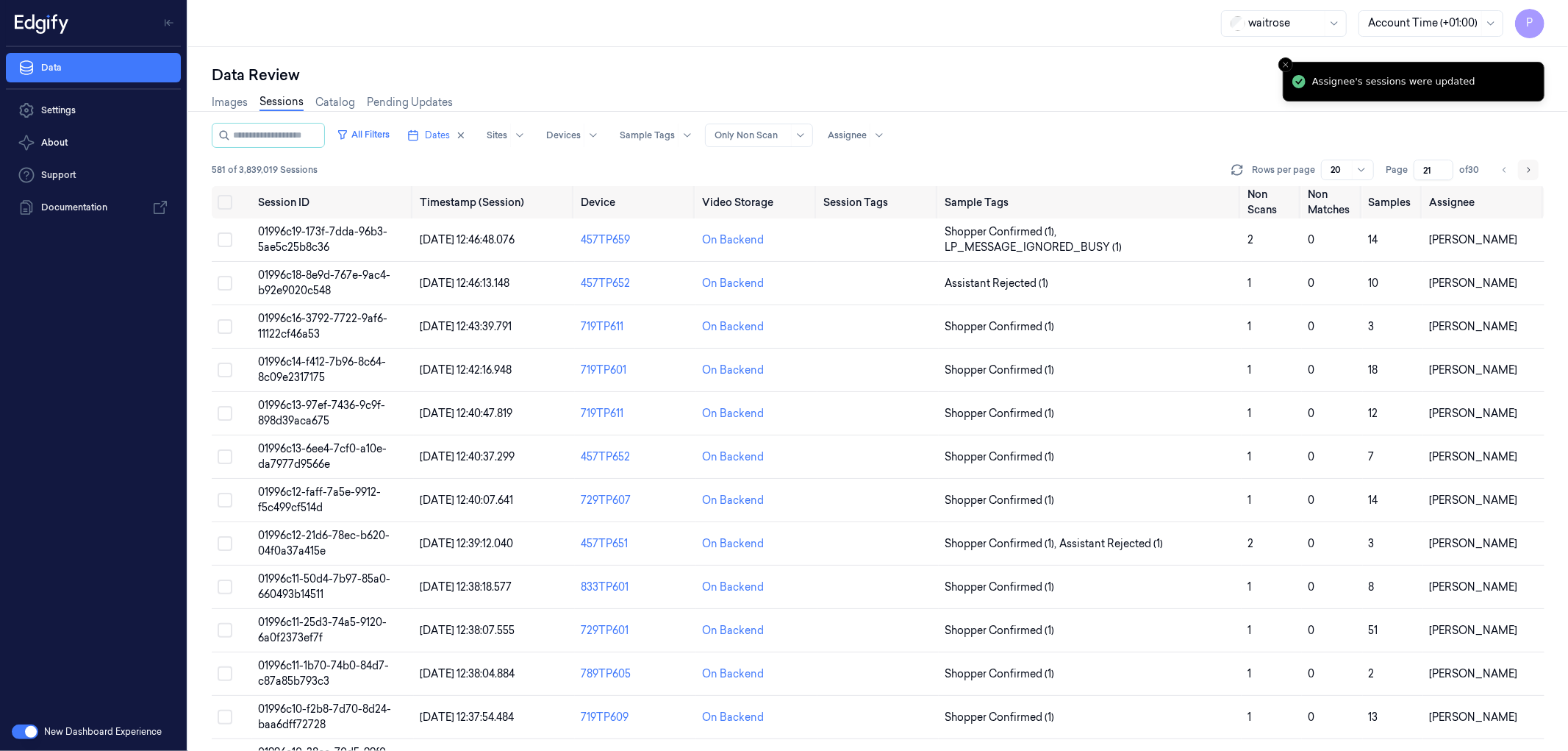
click at [1527, 167] on icon "Go to next page" at bounding box center [1528, 170] width 9 height 12
type input "22"
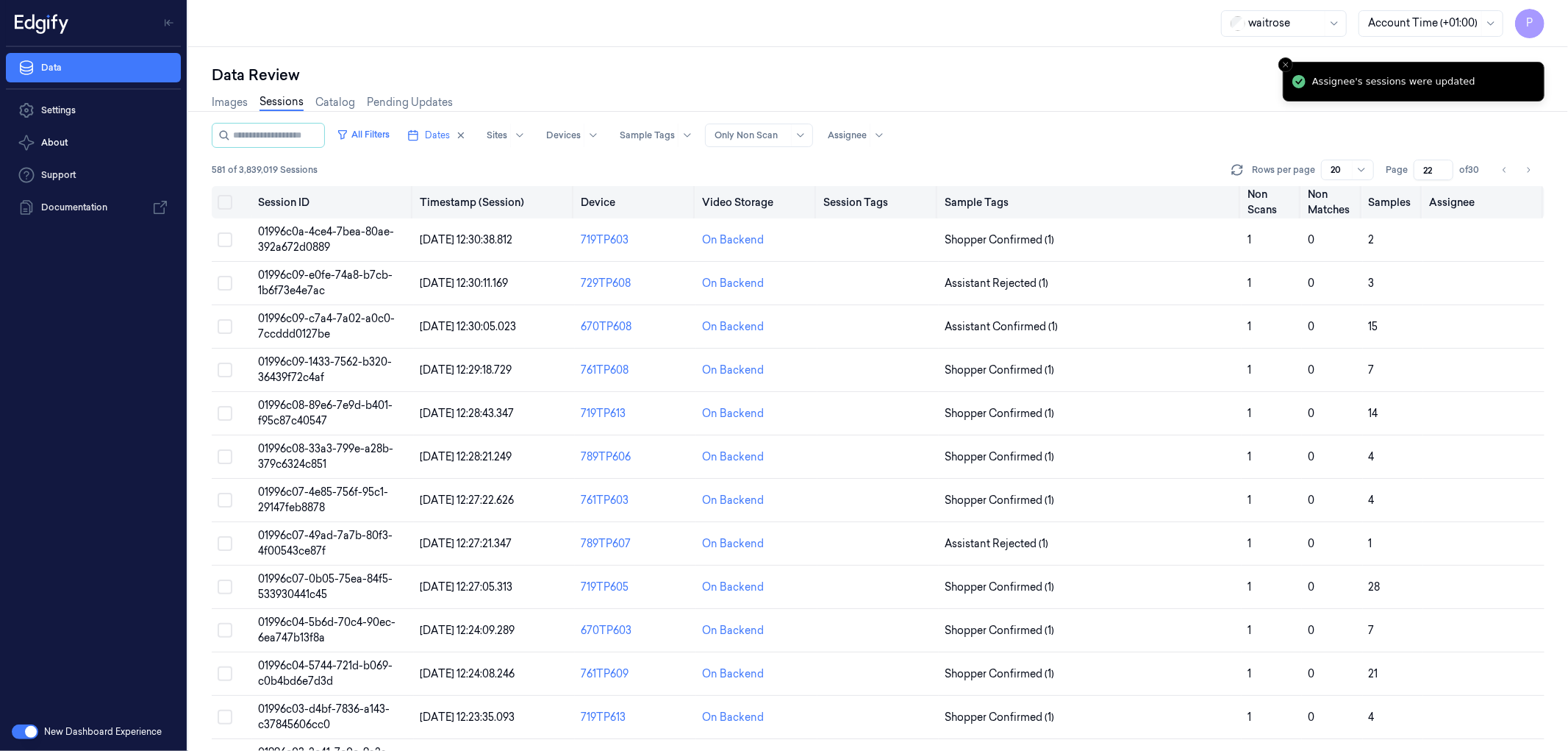
click at [225, 201] on button "on" at bounding box center [225, 202] width 14 height 14
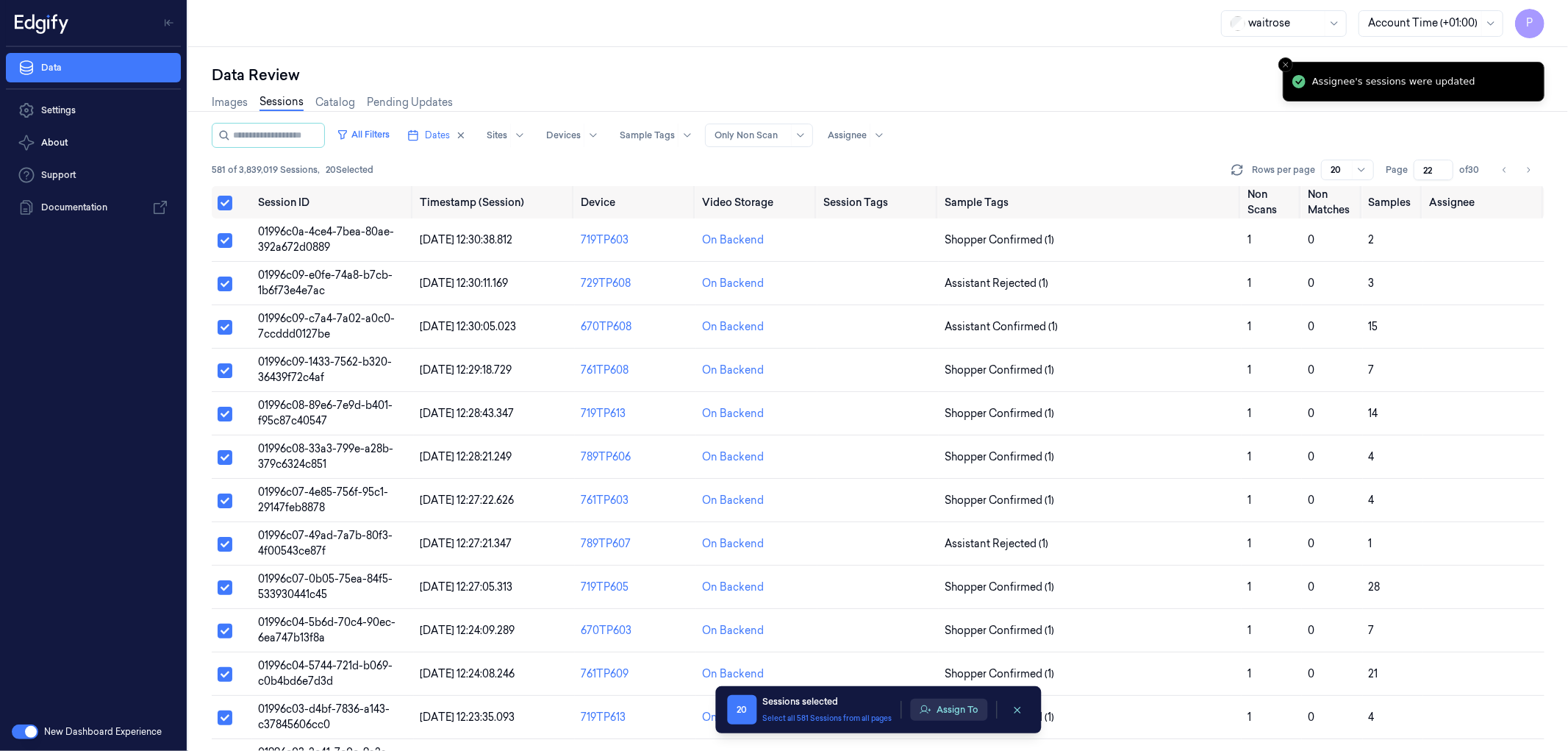
click at [966, 717] on button "Assign To" at bounding box center [949, 709] width 78 height 22
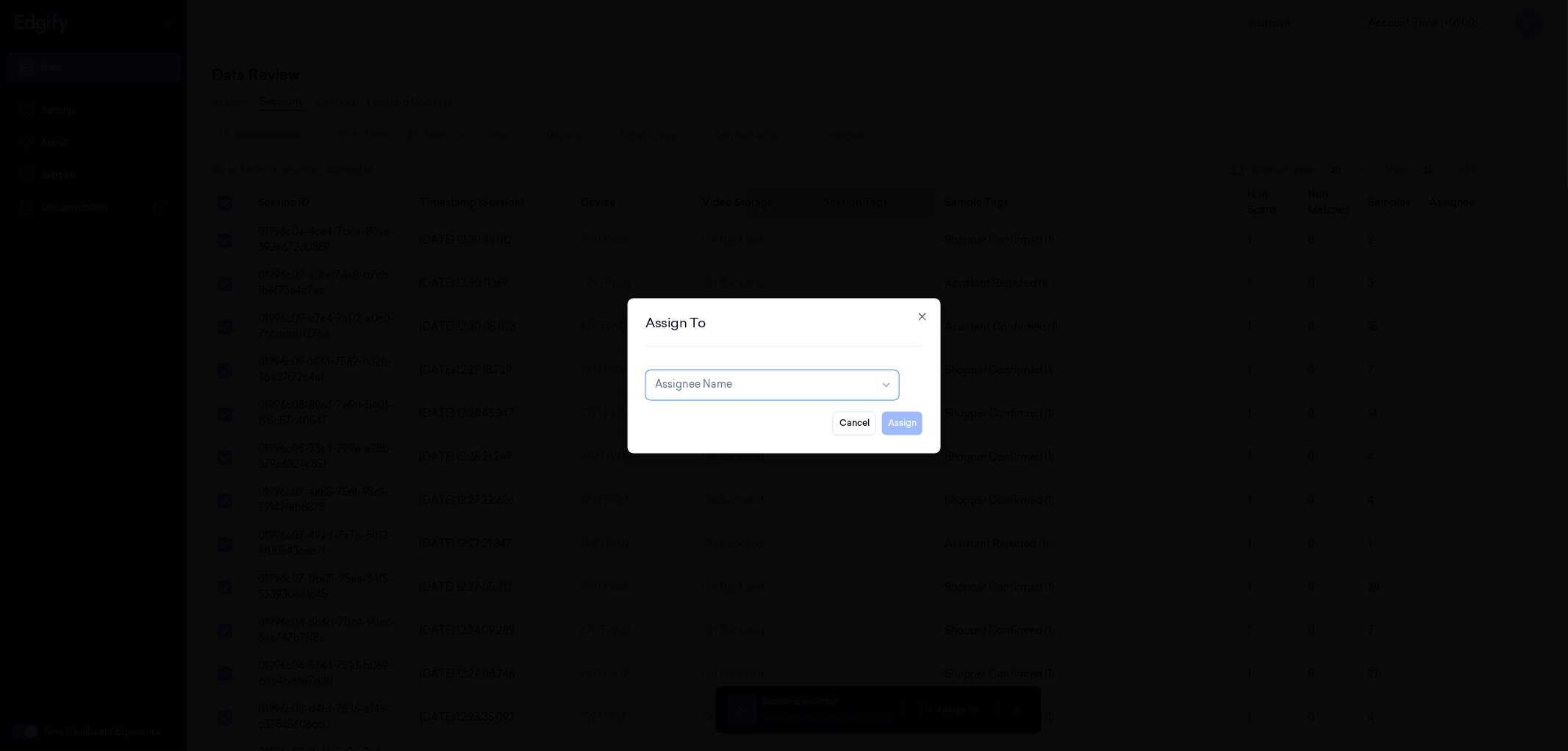
click at [732, 391] on div at bounding box center [765, 385] width 219 height 15
type input "vars"
click at [728, 413] on div "[PERSON_NAME]" at bounding box center [772, 417] width 234 height 15
click at [895, 422] on button "Assign" at bounding box center [902, 422] width 41 height 23
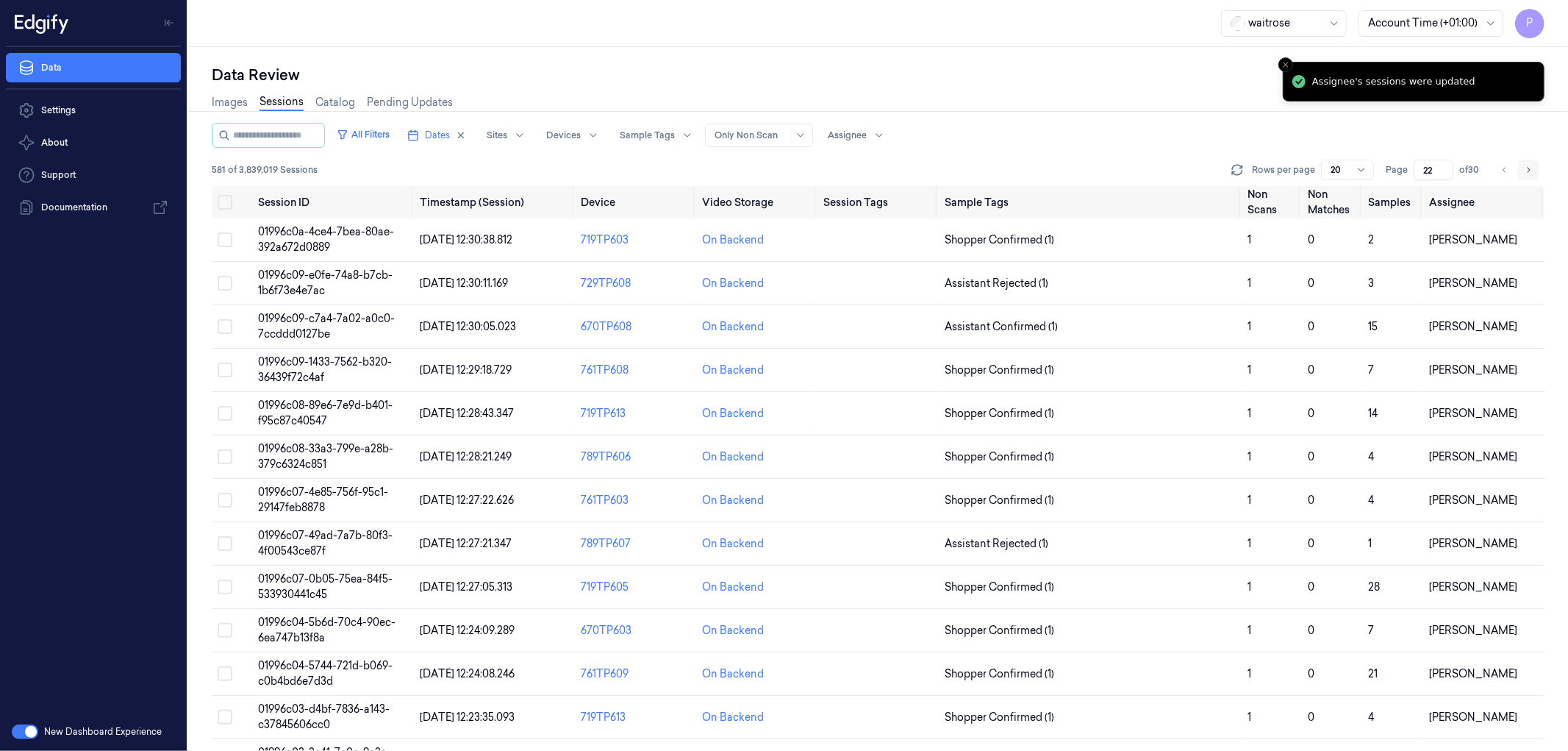
click at [1531, 167] on icon "Go to next page" at bounding box center [1528, 170] width 9 height 12
type input "23"
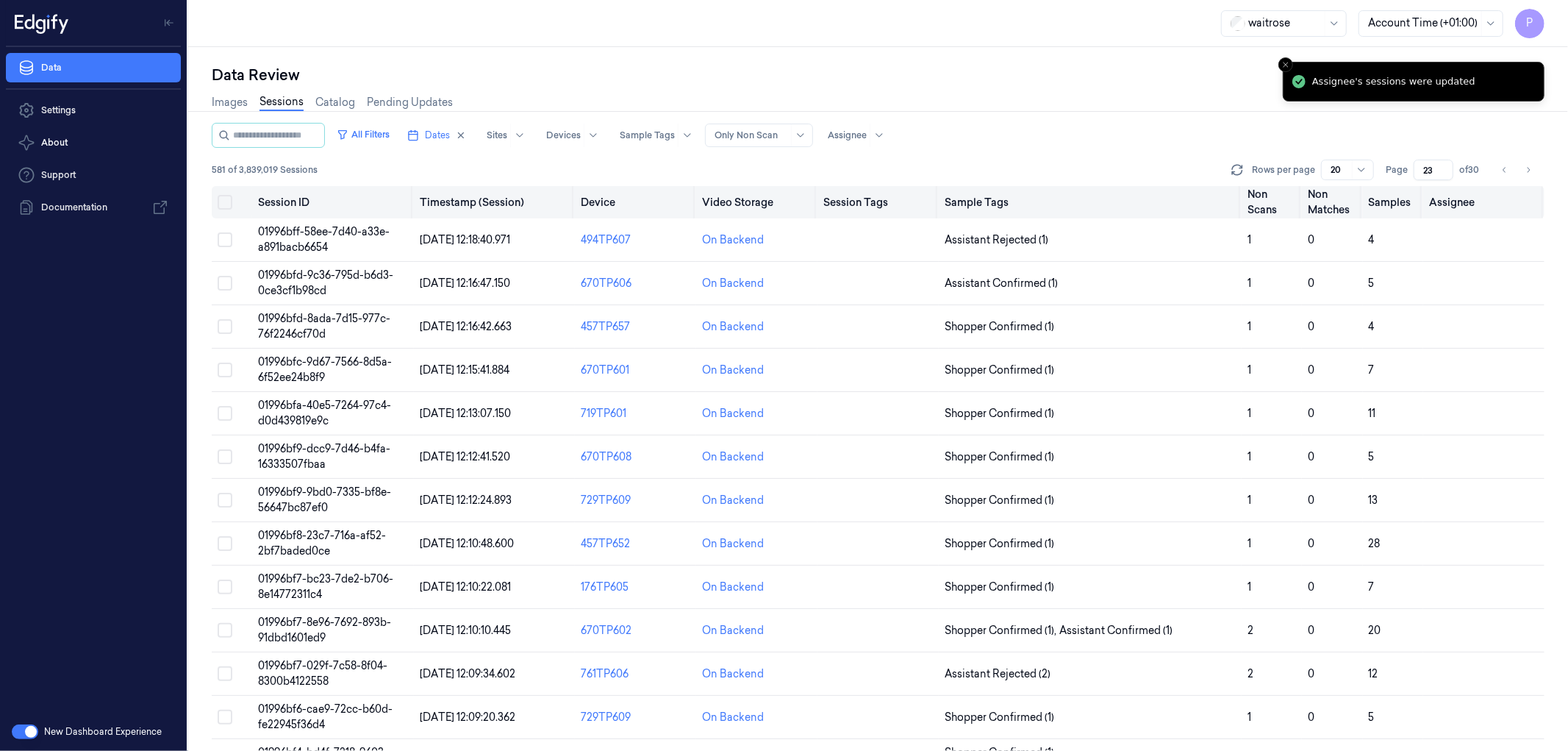
click at [221, 196] on button "on" at bounding box center [225, 202] width 14 height 14
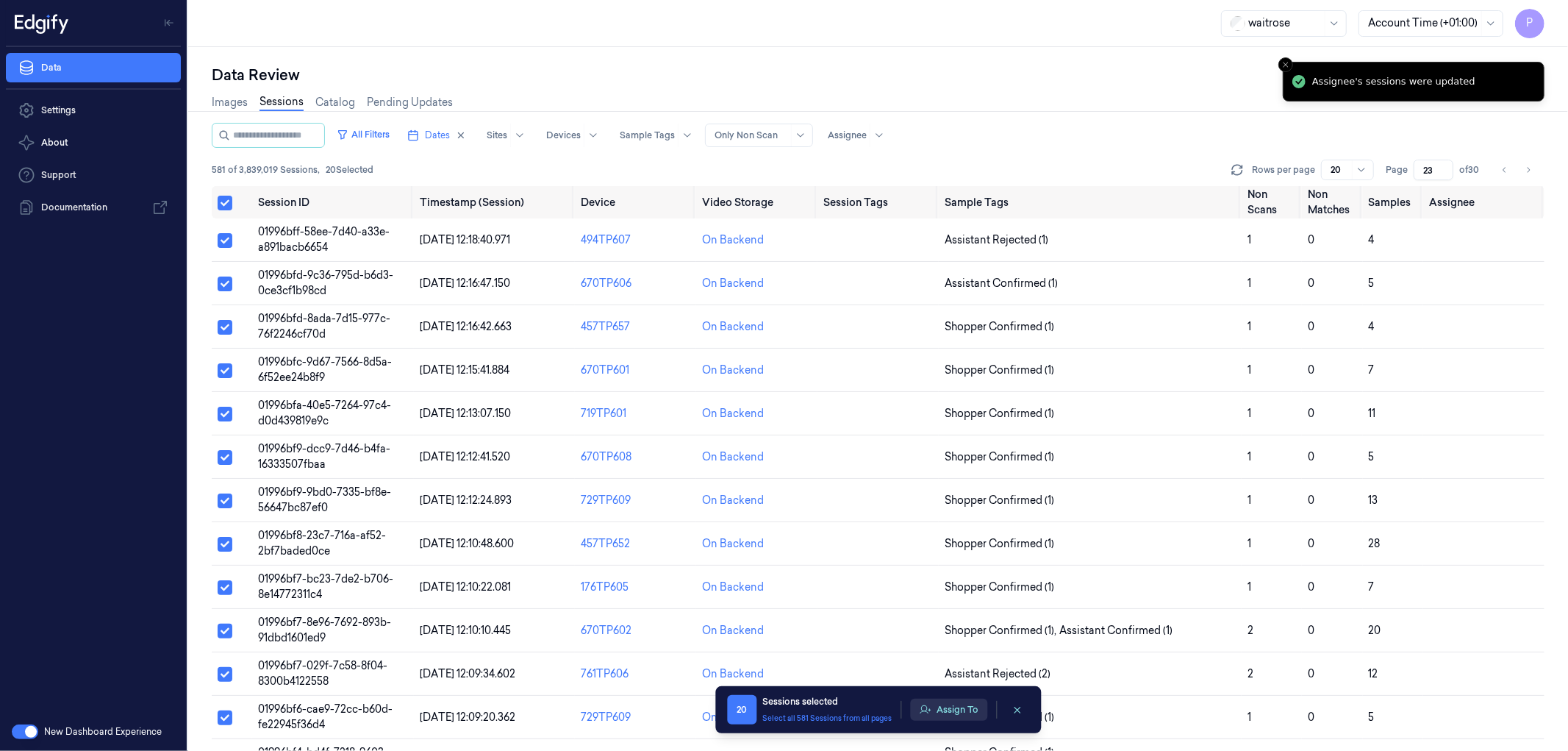
click at [937, 714] on button "Assign To" at bounding box center [949, 709] width 78 height 22
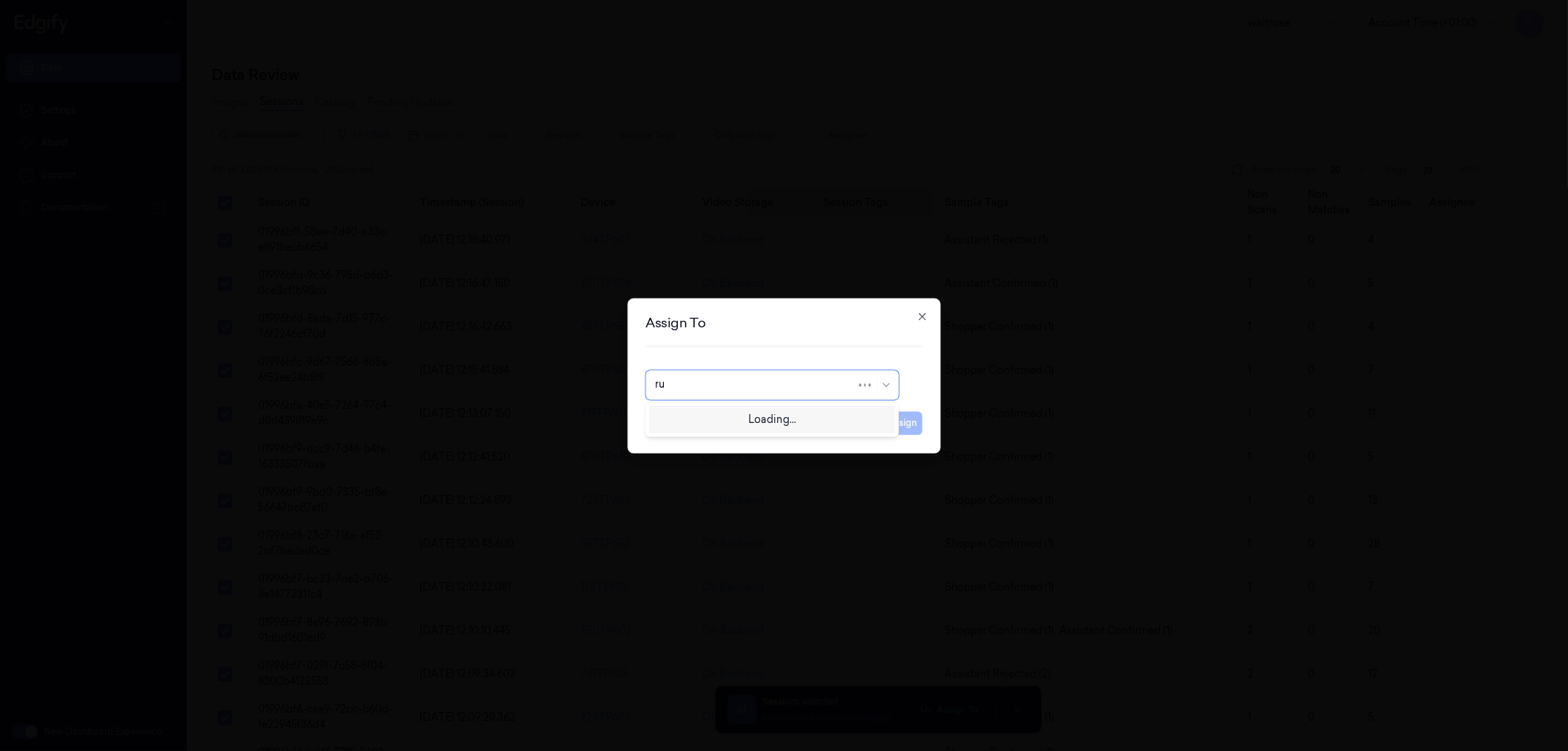
type input "rup"
click at [744, 422] on div "rupa a" at bounding box center [772, 417] width 234 height 15
click at [910, 426] on button "Assign" at bounding box center [902, 422] width 41 height 23
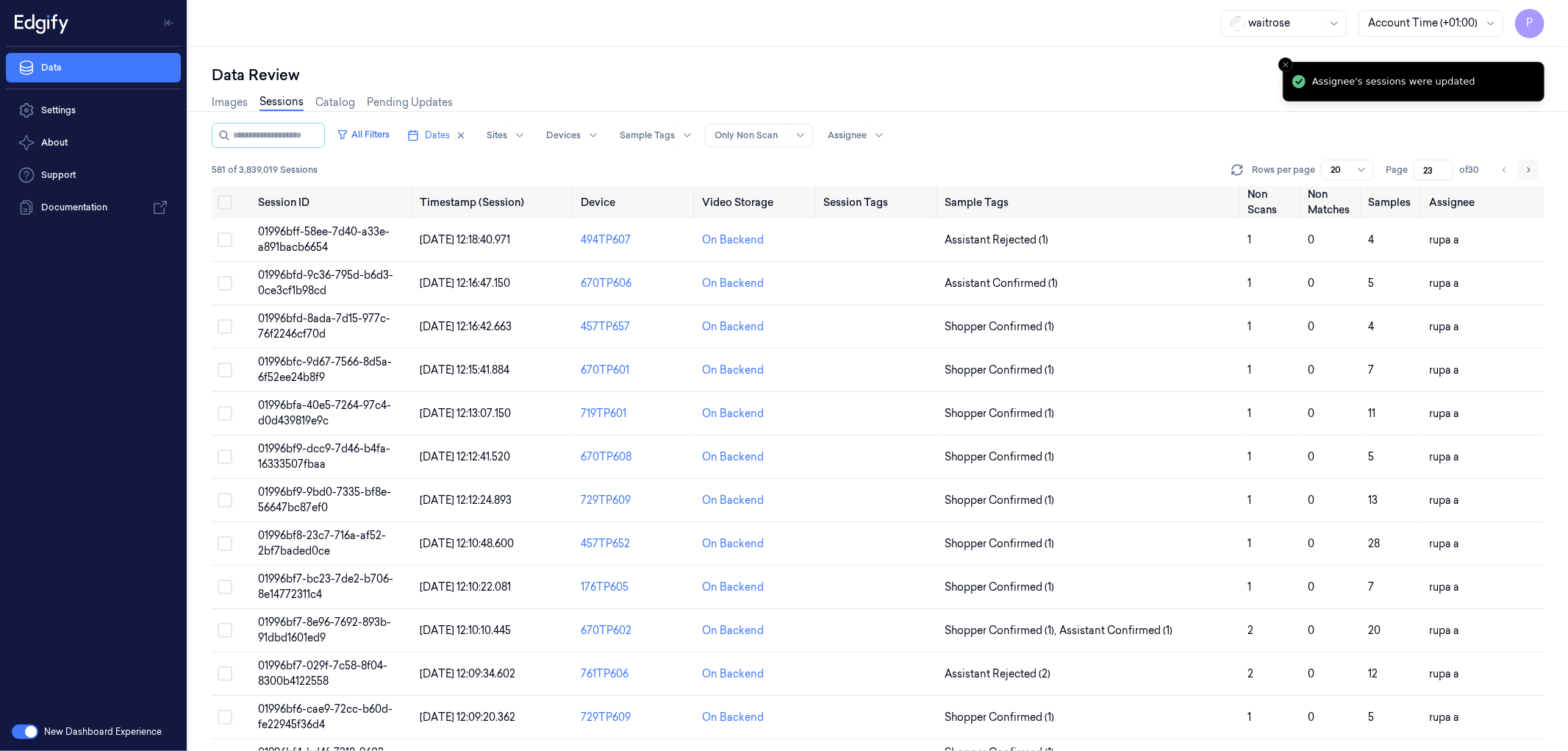
click at [1529, 168] on icon "Go to next page" at bounding box center [1528, 170] width 3 height 5
type input "24"
click at [227, 202] on button "on" at bounding box center [225, 202] width 14 height 14
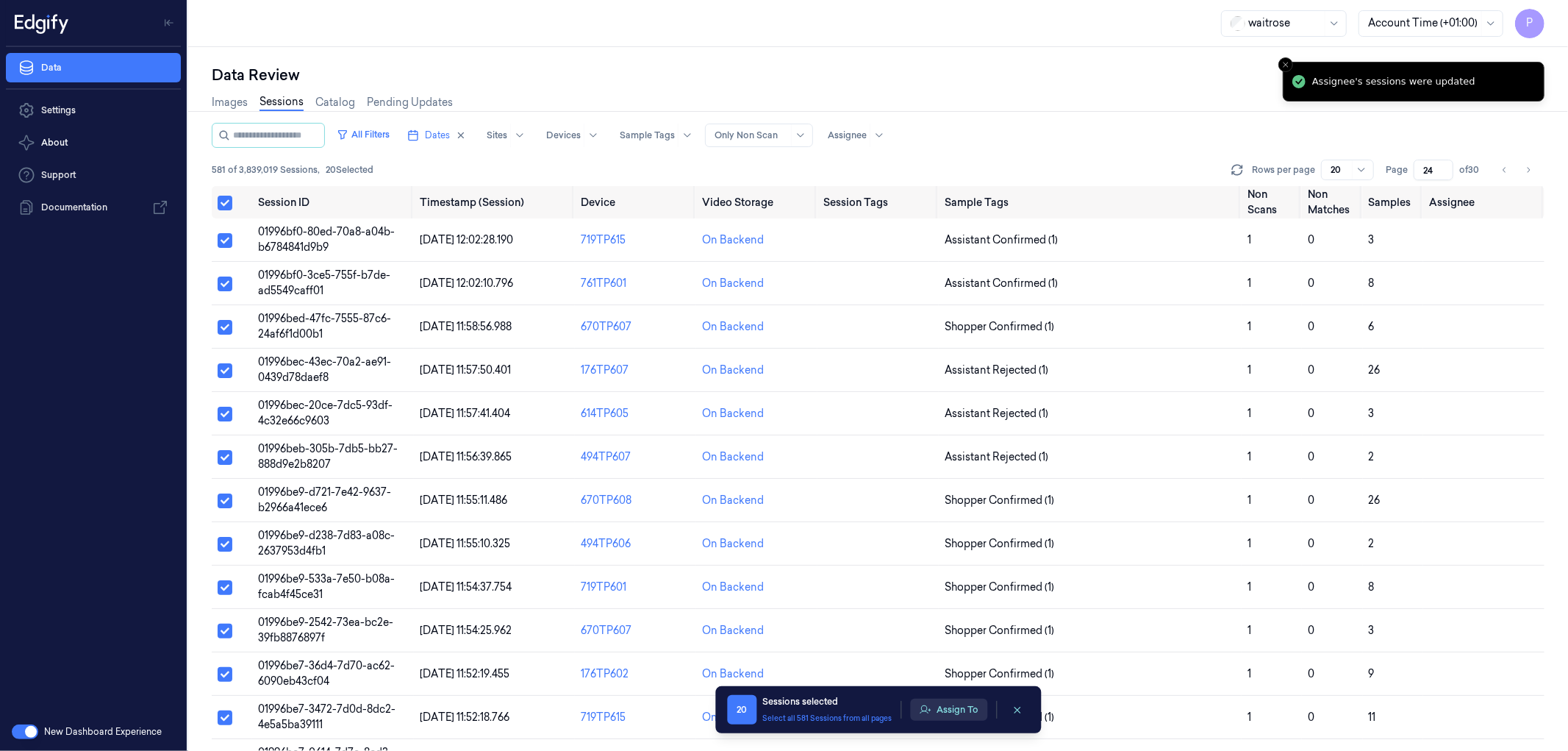
click at [938, 704] on button "Assign To" at bounding box center [949, 709] width 78 height 22
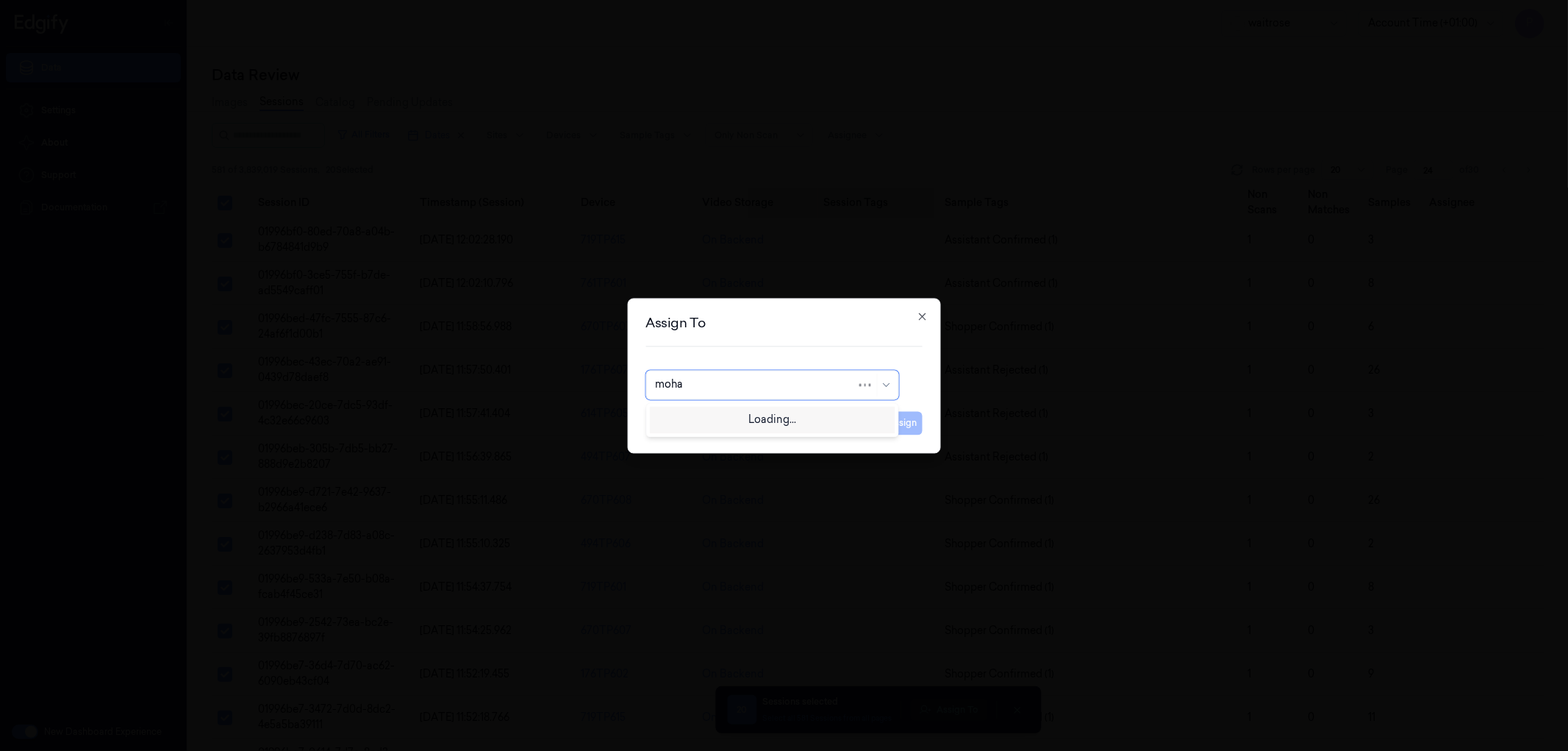
type input "mohan"
click at [737, 417] on div "[PERSON_NAME]" at bounding box center [772, 417] width 234 height 15
click at [893, 423] on button "Assign" at bounding box center [902, 422] width 41 height 23
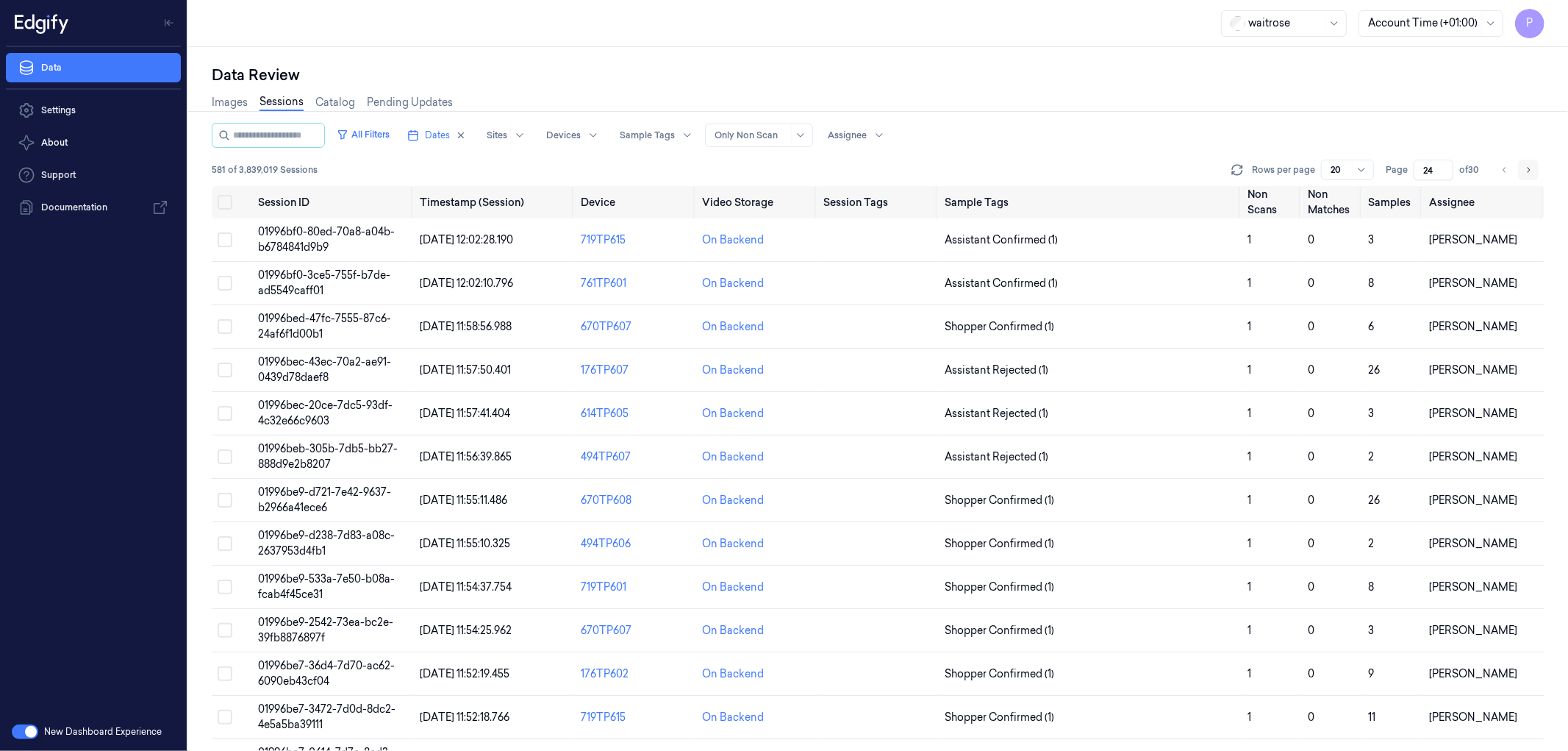
click at [1530, 172] on icon "Go to next page" at bounding box center [1528, 170] width 9 height 12
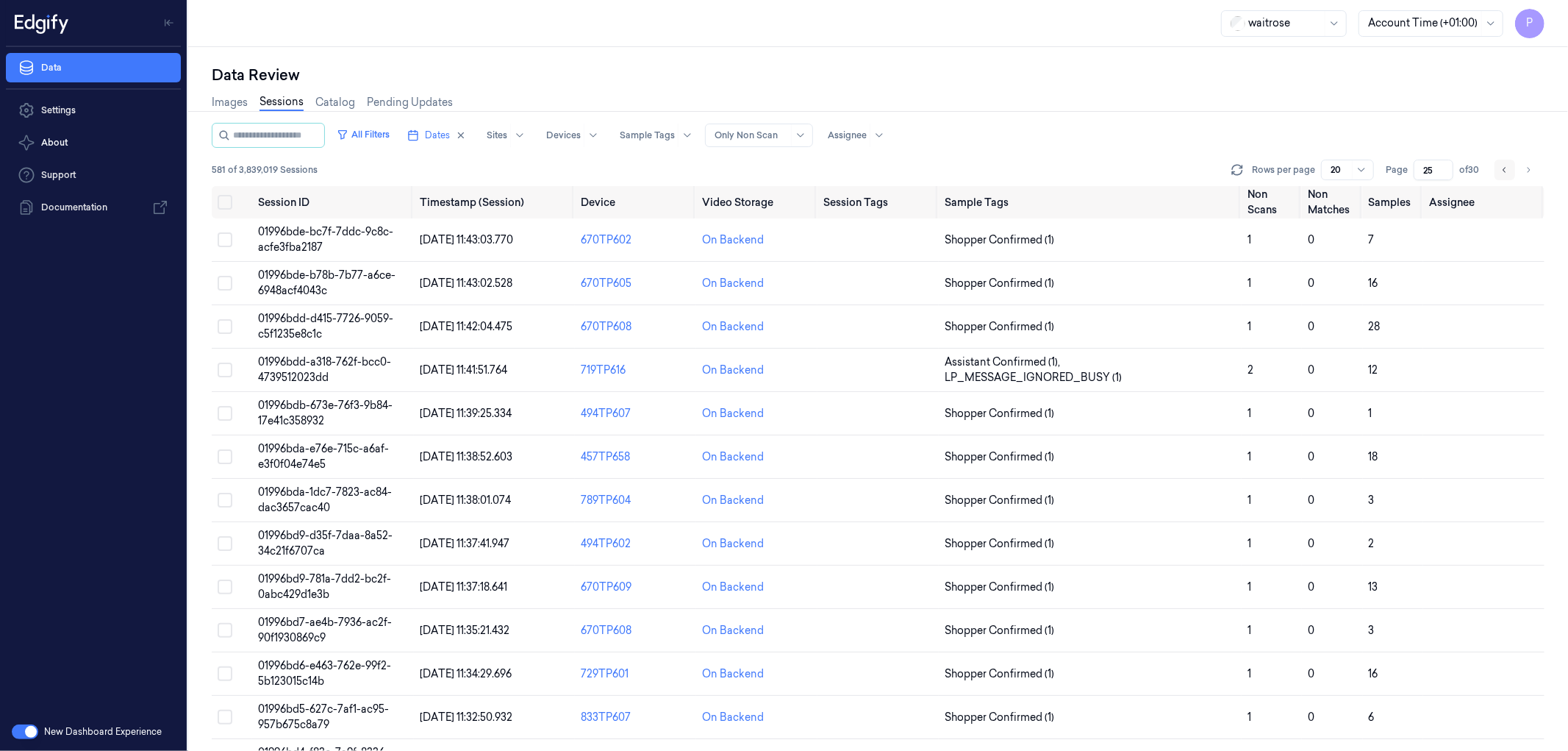
click at [1504, 161] on button "Go to previous page" at bounding box center [1505, 170] width 21 height 21
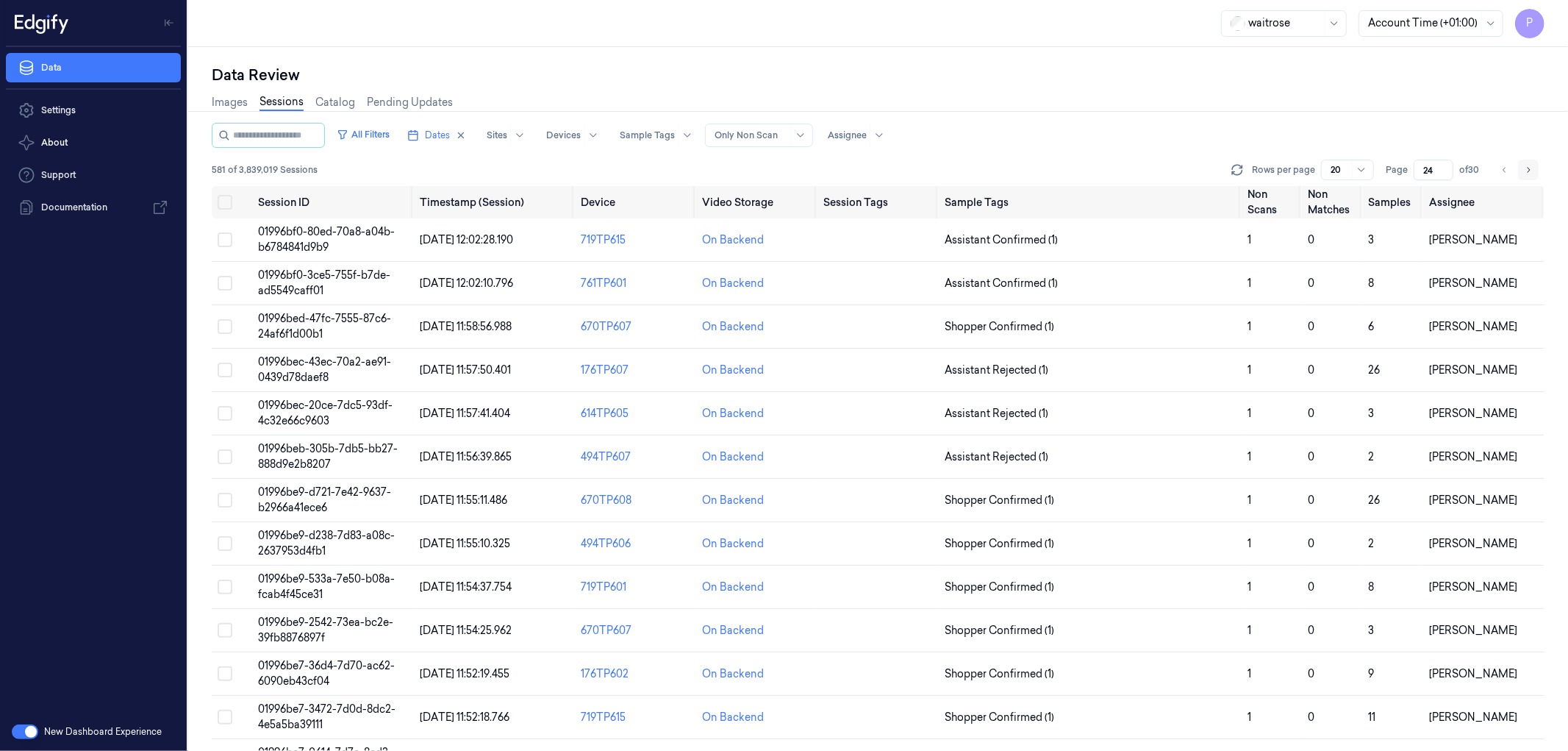
click at [1526, 168] on icon "Go to next page" at bounding box center [1528, 170] width 9 height 12
type input "25"
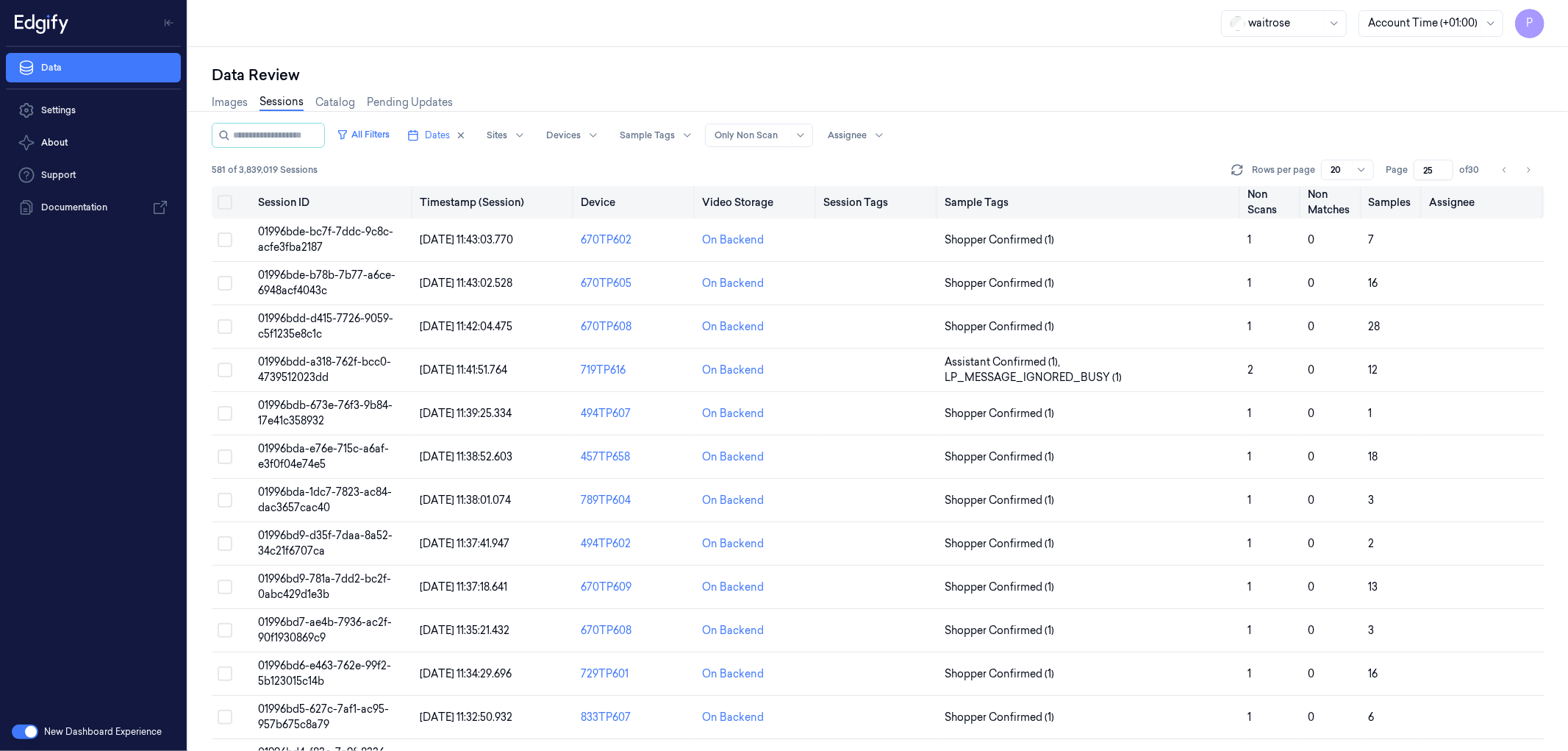
click at [223, 204] on button "on" at bounding box center [225, 202] width 14 height 14
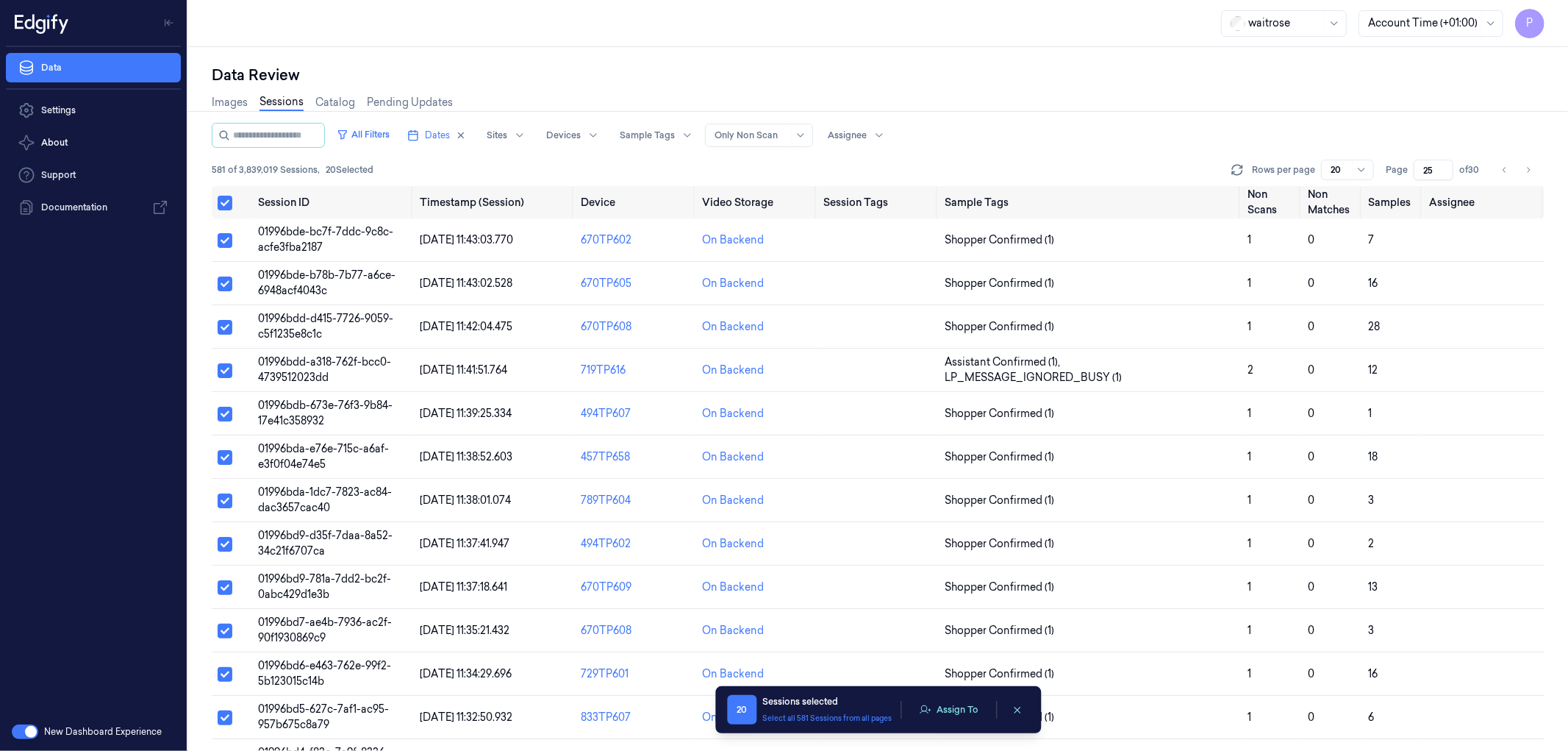
click at [951, 721] on div "20 Sessions selected Select all 581 Sessions from all pages Assign To" at bounding box center [877, 709] width 302 height 30
click at [951, 715] on button "Assign To" at bounding box center [949, 709] width 78 height 22
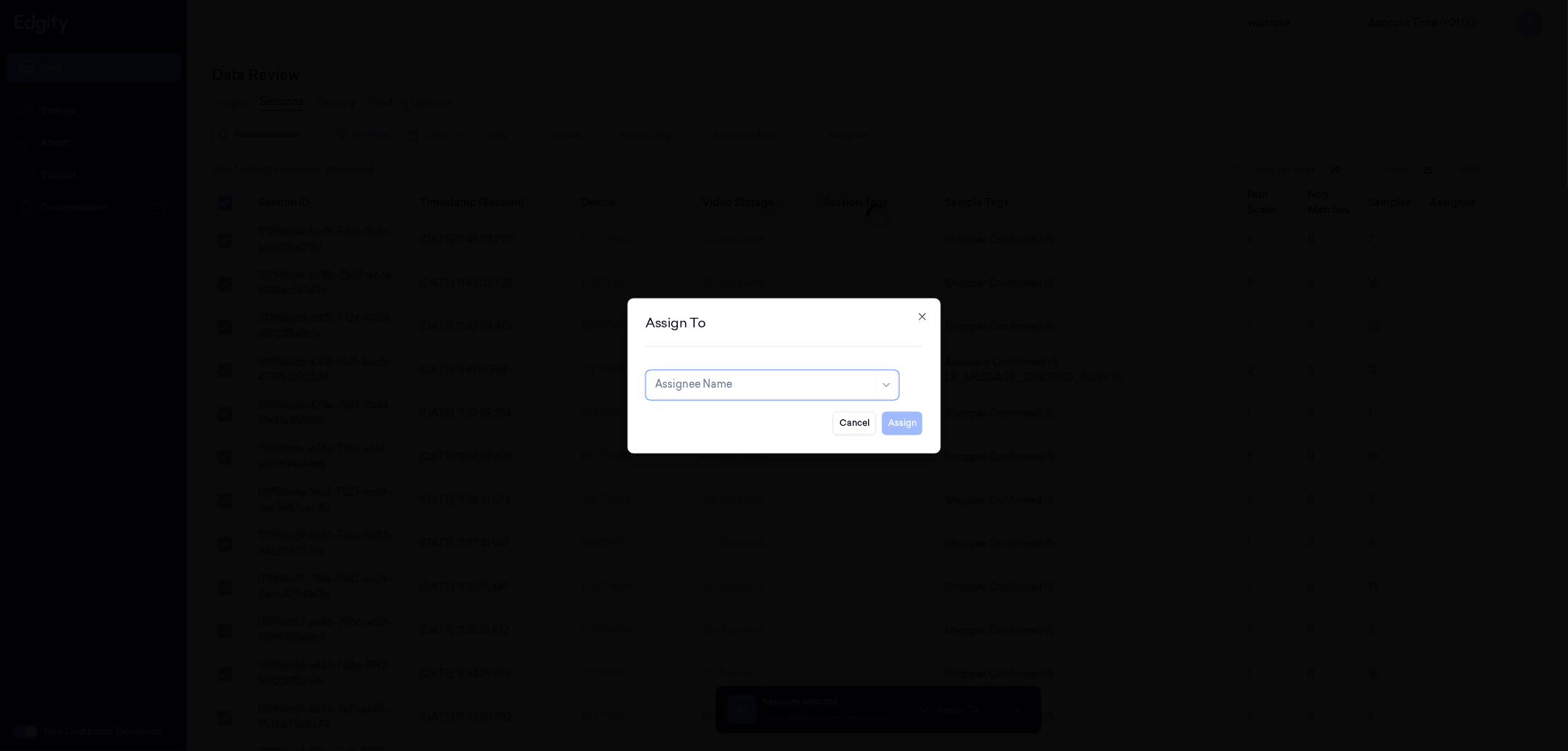
click at [775, 383] on div at bounding box center [765, 385] width 219 height 15
type input "vars"
click at [731, 447] on div "[PERSON_NAME] g" at bounding box center [772, 441] width 234 height 15
click at [899, 424] on button "Assign" at bounding box center [902, 422] width 41 height 23
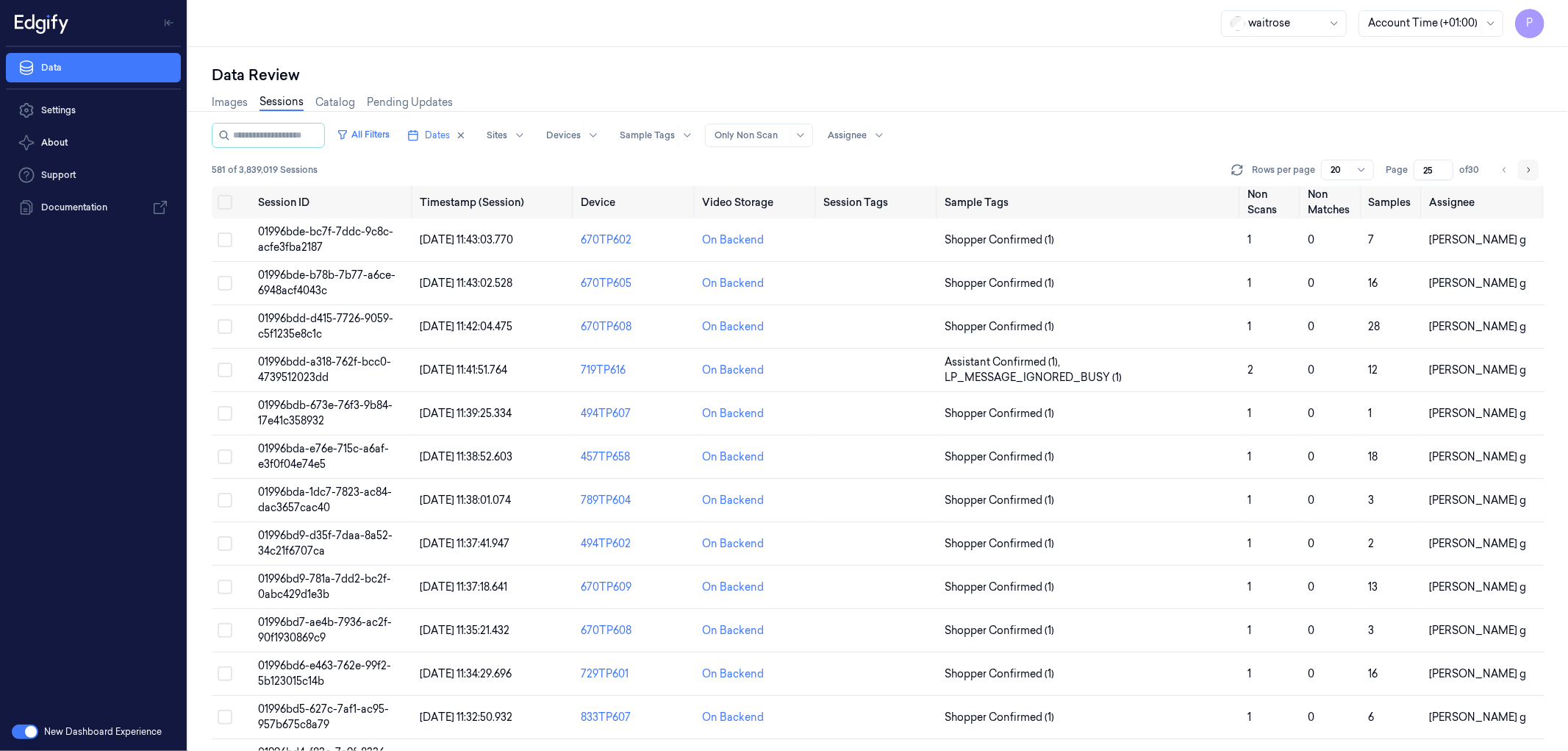
click at [1529, 168] on icon "Go to next page" at bounding box center [1528, 170] width 3 height 5
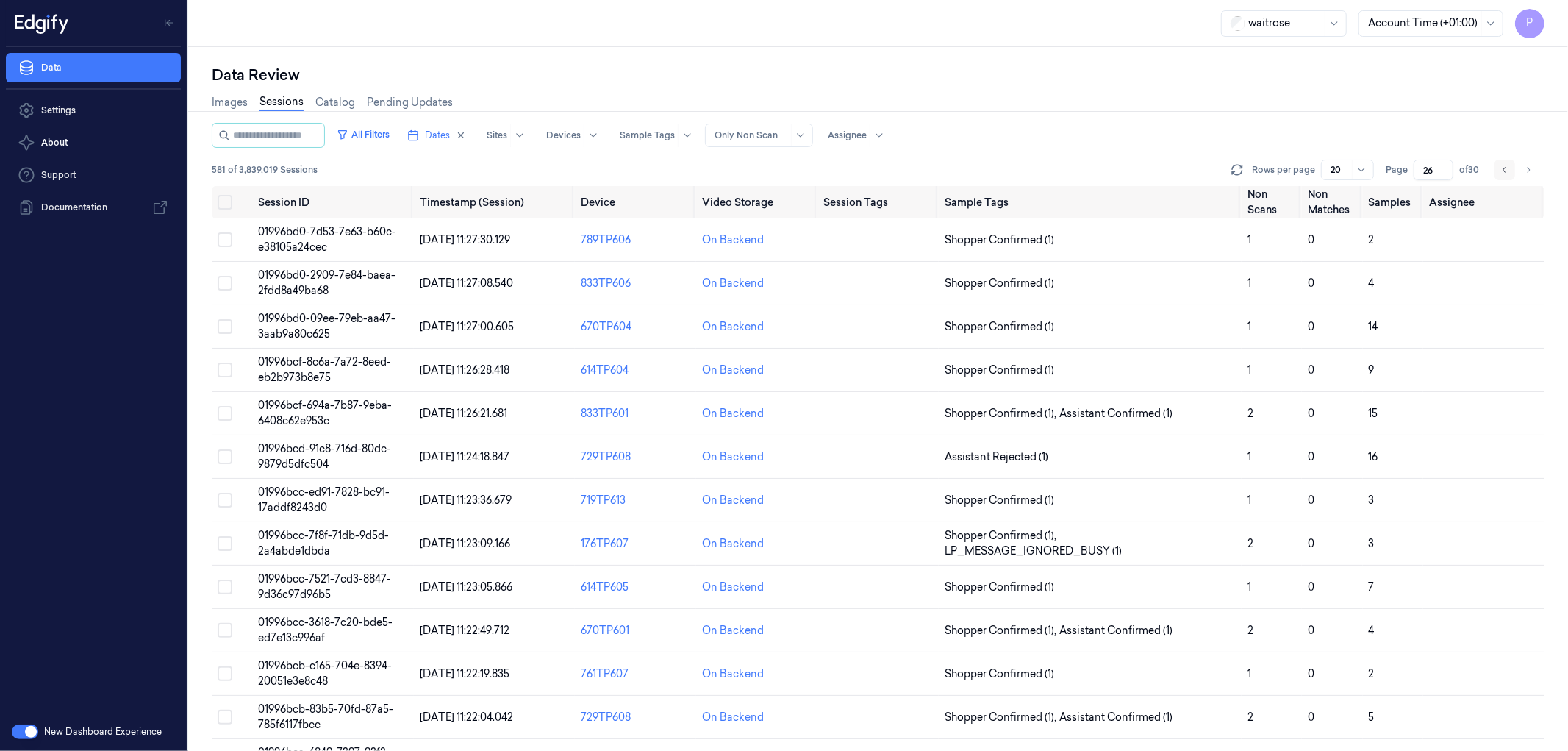
click at [1508, 170] on icon "Go to previous page" at bounding box center [1505, 170] width 9 height 12
type input "25"
